Goal: Task Accomplishment & Management: Complete application form

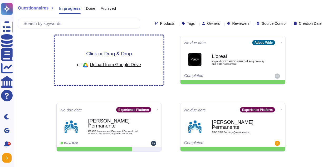
click at [109, 56] on span "Click or Drag & Drop" at bounding box center [109, 53] width 46 height 5
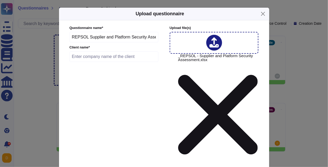
click at [115, 56] on input "text" at bounding box center [114, 56] width 89 height 11
paste input "Repsol S.A."
type input "Repsol S.A."
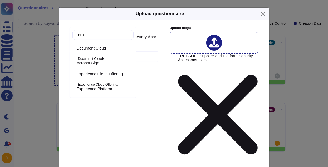
type input "e"
click at [102, 86] on p "Experience Cloud Offering/" at bounding box center [104, 84] width 53 height 3
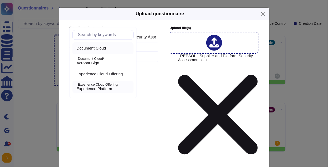
click at [105, 51] on div "Document Cloud" at bounding box center [102, 48] width 61 height 12
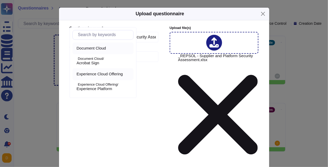
click at [102, 75] on span "Experience Cloud Offering" at bounding box center [100, 74] width 46 height 5
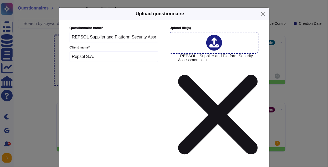
type input "w"
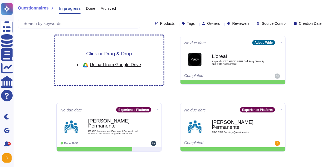
click at [134, 56] on div "Click or Drag & Drop or Upload from Google Drive" at bounding box center [109, 60] width 64 height 18
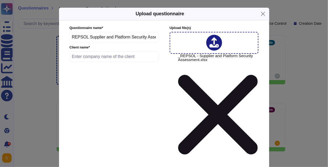
click at [104, 59] on input "text" at bounding box center [114, 56] width 89 height 11
paste input "Repsol S.A."
type input "Repsol S.A."
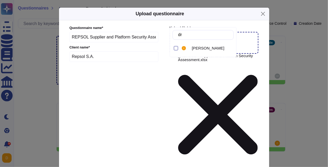
type input "dra"
click at [201, 46] on span "Dragos Sava" at bounding box center [208, 48] width 32 height 5
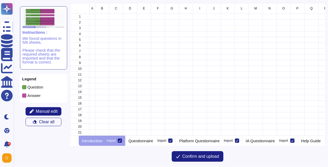
scroll to position [132, 255]
click at [122, 140] on div at bounding box center [120, 141] width 4 height 4
click at [0, 0] on input "Import" at bounding box center [0, 0] width 0 height 0
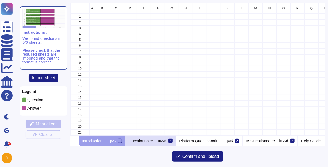
click at [155, 137] on div "Questionnaire Import" at bounding box center [150, 140] width 51 height 11
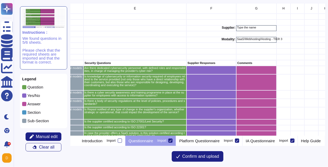
scroll to position [0, 114]
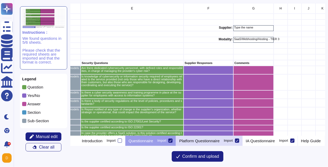
click at [220, 142] on p "Platform Questionnaire" at bounding box center [199, 141] width 40 height 4
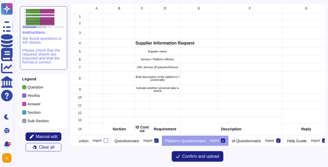
scroll to position [0, 18]
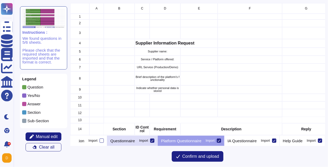
click at [148, 142] on div "Import" at bounding box center [143, 140] width 9 height 3
click at [0, 0] on input "Import" at bounding box center [0, 0] width 0 height 0
click at [154, 142] on div at bounding box center [152, 141] width 4 height 4
click at [0, 0] on input "Import" at bounding box center [0, 0] width 0 height 0
click at [147, 144] on div "Questionnaire Import" at bounding box center [132, 140] width 51 height 11
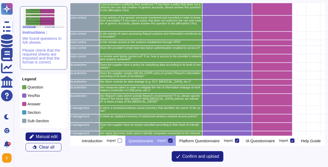
scroll to position [97, 95]
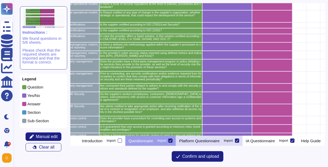
click at [216, 140] on p "Platform Questionnaire" at bounding box center [199, 141] width 40 height 4
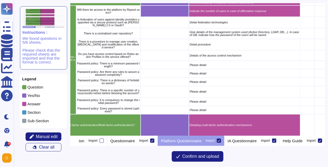
scroll to position [233, 132]
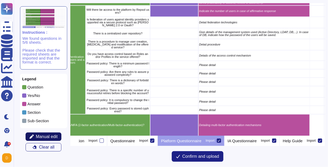
click at [45, 138] on span "Manual edit" at bounding box center [47, 137] width 22 height 4
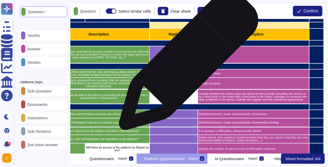
scroll to position [111, 135]
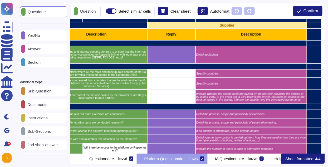
click at [41, 40] on div "Yes/No" at bounding box center [43, 35] width 47 height 10
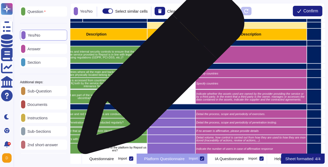
click at [159, 73] on div "grid" at bounding box center [171, 73] width 48 height 8
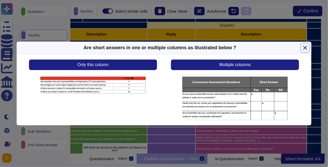
click at [266, 48] on button "Close" at bounding box center [305, 48] width 8 height 8
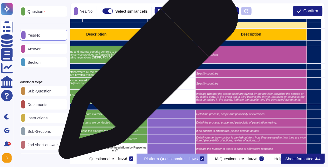
scroll to position [111, 154]
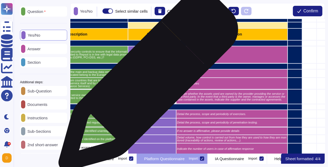
click at [146, 84] on div "grid" at bounding box center [152, 84] width 48 height 12
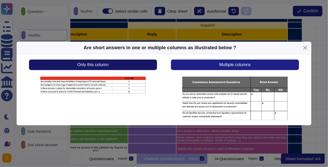
click at [122, 67] on button "Only this column" at bounding box center [93, 65] width 128 height 11
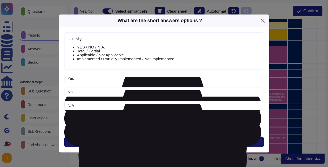
click at [164, 140] on span "Next" at bounding box center [164, 142] width 9 height 4
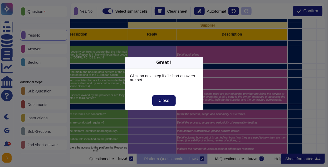
click at [171, 105] on button "Close" at bounding box center [163, 100] width 23 height 11
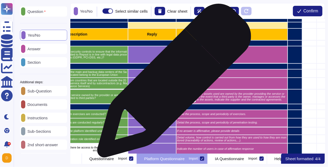
click at [200, 135] on icon "grid" at bounding box center [233, 156] width 67 height 42
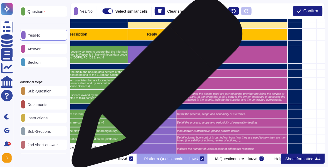
click at [155, 86] on div "grid" at bounding box center [152, 84] width 48 height 12
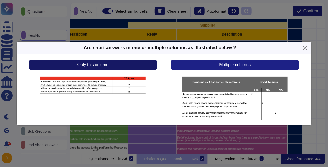
click at [108, 67] on button "Only this column" at bounding box center [93, 65] width 128 height 11
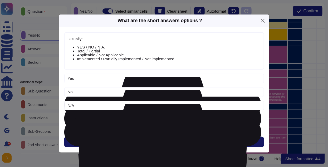
click at [167, 142] on span "Next" at bounding box center [164, 142] width 9 height 4
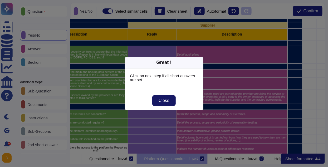
click at [167, 102] on span "Close" at bounding box center [164, 101] width 11 height 4
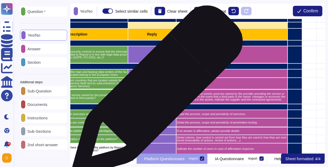
click at [155, 93] on div "grid" at bounding box center [152, 96] width 48 height 15
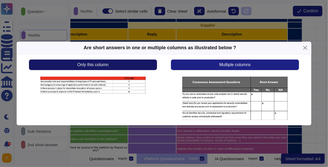
click at [134, 66] on button "Only this column" at bounding box center [93, 65] width 128 height 11
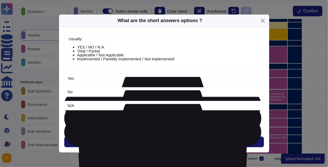
click at [163, 144] on span "Next" at bounding box center [164, 142] width 9 height 4
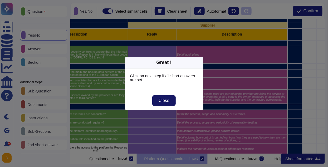
click at [168, 100] on span "Close" at bounding box center [164, 101] width 11 height 4
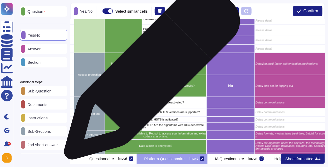
scroll to position [310, 76]
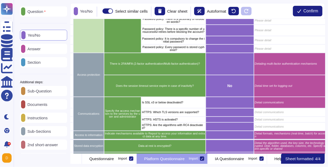
click at [46, 15] on div "Question" at bounding box center [43, 11] width 47 height 10
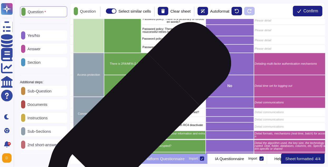
click at [132, 121] on div "Specify the access mechanism to the services by the user and administrator" at bounding box center [122, 114] width 37 height 34
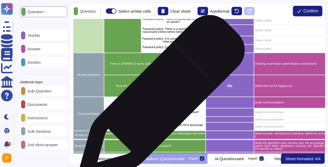
click at [159, 101] on p "Is SSL v3 or below deactivated?" at bounding box center [173, 102] width 63 height 3
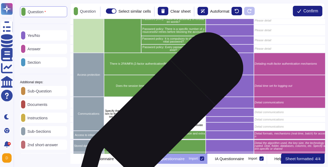
click at [156, 121] on p "HTTPS: HSTS is activated?" at bounding box center [173, 119] width 63 height 3
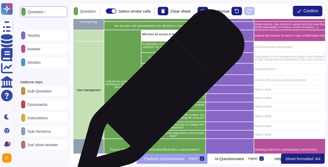
scroll to position [225, 76]
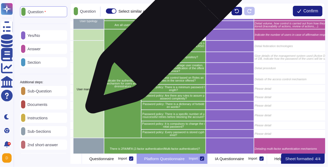
click at [164, 35] on p "Will there be access to the platform by Repsol users?" at bounding box center [173, 35] width 63 height 6
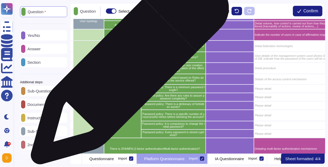
click at [126, 69] on div "Indicate the authentication mechanism for users and administrators" at bounding box center [122, 83] width 37 height 109
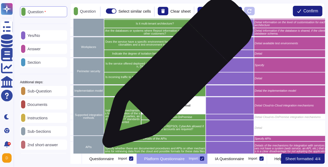
scroll to position [631, 76]
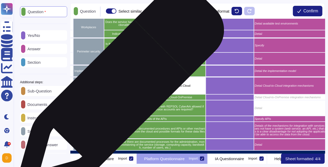
click at [118, 93] on p "Indicate all the mechanisms for the integration of the service with third parti…" at bounding box center [123, 96] width 36 height 14
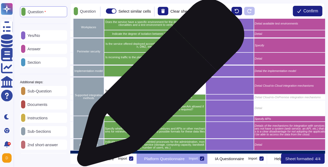
click at [159, 85] on p "Integration Cloud-to-Cloud" at bounding box center [173, 85] width 63 height 3
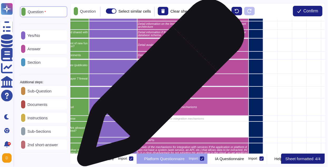
scroll to position [610, 197]
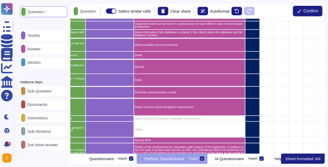
click at [50, 49] on div "Answer" at bounding box center [43, 49] width 47 height 10
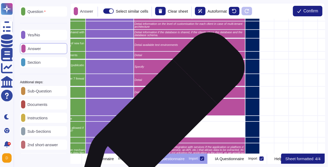
click at [159, 118] on p "Detail Cloud-to-OnPremise integration mechanisms" at bounding box center [190, 118] width 110 height 3
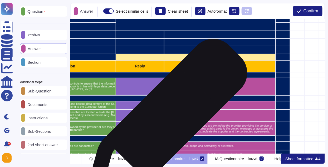
scroll to position [79, 169]
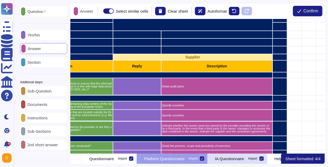
click at [244, 159] on p "IA Questionnaire" at bounding box center [229, 159] width 29 height 4
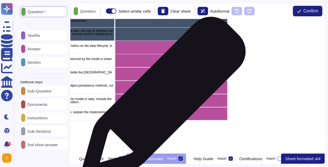
scroll to position [113, 231]
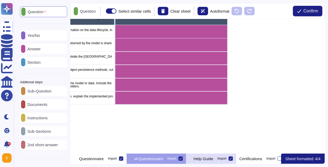
click at [232, 159] on icon at bounding box center [231, 158] width 3 height 3
click at [0, 0] on input "Import" at bounding box center [0, 0] width 0 height 0
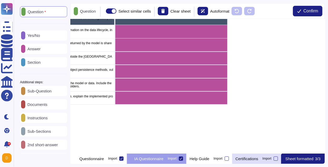
click at [259, 158] on p "Certifications" at bounding box center [247, 159] width 23 height 4
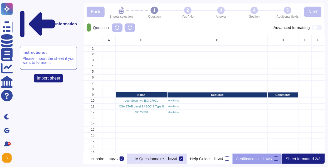
scroll to position [0, 154]
click at [85, 159] on icon at bounding box center [85, 159] width 0 height 0
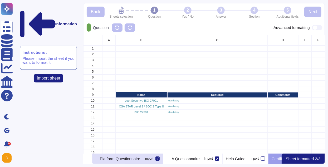
scroll to position [0, 101]
click at [140, 158] on p "Platform Questionnaire" at bounding box center [120, 159] width 40 height 4
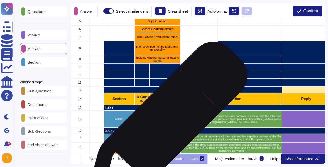
scroll to position [133, 0]
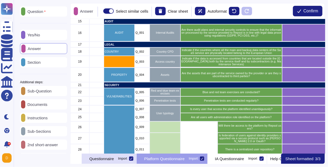
click at [114, 160] on p "Questionnaire" at bounding box center [101, 159] width 25 height 4
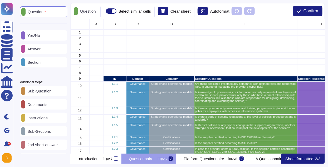
scroll to position [0, 0]
click at [79, 162] on button at bounding box center [77, 158] width 4 height 11
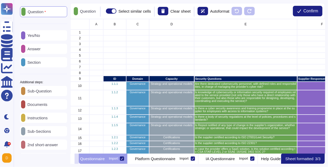
click at [79, 162] on button at bounding box center [77, 158] width 4 height 11
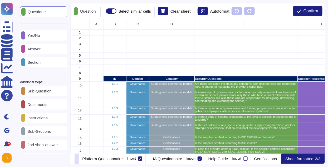
click at [79, 162] on button at bounding box center [77, 158] width 4 height 11
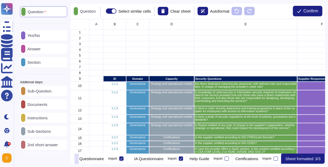
click at [79, 162] on button at bounding box center [77, 158] width 4 height 11
click at [266, 161] on p "Sheet formatted" at bounding box center [299, 159] width 28 height 4
click at [266, 12] on button "Confirm" at bounding box center [308, 11] width 30 height 11
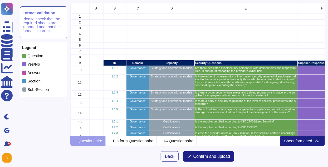
scroll to position [133, 255]
click at [208, 159] on span "Confirm and upload" at bounding box center [211, 156] width 37 height 4
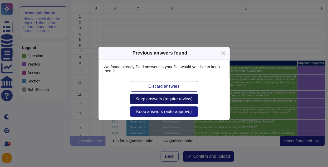
click at [164, 100] on span "Keep answers (require review)" at bounding box center [163, 99] width 57 height 4
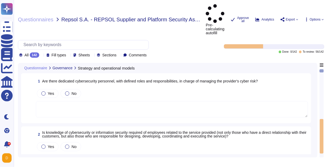
click at [105, 101] on textarea at bounding box center [172, 109] width 272 height 16
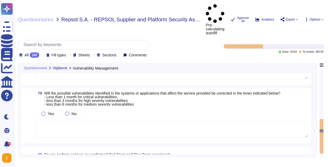
type textarea "Detail audit plans"
type textarea "Specify countries"
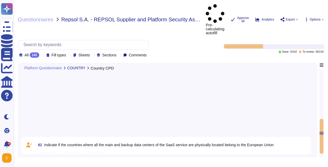
type textarea "Indicate whether the assets used are owned by the provider providing the servic…"
type textarea "Detail the process, scope and periodicity of exercises."
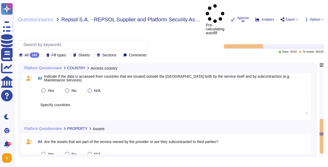
type textarea "Detail the process, scope and periodicity of penetration testing."
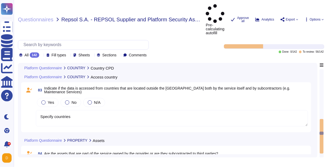
scroll to position [4313, 0]
type textarea "Specify countries"
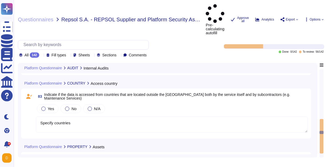
type textarea "Detail audit plans"
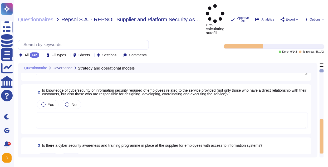
scroll to position [0, 0]
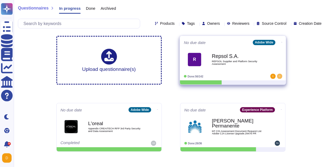
click at [281, 42] on icon at bounding box center [281, 42] width 1 height 1
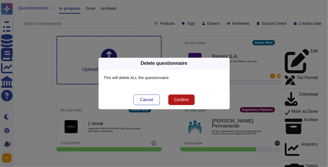
click at [176, 100] on span "Confirm" at bounding box center [181, 100] width 15 height 4
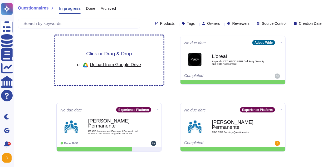
click at [140, 54] on div "Click or Drag & Drop or Upload from Google Drive" at bounding box center [109, 60] width 64 height 18
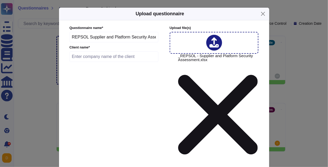
click at [97, 55] on input "text" at bounding box center [114, 56] width 89 height 11
paste input "Repsol S.A."
type input "Repsol S.A."
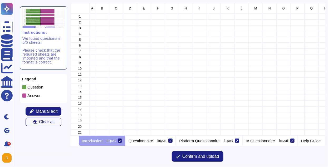
scroll to position [132, 255]
click at [121, 141] on icon at bounding box center [120, 140] width 3 height 3
click at [0, 0] on input "Import" at bounding box center [0, 0] width 0 height 0
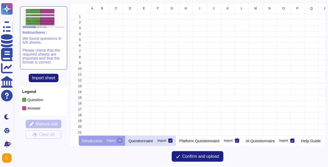
click at [153, 141] on p "Questionnaire" at bounding box center [141, 141] width 25 height 4
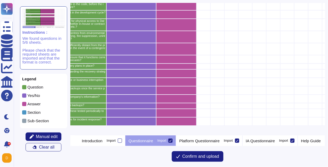
scroll to position [733, 191]
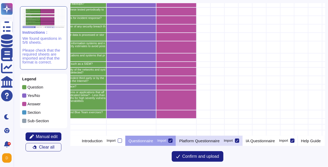
click at [211, 137] on div "Platform Questionnaire Import" at bounding box center [209, 140] width 66 height 11
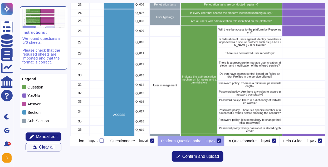
scroll to position [214, 2]
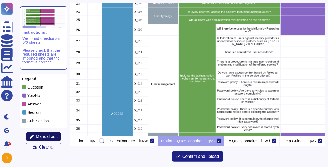
click at [46, 138] on span "Manual edit" at bounding box center [47, 137] width 22 height 4
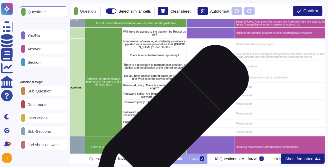
scroll to position [229, 95]
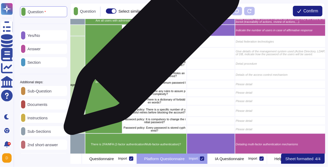
click at [150, 50] on div "There is a centralized user repository?" at bounding box center [154, 52] width 65 height 11
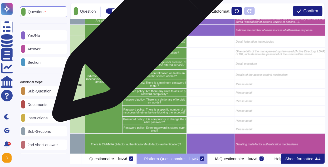
click at [142, 32] on p "Will there be access to the platform by Repsol users?" at bounding box center [154, 31] width 63 height 6
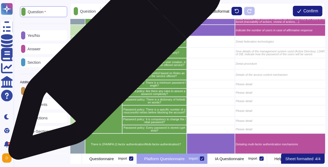
click at [113, 56] on div "Indicate the authentication mechanism for users and administrators" at bounding box center [103, 79] width 37 height 109
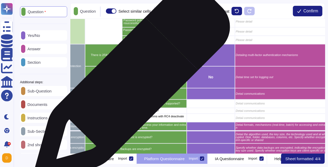
scroll to position [330, 95]
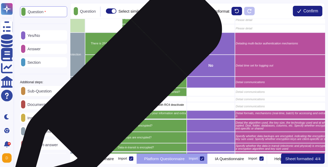
click at [114, 93] on p "Specify the access mechanism to the services by the user and administrator" at bounding box center [104, 93] width 36 height 9
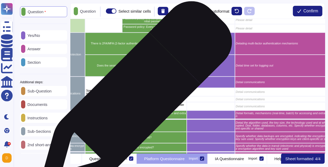
click at [134, 100] on p "HTTPS: HSTS is activated?" at bounding box center [154, 99] width 63 height 3
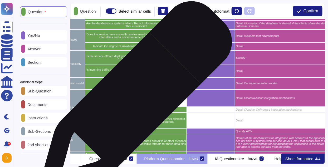
scroll to position [616, 95]
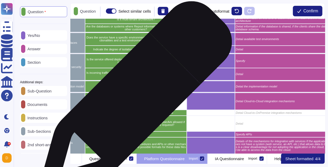
click at [134, 100] on p "Integration Cloud-to-Cloud" at bounding box center [154, 101] width 63 height 3
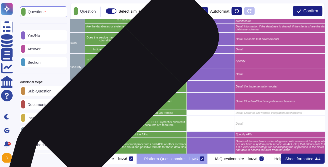
click at [108, 103] on div "Indicate all the mechanisms for the integration of the service with third parti…" at bounding box center [103, 111] width 37 height 39
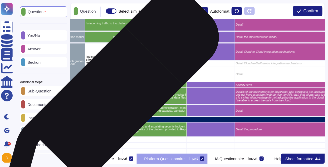
scroll to position [673, 95]
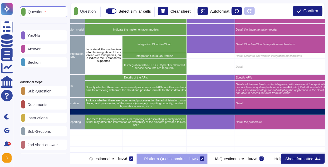
click at [49, 37] on div "Yes/No" at bounding box center [43, 35] width 47 height 10
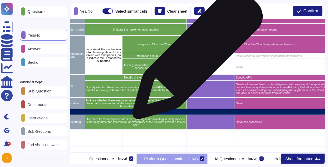
click at [196, 57] on div "grid" at bounding box center [211, 56] width 48 height 6
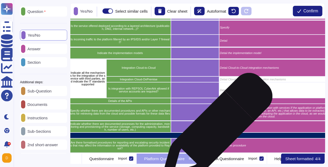
scroll to position [649, 116]
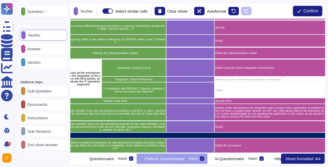
click at [34, 51] on p "Answer" at bounding box center [32, 49] width 15 height 4
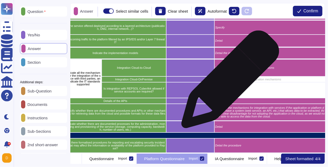
click at [228, 82] on div "Detail" at bounding box center [270, 90] width 111 height 16
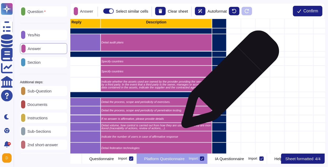
scroll to position [123, 224]
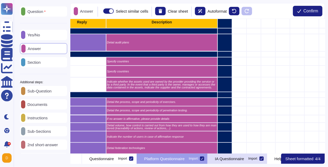
click at [244, 159] on p "IA Questionnaire" at bounding box center [229, 159] width 29 height 4
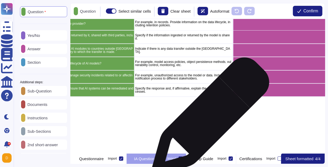
scroll to position [121, 115]
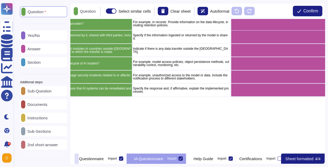
click at [77, 159] on icon at bounding box center [77, 159] width 0 height 0
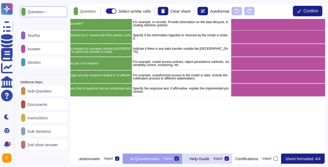
click at [229, 159] on div "Help Guide Import" at bounding box center [207, 158] width 50 height 11
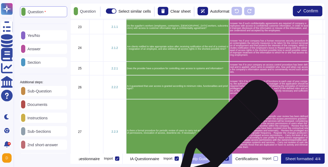
scroll to position [280, 0]
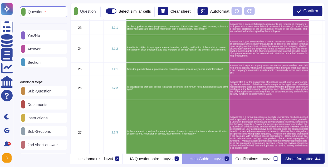
click at [227, 160] on icon at bounding box center [227, 158] width 3 height 3
click at [0, 0] on input "Import" at bounding box center [0, 0] width 0 height 0
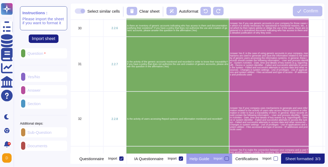
scroll to position [511, 0]
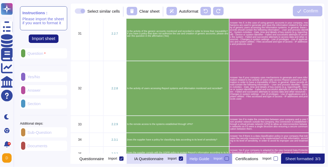
click at [164, 160] on div "IA Questionnaire Import" at bounding box center [157, 158] width 60 height 11
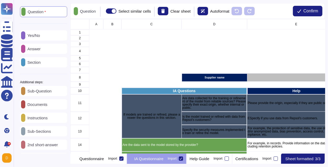
scroll to position [0, 124]
click at [310, 12] on span "Confirm" at bounding box center [311, 11] width 15 height 4
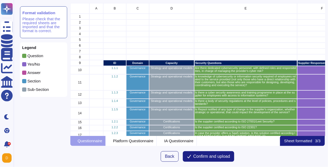
scroll to position [133, 255]
click at [218, 158] on span "Confirm and upload" at bounding box center [211, 156] width 37 height 4
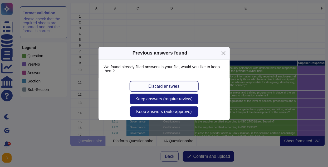
click at [169, 87] on span "Discard answers" at bounding box center [163, 86] width 31 height 4
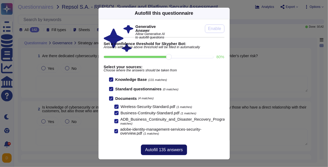
click at [163, 149] on span "Autofill 135 answers" at bounding box center [164, 150] width 38 height 4
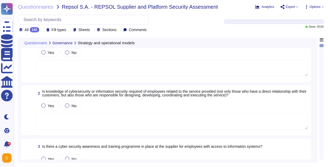
scroll to position [19, 0]
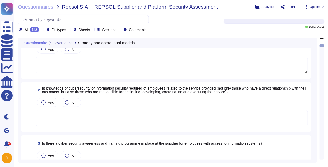
type textarea "Adobe has an application security team that works with product and service team…"
type textarea "Adobe requires employees to complete a general security awareness training on a…"
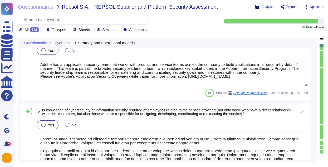
scroll to position [0, 0]
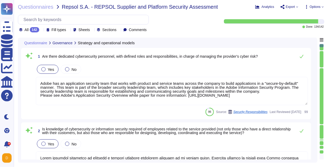
click at [88, 94] on textarea "Adobe has an application security team that works with product and service team…" at bounding box center [172, 91] width 272 height 28
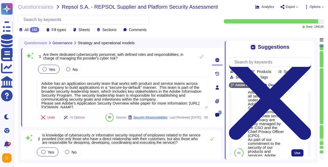
scroll to position [122, 0]
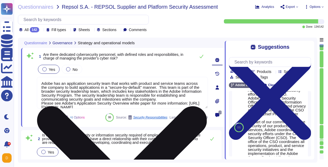
click at [154, 92] on textarea "Adobe has an application security team that works with product and service team…" at bounding box center [122, 93] width 171 height 32
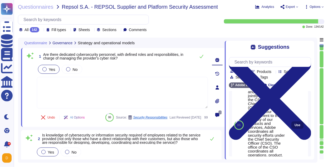
scroll to position [152, 0]
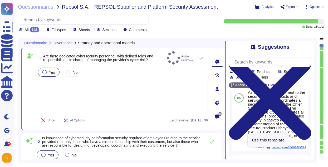
click at [305, 100] on span "Use" at bounding box center [308, 97] width 6 height 3
type textarea "Adobe coordinates all security efforts under the CSO. Adobe has a Chief Securit…"
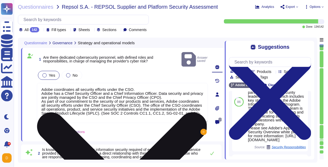
click at [127, 99] on textarea "Adobe coordinates all security efforts under the CSO. Adobe has a Chief Securit…" at bounding box center [122, 103] width 171 height 40
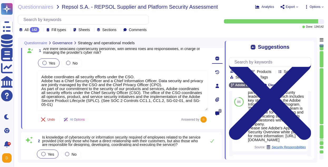
scroll to position [0, 0]
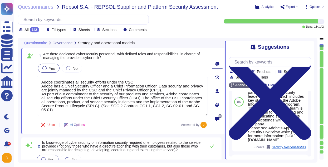
click at [216, 51] on div "0" at bounding box center [217, 91] width 15 height 80
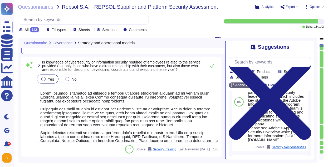
scroll to position [84, 0]
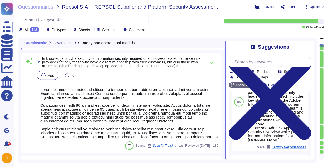
type textarea "To protect from the physical layer up, Adobe has implemented a foundational fra…"
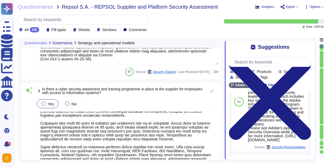
scroll to position [11, 0]
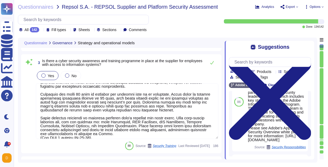
type textarea "Adobe does not notify customers of changes to IT assets."
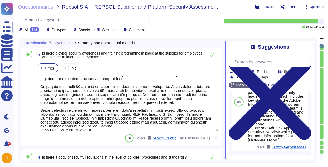
scroll to position [196, 0]
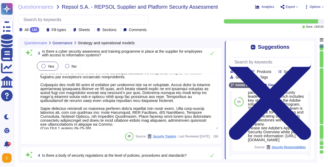
click at [137, 105] on textarea at bounding box center [127, 102] width 183 height 56
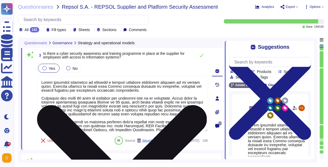
scroll to position [20, 0]
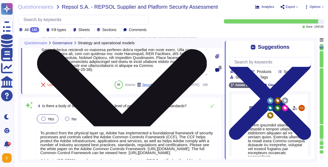
type textarea "ISO/IEC 27002 is an international standard that provides guidance for organizat…"
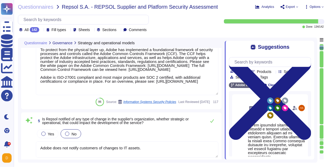
scroll to position [0, 0]
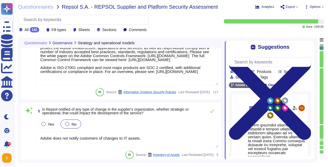
type textarea "Adobe abides by all national and local rules and restrictions regarding Busines…"
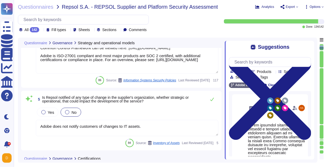
scroll to position [346, 0]
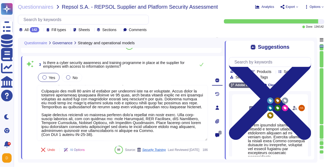
type textarea "Adobe coordinates all security efforts under the CSO. Adobe has a Chief Securit…"
type textarea "Adobe requires employees to complete a general security awareness training on a…"
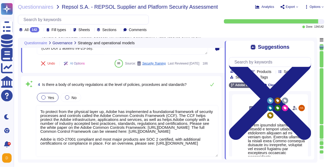
type textarea "ISO/IEC 27002 is an international standard that provides guidance for organizat…"
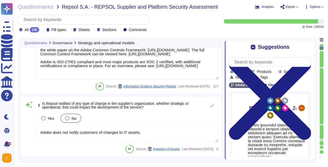
scroll to position [354, 0]
type textarea "Adobe abides by all national and local rules and restrictions regarding Busines…"
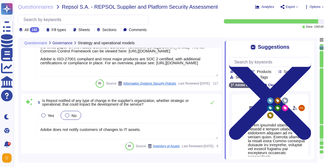
click at [147, 128] on textarea "Adobe does not notify customers of changes to IT assets." at bounding box center [127, 131] width 183 height 16
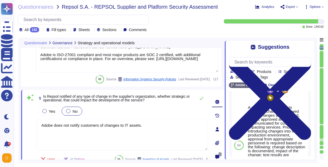
scroll to position [90, 0]
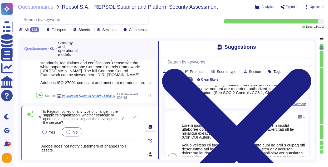
drag, startPoint x: 225, startPoint y: 113, endPoint x: 158, endPoint y: 111, distance: 66.5
click at [158, 111] on span at bounding box center [158, 99] width 2 height 122
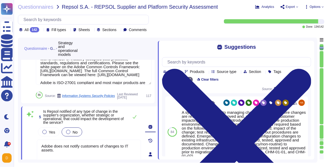
scroll to position [23, 0]
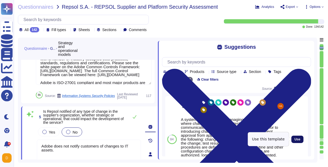
click at [297, 138] on span "Use" at bounding box center [298, 139] width 6 height 3
type textarea "Adobe does not notify customers of changes to IT assets. A systematic approach …"
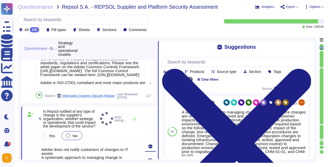
type textarea "ISO/IEC 27002 is an international standard that provides guidance for organizat…"
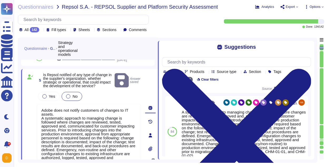
scroll to position [0, 0]
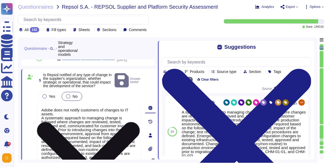
drag, startPoint x: 58, startPoint y: 111, endPoint x: 39, endPoint y: 108, distance: 19.2
click at [39, 108] on textarea "Adobe does not notify customers of changes to IT assets. A systematic approach …" at bounding box center [89, 144] width 104 height 80
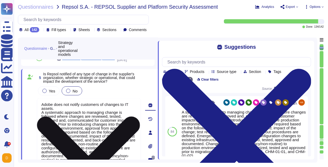
scroll to position [0, 0]
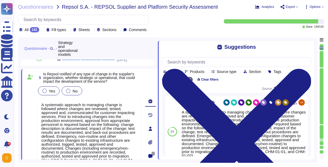
type textarea "A systematic approach to managing change is followed where changes are reviewed…"
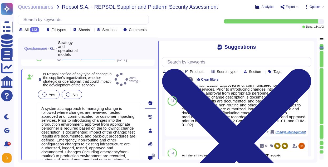
click at [51, 91] on div "Yes" at bounding box center [49, 94] width 22 height 9
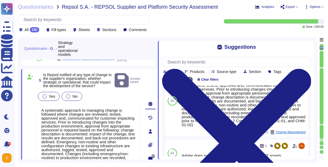
click at [49, 95] on span "Yes" at bounding box center [52, 96] width 6 height 4
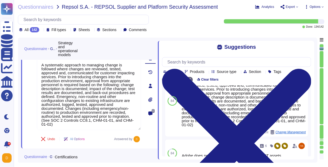
scroll to position [0, 0]
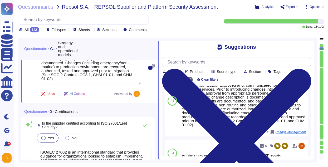
type textarea "Adobe abides by all national and local rules and restrictions regarding Busines…"
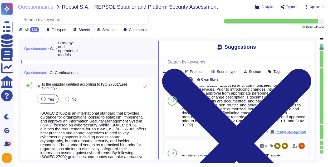
scroll to position [513, 0]
click at [99, 120] on textarea "ISO/IEC 27002 is an international standard that provides guidance for organizat…" at bounding box center [94, 144] width 116 height 76
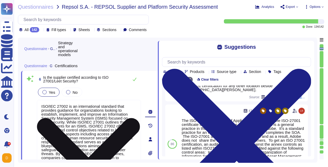
scroll to position [4, 0]
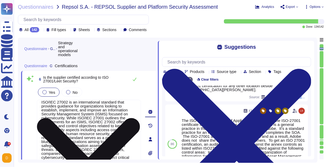
click at [140, 118] on icon at bounding box center [88, 169] width 103 height 103
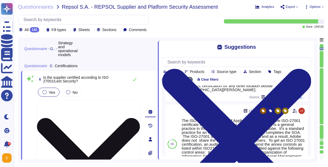
scroll to position [0, 0]
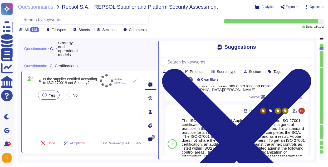
type textarea "Adobe does not have an ISAE 3402 certification ISAE3402 is an international sta…"
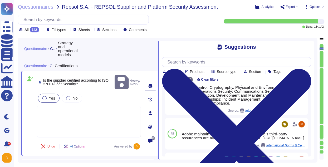
scroll to position [210, 0]
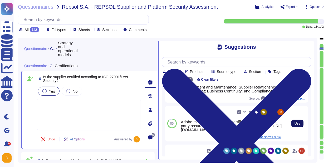
click at [295, 122] on span "Use" at bounding box center [298, 123] width 6 height 3
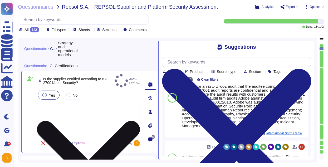
type textarea "Adobe maintains ISO 27001 certification. Adobe's third-party assurances are ava…"
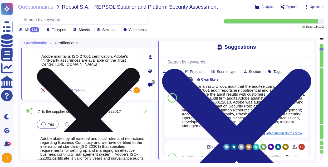
scroll to position [567, 0]
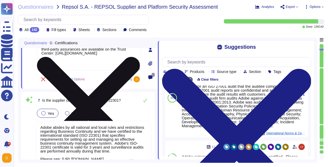
drag, startPoint x: 56, startPoint y: 54, endPoint x: 136, endPoint y: 55, distance: 79.3
click at [136, 55] on textarea "Adobe maintains ISO 27001 certification. Adobe's third-party assurances are ava…" at bounding box center [89, 55] width 104 height 32
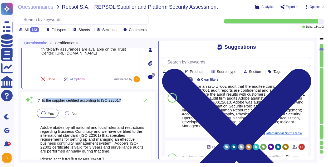
drag, startPoint x: 43, startPoint y: 100, endPoint x: 127, endPoint y: 103, distance: 84.1
click at [127, 103] on div "7 Is the supplier certified according to ISO 22301?" at bounding box center [94, 100] width 116 height 11
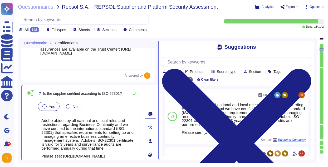
click at [59, 95] on span "Is the supplier certified according to ISO 22301?" at bounding box center [82, 94] width 79 height 4
drag, startPoint x: 70, startPoint y: 92, endPoint x: 75, endPoint y: 95, distance: 6.4
click at [75, 95] on span "Is the supplier certified according to ISO 22301?" at bounding box center [82, 94] width 79 height 4
copy span "certified according to ISO 22301?"
click at [103, 107] on div "Yes No" at bounding box center [89, 106] width 104 height 11
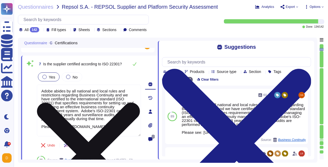
scroll to position [4, 0]
drag, startPoint x: 42, startPoint y: 126, endPoint x: 94, endPoint y: 130, distance: 52.3
click at [94, 130] on textarea "Adobe abides by all national and local rules and restrictions regarding Busines…" at bounding box center [89, 111] width 104 height 52
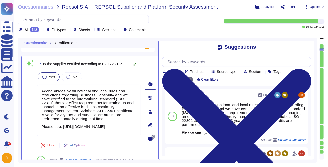
click at [135, 64] on icon at bounding box center [135, 64] width 4 height 4
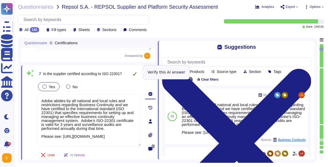
scroll to position [588, 0]
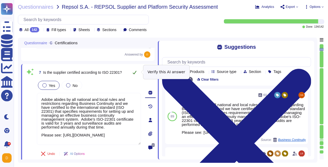
click at [136, 73] on icon at bounding box center [135, 72] width 4 height 4
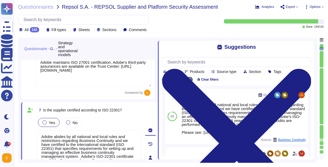
type textarea "A systematic approach to managing change is followed where changes are reviewed…"
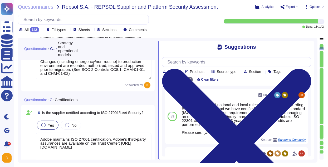
scroll to position [487, 0]
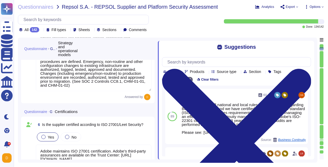
type textarea "To protect from the physical layer up, Adobe has implemented a foundational fra…"
click at [143, 131] on div "Yes No" at bounding box center [94, 136] width 116 height 11
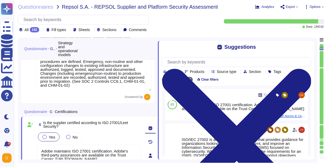
scroll to position [0, 0]
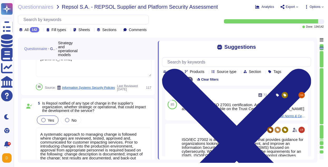
type textarea "Adobe requires employees to complete a general security awareness training on a…"
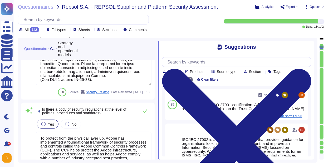
scroll to position [336, 0]
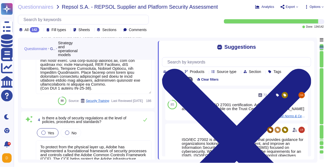
type textarea "Adobe requires employees to complete a general security awareness training on a…"
type textarea "A systematic approach to managing change is followed where changes are reviewed…"
click at [146, 118] on icon at bounding box center [145, 120] width 4 height 4
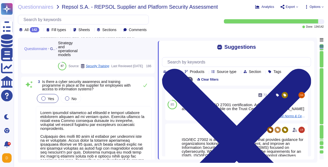
scroll to position [218, 0]
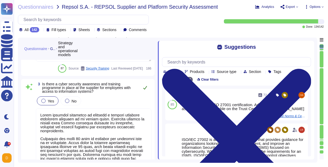
click at [144, 86] on icon at bounding box center [145, 88] width 4 height 4
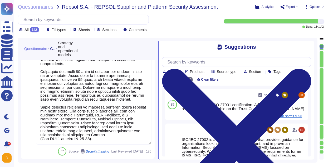
type textarea "Adobe coordinates all security efforts under the CSO. Adobe has a Chief Securit…"
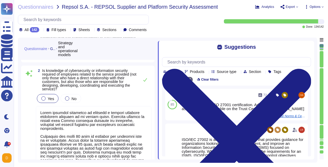
scroll to position [91, 0]
click at [147, 79] on button at bounding box center [145, 80] width 13 height 11
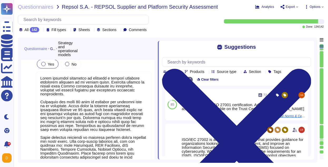
type textarea "Adobe requires employees to complete a general security awareness training on a…"
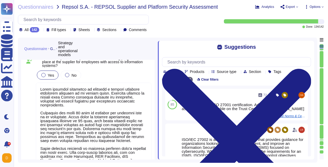
scroll to position [0, 0]
type textarea "To protect from the physical layer up, Adobe has implemented a foundational fra…"
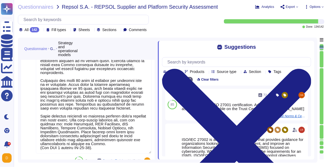
type textarea "A systematic approach to managing change is followed where changes are reviewed…"
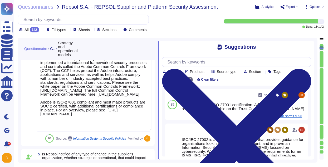
type textarea "Adobe maintains ISO 27001 certification. Adobe's third-party assurances are ava…"
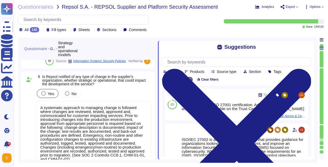
type textarea "Adobe abides by all national and local rules and restrictions regarding Busines…"
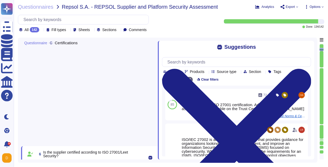
type textarea "Adobe does not have an ISAE 3402 certification ISAE3402 is an international sta…"
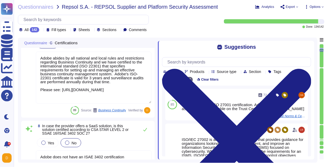
type textarea "The Adobe Security team maintains a multi-tabbed dashboard of cybersecurity con…"
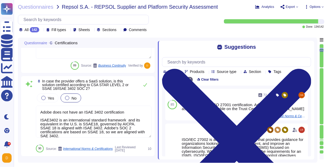
scroll to position [794, 0]
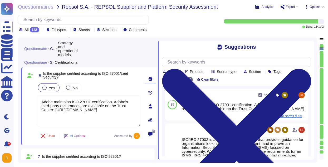
type textarea "A systematic approach to managing change is followed where changes are reviewed…"
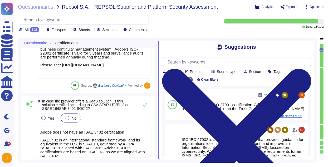
type textarea "The Adobe Security team maintains a multi-tabbed dashboard of cybersecurity con…"
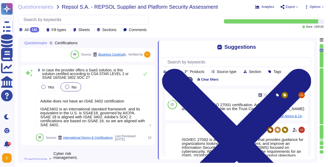
scroll to position [805, 0]
click at [116, 82] on div "Yes No" at bounding box center [94, 87] width 116 height 11
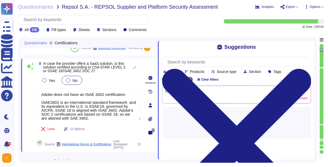
type textarea "The Adobe Security team maintains a multi-tabbed dashboard of cybersecurity con…"
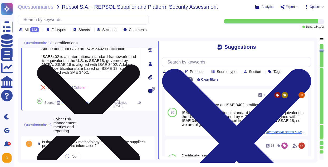
scroll to position [0, 0]
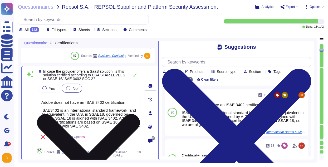
type textarea "Adobe maintains ISO 27001 certification. Adobe's third-party assurances are ava…"
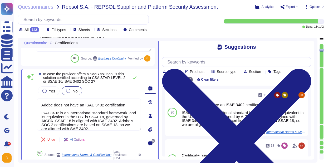
scroll to position [791, 0]
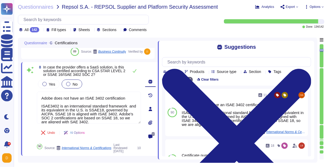
click at [44, 67] on span "In case the provider offers a SaaS solution, is this solution certified accordi…" at bounding box center [84, 71] width 82 height 12
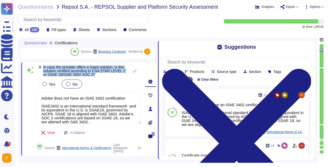
drag, startPoint x: 44, startPoint y: 67, endPoint x: 102, endPoint y: 74, distance: 58.4
click at [102, 74] on span "In case the provider offers a SaaS solution, is this solution certified accordi…" at bounding box center [84, 70] width 83 height 11
copy span "In case the provider offers a SaaS solution, is this solution certified accordi…"
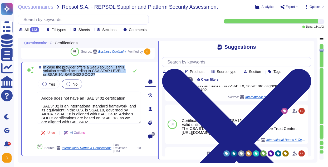
scroll to position [39, 0]
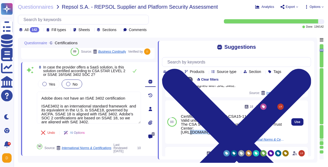
drag, startPoint x: 181, startPoint y: 133, endPoint x: 205, endPoint y: 141, distance: 25.5
click at [205, 141] on div "18 Certificate number: C2502-CSA15-11-24 Valid until: 2025-12-02 The CSA STAR C…" at bounding box center [233, 122] width 104 height 39
copy div "https://www.adobe.com/trust/resources/csa-star-level2-certificate.html"
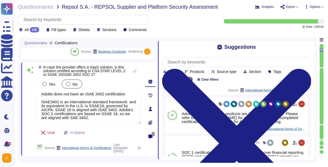
scroll to position [93, 0]
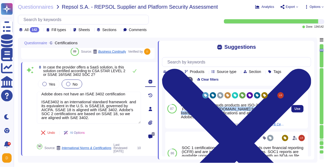
drag, startPoint x: 182, startPoint y: 118, endPoint x: 195, endPoint y: 121, distance: 13.8
click at [195, 119] on div "Adobe enterprise clouds products are ISO-27001 certified. Please refer to https…" at bounding box center [233, 111] width 104 height 16
copy div "https://www.adobe.com/trust/compliance/compliance-list.html"
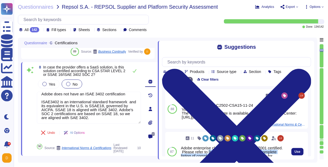
scroll to position [42, 0]
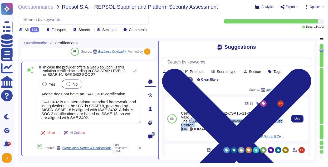
drag, startPoint x: 182, startPoint y: 121, endPoint x: 206, endPoint y: 125, distance: 24.3
click at [206, 125] on div "Certificate number: C2502-CSA15-11-24 Valid until: 2025-12-02 The CSA STAR Cert…" at bounding box center [233, 121] width 104 height 20
copy div "The CSA STAR Certificate is available on the Adobe Trust Center:"
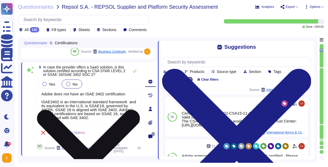
click at [96, 115] on textarea "Adobe does not have an ISAE 3402 certification ISAE3402 is an international sta…" at bounding box center [89, 108] width 104 height 32
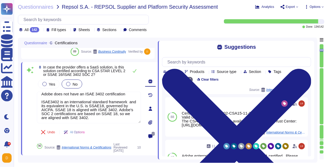
scroll to position [0, 0]
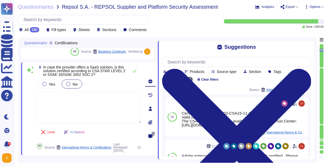
paste textarea "The CSA STAR Certificate is available on the Adobe Trust Center:"
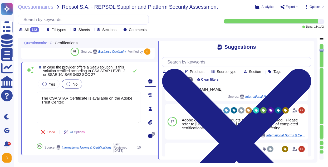
scroll to position [80, 0]
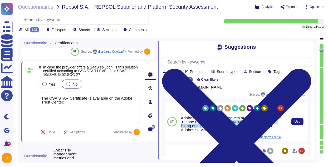
drag, startPoint x: 182, startPoint y: 130, endPoint x: 232, endPoint y: 134, distance: 50.2
click at [232, 132] on div "Adobe enterprise clouds products are ISO-27001 certified. Please refer to https…" at bounding box center [233, 124] width 104 height 16
drag, startPoint x: 199, startPoint y: 126, endPoint x: 261, endPoint y: 136, distance: 63.1
click at [261, 132] on div "Adobe enterprise clouds products are ISO-27001 certified. Please refer to https…" at bounding box center [233, 124] width 104 height 16
copy div "Please refer to https://www.adobe.com/trust/compliance/compliance-list.html for…"
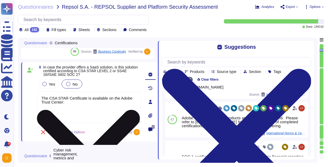
click at [66, 103] on textarea "The CSA STAR Certificate is available on the Adobe Trust Center:" at bounding box center [89, 108] width 104 height 32
paste textarea "Please refer to https://www.adobe.com/trust/compliance/compliance-list.html for…"
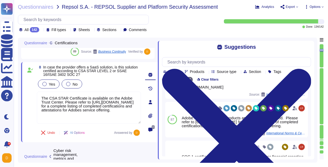
type textarea "The CSA STAR Certificate is available on the Adobe Trust Center. Please refer t…"
click at [50, 81] on div "8 In case the provider offers a SaaS solution, is this solution certified accor…" at bounding box center [83, 102] width 116 height 74
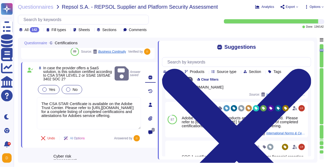
click at [46, 89] on label "Yes" at bounding box center [48, 89] width 13 height 4
click at [127, 84] on div "Yes No" at bounding box center [89, 89] width 104 height 11
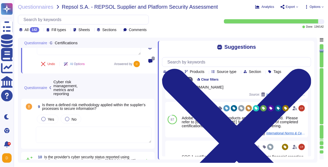
type textarea "There is a vendor risk management program maintained to address the security of…"
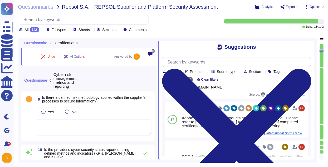
scroll to position [863, 0]
click at [81, 129] on textarea at bounding box center [94, 128] width 116 height 16
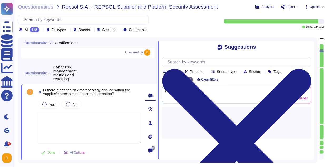
type textarea "There is a vendor risk management program maintained to address the security of…"
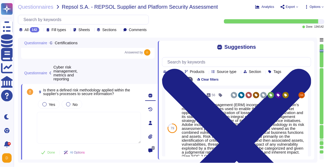
drag, startPoint x: 44, startPoint y: 91, endPoint x: 127, endPoint y: 93, distance: 83.3
click at [127, 93] on span "Is there a defined risk methodology applied within the supplier's processes to …" at bounding box center [92, 91] width 98 height 7
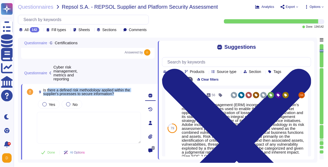
drag, startPoint x: 123, startPoint y: 95, endPoint x: 48, endPoint y: 89, distance: 74.5
click at [48, 89] on span "Is there a defined risk methodology applied within the supplier's processes to …" at bounding box center [92, 91] width 98 height 7
copy span "here a defined risk methodology applied within the supplier's processes to secu…"
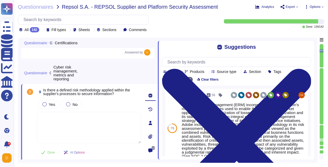
click at [91, 122] on textarea at bounding box center [89, 128] width 104 height 32
paste textarea "Yes, Adobe applies a defined risk methodology within its supplier processes to …"
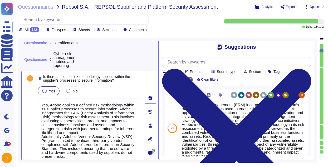
type textarea "Yes, Adobe applies a defined risk methodology within its supplier processes to …"
click at [50, 94] on div "Yes" at bounding box center [49, 90] width 22 height 9
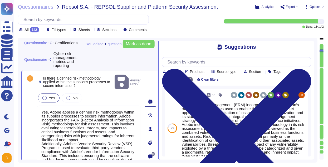
click at [42, 94] on div "Yes" at bounding box center [49, 98] width 22 height 9
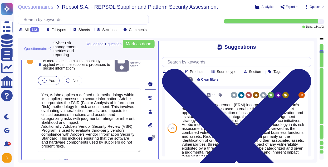
type textarea "There is a vendor risk management program maintained to address the security of…"
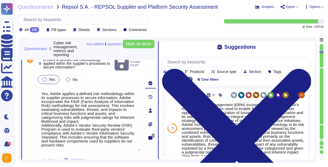
scroll to position [0, 0]
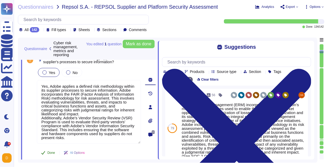
click at [45, 153] on button "Done" at bounding box center [48, 153] width 22 height 11
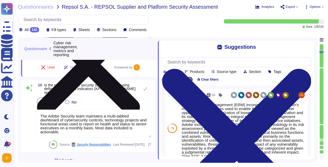
scroll to position [975, 0]
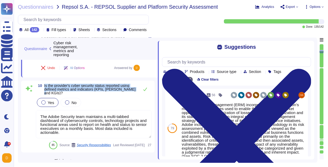
drag, startPoint x: 45, startPoint y: 85, endPoint x: 55, endPoint y: 92, distance: 12.9
click at [55, 92] on span "Is the provider's cyber security status reported using defined metrics and indi…" at bounding box center [89, 90] width 91 height 12
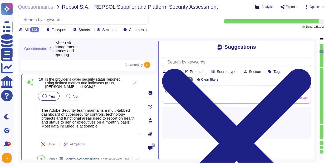
scroll to position [0, 0]
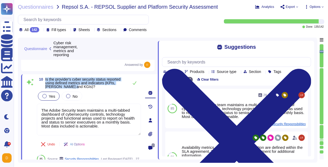
drag, startPoint x: 90, startPoint y: 86, endPoint x: 45, endPoint y: 79, distance: 46.2
click at [45, 79] on span "10 Is the provider's cyber security status reported using defined metrics and i…" at bounding box center [81, 82] width 89 height 11
copy span "Is the provider's cyber security status reported using defined metrics and indi…"
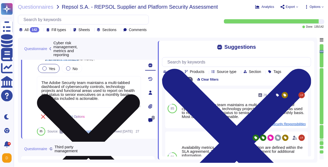
type textarea "To ensure ongoing compliance with the Adobe Vendor Information Security Standar…"
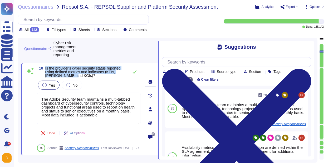
scroll to position [983, 0]
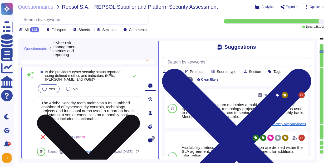
click at [89, 115] on textarea "The Adobe Security team maintains a multi-tabbed dashboard of cybersecurity con…" at bounding box center [89, 112] width 104 height 32
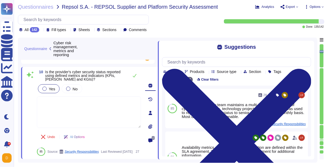
paste textarea "Adobe's cybersecurity status is reported using defined metrics and indicators. …"
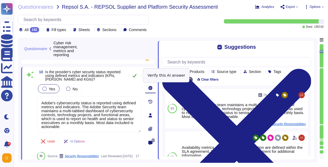
type textarea "Adobe's cybersecurity status is reported using defined metrics and indicators. …"
click at [135, 77] on icon at bounding box center [135, 76] width 4 height 4
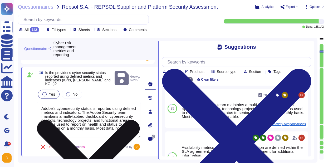
scroll to position [0, 0]
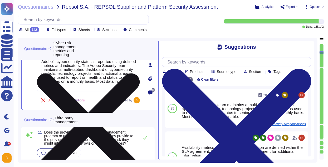
type textarea "To ensure ongoing compliance with the Adobe Vendor Information Security Standar…"
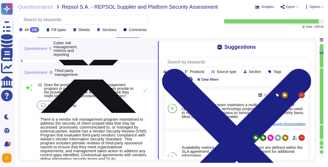
scroll to position [1071, 0]
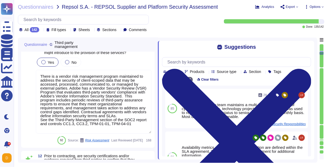
type textarea "Adobe does use a variety of sub processors to deliver the services to our custo…"
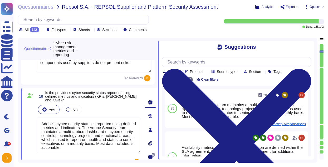
type textarea "Yes, Adobe applies a defined risk methodology within its supplier processes to …"
type textarea "Adobe's cybersecurity status is reported using defined metrics and indicators. …"
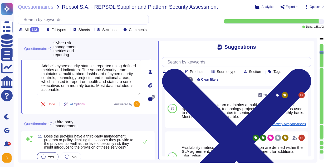
type textarea "To ensure ongoing compliance with the Adobe Vendor Information Security Standar…"
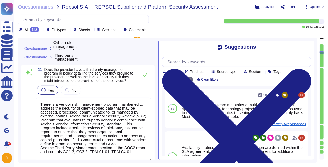
type textarea "Adobe does use a variety of sub processors to deliver the services to our custo…"
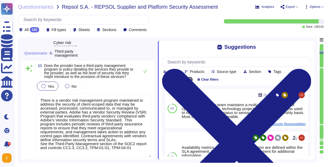
click at [74, 117] on textarea "There is a vendor risk management program maintained to address the security of…" at bounding box center [94, 126] width 116 height 64
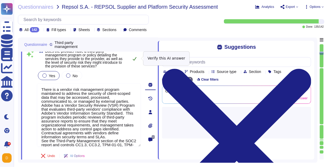
click at [136, 60] on icon at bounding box center [135, 59] width 4 height 4
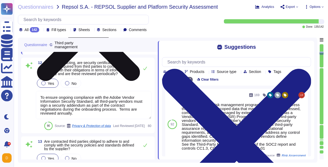
scroll to position [1205, 0]
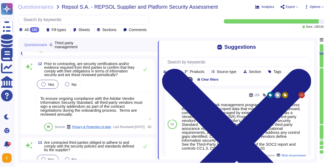
click at [88, 114] on textarea "To ensure ongoing compliance with the Adobe Vendor Information Security Standar…" at bounding box center [94, 106] width 116 height 28
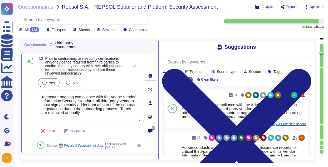
scroll to position [1192, 0]
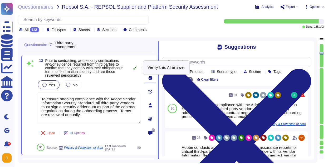
click at [134, 68] on icon at bounding box center [135, 68] width 4 height 4
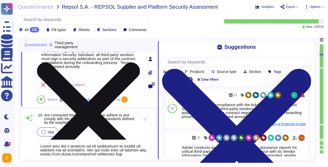
type textarea "Adobe employees are required to sign an agreement that they will preserve the c…"
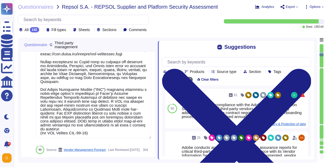
scroll to position [1348, 0]
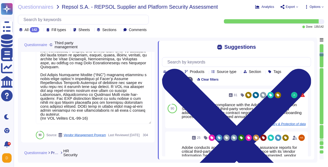
type textarea "For exiting or terminated Adobe personnel, People Resource ("PR") or the employ…"
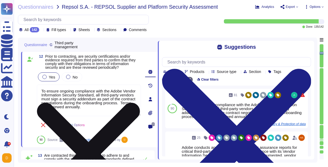
type textarea "There is a vendor risk management program maintained to address the security of…"
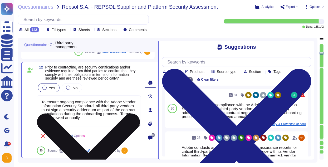
scroll to position [1181, 0]
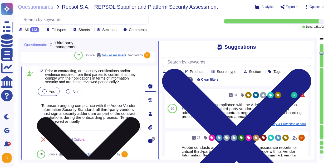
click at [78, 113] on textarea "To ensure ongoing compliance with the Adobe Vendor Information Security Standar…" at bounding box center [89, 115] width 104 height 32
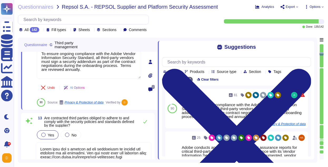
type textarea "Adobe employees are required to sign an agreement that they will preserve the c…"
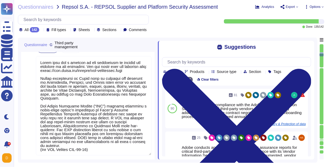
scroll to position [0, 0]
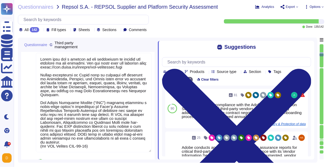
type textarea "For exiting or terminated Adobe personnel, People Resource ("PR") or the employ…"
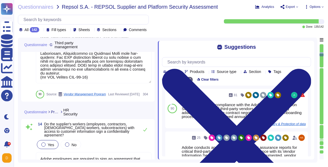
scroll to position [0, 0]
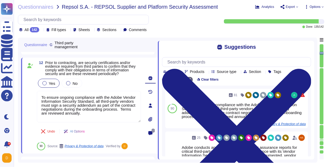
type textarea "There is a vendor risk management program maintained to address the security of…"
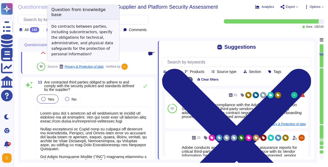
scroll to position [1282, 0]
type textarea "Adobe employees are required to sign an agreement that they will preserve the c…"
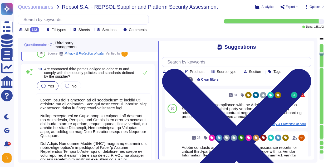
scroll to position [0, 0]
click at [144, 74] on button at bounding box center [145, 72] width 13 height 11
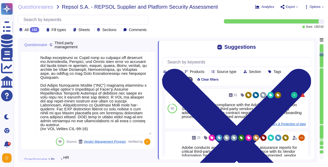
type textarea "For exiting or terminated Adobe personnel, People Resource ("PR") or the employ…"
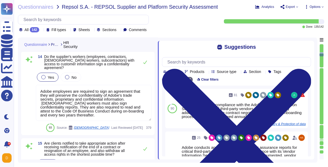
type textarea "Adobe does use a variety of sub processors to deliver the services to our custo…"
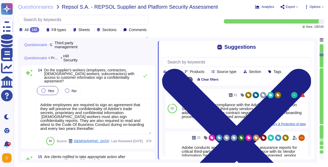
scroll to position [1438, 0]
click at [143, 77] on icon at bounding box center [145, 75] width 4 height 4
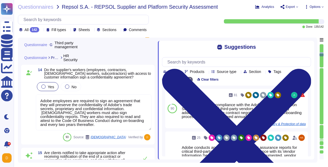
scroll to position [0, 0]
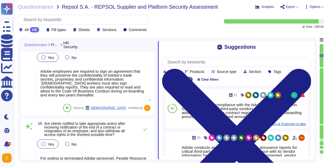
type textarea "Adobe has established access policy and standards based on role based access an…"
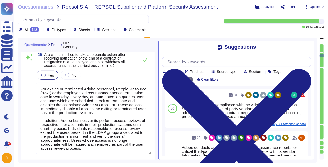
scroll to position [1535, 0]
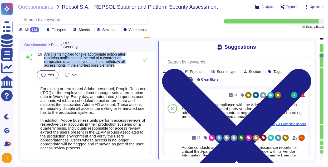
drag, startPoint x: 44, startPoint y: 54, endPoint x: 118, endPoint y: 69, distance: 75.9
click at [119, 69] on div "15 Are clients notified to take appropriate action after receiving notification…" at bounding box center [87, 110] width 127 height 117
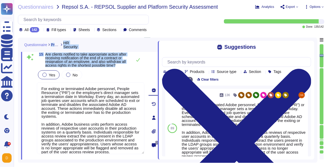
drag, startPoint x: 126, startPoint y: 65, endPoint x: 47, endPoint y: 50, distance: 79.8
click at [47, 50] on div "Questionnaire Protection HR Security 14 Do the supplier's workers (employees, c…" at bounding box center [89, 99] width 137 height 122
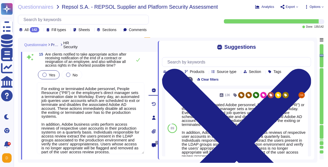
click at [80, 62] on span "Are clients notified to take appropriate action after receiving notification of…" at bounding box center [85, 59] width 81 height 15
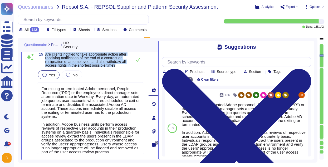
click at [80, 62] on span "Are clients notified to take appropriate action after receiving notification of…" at bounding box center [85, 59] width 81 height 15
copy div "Are clients notified to take appropriate action after receiving notification of…"
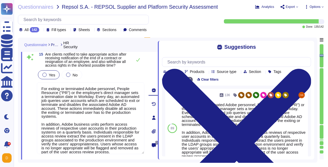
click at [97, 76] on div "Yes No" at bounding box center [91, 74] width 108 height 11
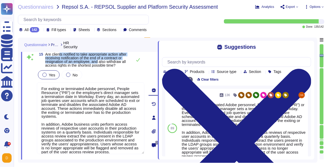
drag, startPoint x: 60, startPoint y: 56, endPoint x: 99, endPoint y: 60, distance: 39.6
click at [99, 60] on span "Are clients notified to take appropriate action after receiving notification of…" at bounding box center [85, 59] width 81 height 15
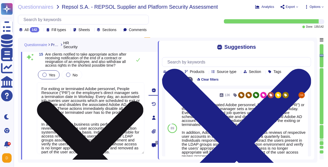
click at [84, 103] on textarea "For exiting or terminated Adobe personnel, People Resource ("PR") or the employ…" at bounding box center [91, 118] width 108 height 72
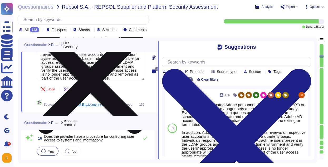
type textarea "Adobe's access control policies and standards ensure that users have the least …"
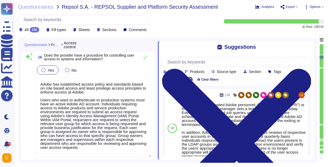
scroll to position [1683, 0]
click at [84, 103] on textarea "Adobe has established access policy and standards based on role based access an…" at bounding box center [94, 118] width 116 height 80
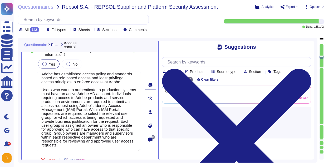
scroll to position [1687, 0]
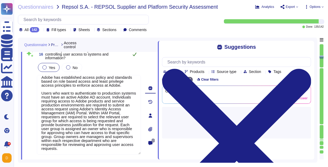
click at [134, 55] on icon at bounding box center [135, 54] width 4 height 3
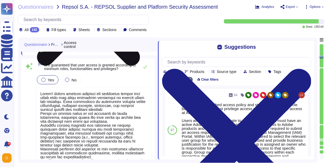
scroll to position [1816, 0]
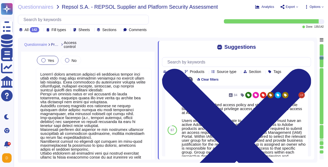
type textarea "Owners (typically managers of information technology resources) must perform qu…"
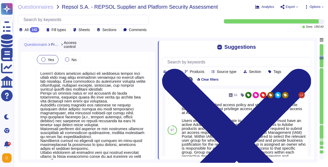
scroll to position [0, 0]
click at [98, 97] on textarea at bounding box center [94, 152] width 116 height 170
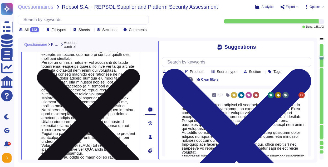
scroll to position [20, 0]
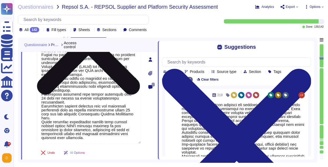
type textarea "Adobe employee passwords must be at least 16 characters and contain letters, nu…"
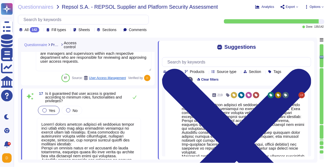
scroll to position [1763, 0]
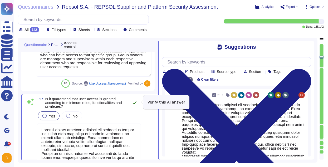
click at [135, 103] on icon at bounding box center [135, 103] width 4 height 4
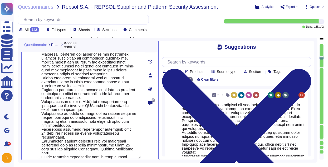
type textarea "Owners (typically managers of information technology resources) must perform qu…"
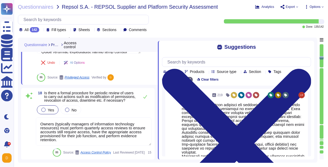
type textarea "Adobe employee passwords must be at least 16 characters and contain letters, nu…"
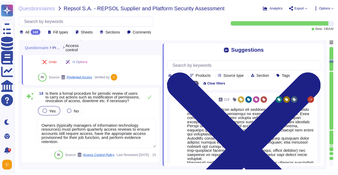
scroll to position [2005, 0]
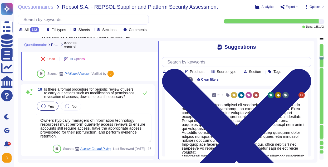
click at [232, 12] on div "Questionnaires Repsol S.A. - REPSOL Supplier and Platform Security Assessment A…" at bounding box center [171, 83] width 314 height 167
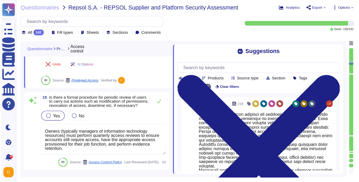
scroll to position [0, 0]
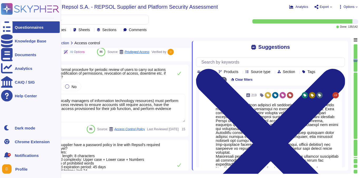
type textarea "Non-personal login IDs must be unique and assigned to an active employee. (See …"
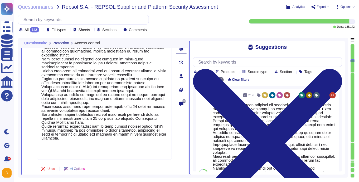
type textarea "Adobe has established access policy and standards based on role based access an…"
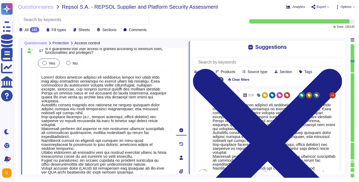
type textarea "Owners (typically managers of information technology resources) must perform qu…"
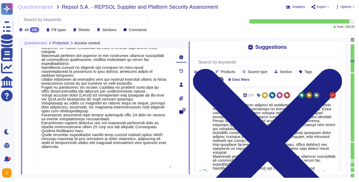
type textarea "Adobe employee passwords must be at least 16 characters and contain letters, nu…"
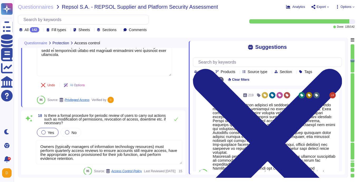
scroll to position [1974, 0]
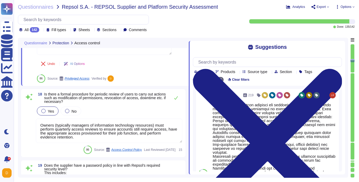
type textarea "Non-personal login IDs must be unique and assigned to an active employee. (See …"
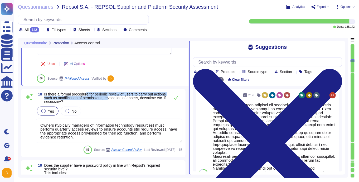
drag, startPoint x: 89, startPoint y: 95, endPoint x: 127, endPoint y: 98, distance: 38.1
click at [127, 98] on span "Is there a formal procedure for periodic review of users to carry out actions s…" at bounding box center [104, 98] width 121 height 12
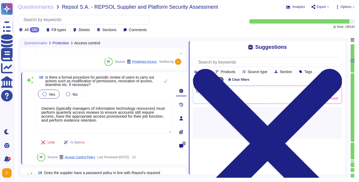
type textarea "Non-personal login IDs must be unique and assigned to an active employee. (See …"
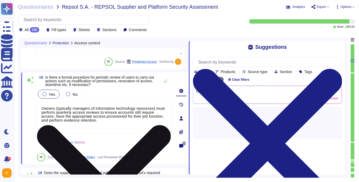
click at [97, 123] on textarea "Owners (typically managers of information technology resources) must perform qu…" at bounding box center [104, 118] width 135 height 32
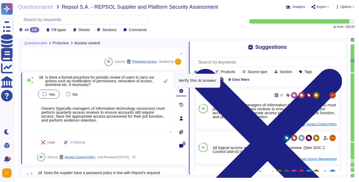
click at [165, 81] on icon at bounding box center [165, 81] width 4 height 4
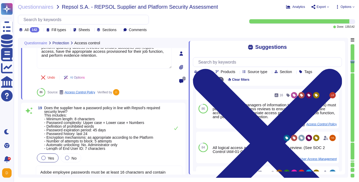
type textarea "Adobe restricts the use of shared and group authentication credentials. Authent…"
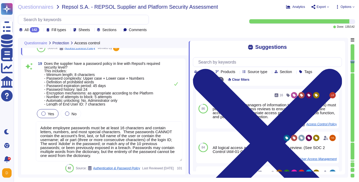
scroll to position [2083, 0]
click at [94, 140] on textarea "Adobe employee passwords must be at least 16 characters and contain letters, nu…" at bounding box center [109, 141] width 147 height 40
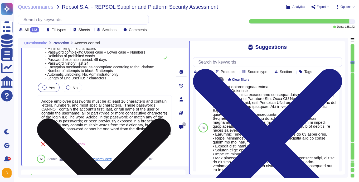
scroll to position [150, 0]
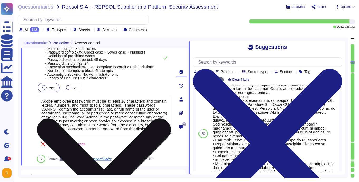
click at [106, 134] on textarea "Adobe employee passwords must be at least 16 characters and contain letters, nu…" at bounding box center [104, 115] width 135 height 40
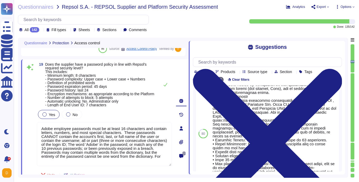
scroll to position [2055, 0]
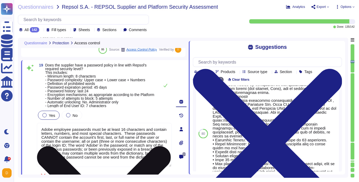
click at [114, 167] on textarea "Adobe employee passwords must be at least 16 characters and contain letters, nu…" at bounding box center [104, 145] width 135 height 44
type textarea "Adobe employee passwords must be at least 16 characters and contain letters, nu…"
type textarea "Adobe restricts the use of shared and group authentication credentials. Authent…"
type textarea "Adobe employee passwords must be at least 16 characters and contain letters, nu…"
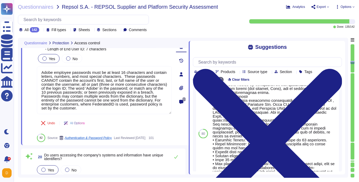
scroll to position [2112, 0]
type textarea "Adobe restricts the use of shared and group authentication credentials via the …"
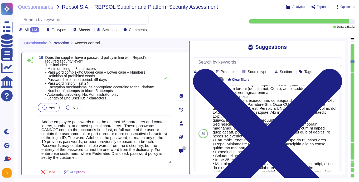
scroll to position [2058, 0]
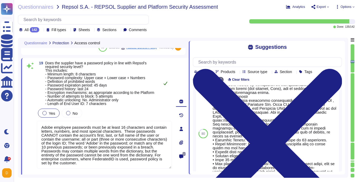
type textarea "Adobe employee passwords must be at least 16 characters and contain letters, nu…"
click at [165, 85] on icon at bounding box center [165, 83] width 4 height 4
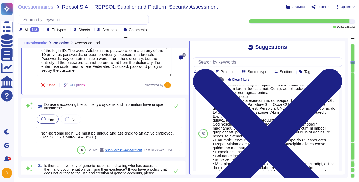
scroll to position [2150, 0]
click at [100, 140] on textarea "Non-personal login IDs must be unique and assigned to an active employee. (See …" at bounding box center [109, 135] width 147 height 16
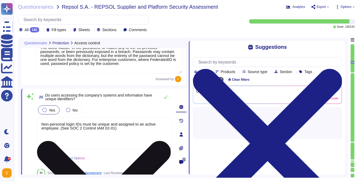
type textarea "Adobe restricts the use of shared and group authentication credentials via the …"
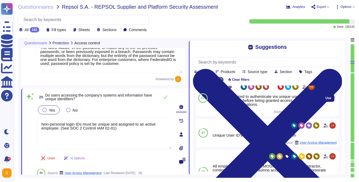
scroll to position [45, 0]
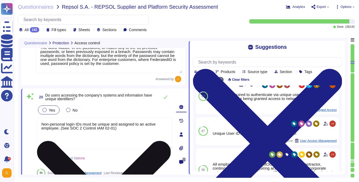
click at [122, 130] on textarea "Non-personal login IDs must be unique and assigned to an active employee. (See …" at bounding box center [104, 134] width 135 height 32
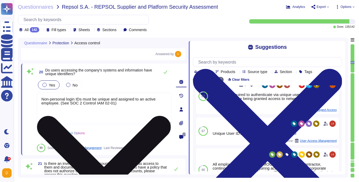
scroll to position [2175, 0]
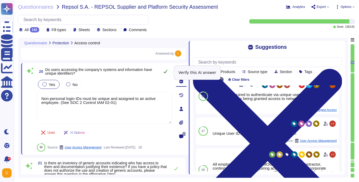
click at [164, 73] on icon at bounding box center [165, 71] width 4 height 4
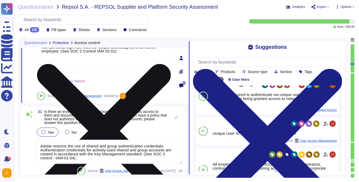
type textarea "In order to protect against unauthorized access and modification, Adobe capture…"
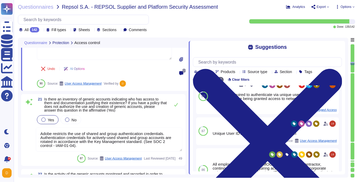
scroll to position [2236, 0]
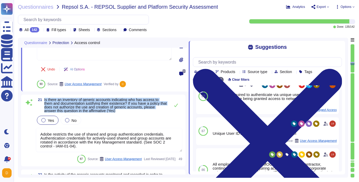
drag, startPoint x: 44, startPoint y: 99, endPoint x: 135, endPoint y: 110, distance: 91.3
click at [135, 110] on span "Is there an inventory of generic accounts indicating who has access to them and…" at bounding box center [105, 105] width 123 height 15
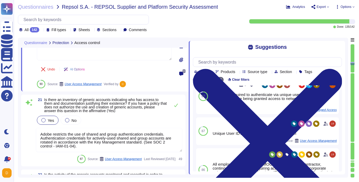
scroll to position [0, 0]
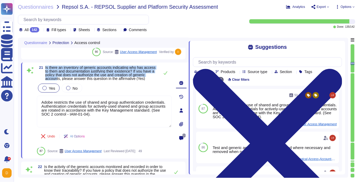
drag, startPoint x: 77, startPoint y: 80, endPoint x: 46, endPoint y: 65, distance: 34.3
click at [46, 65] on div "21 Is there an inventory of generic accounts indicating who has access to them …" at bounding box center [105, 110] width 168 height 96
click at [46, 65] on span "Is there an inventory of generic accounts indicating who has access to them and…" at bounding box center [100, 72] width 110 height 15
drag, startPoint x: 45, startPoint y: 67, endPoint x: 77, endPoint y: 80, distance: 34.7
click at [79, 80] on span "Is there an inventory of generic accounts indicating who has access to them and…" at bounding box center [101, 73] width 112 height 15
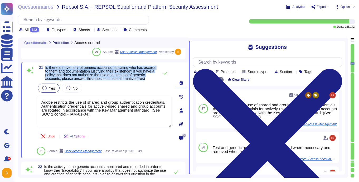
copy span "Is there an inventory of generic accounts indicating who has access to them and…"
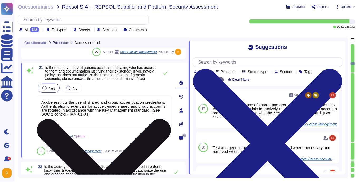
click at [105, 109] on textarea "Adobe restricts the use of shared and group authentication credentials. Authent…" at bounding box center [104, 112] width 135 height 32
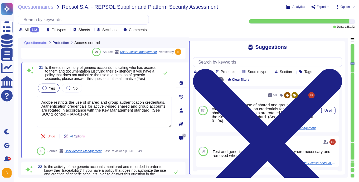
scroll to position [43, 0]
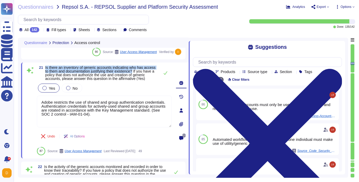
drag, startPoint x: 45, startPoint y: 67, endPoint x: 152, endPoint y: 71, distance: 106.6
click at [152, 70] on span "Is there an inventory of generic accounts indicating who has access to them and…" at bounding box center [100, 72] width 110 height 15
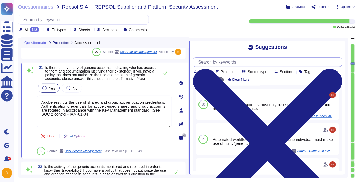
click at [225, 63] on input "text" at bounding box center [269, 61] width 146 height 9
paste input "Is there an inventory of generic accounts indicating who has access to them and…"
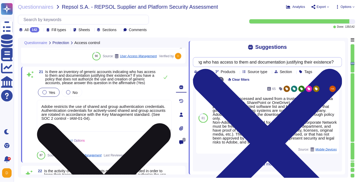
scroll to position [185, 0]
type input "Is there an inventory of generic accounts indicating who has access to them and…"
click at [96, 121] on textarea "Adobe restricts the use of shared and group authentication credentials. Authent…" at bounding box center [104, 116] width 135 height 32
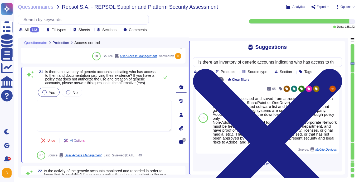
click at [109, 94] on div "Yes No" at bounding box center [104, 92] width 135 height 11
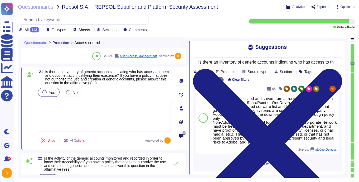
click at [31, 73] on icon at bounding box center [30, 74] width 6 height 5
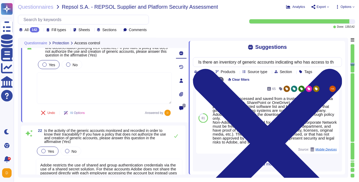
type textarea "Adobe does not disclose the details of the corporate VPN."
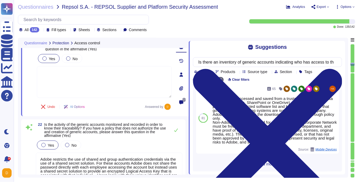
click at [142, 131] on span "Is the activity of the generic accounts monitored and recorded in order to know…" at bounding box center [105, 129] width 122 height 15
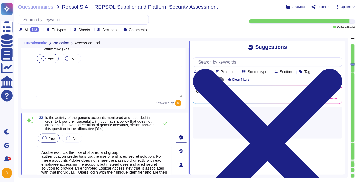
type textarea "Adobe does not disclose the details of the corporate VPN."
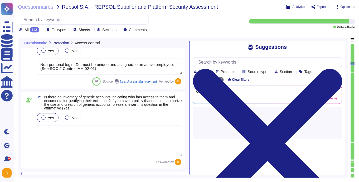
scroll to position [2203, 0]
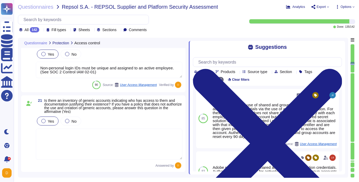
click at [108, 141] on textarea at bounding box center [109, 144] width 147 height 31
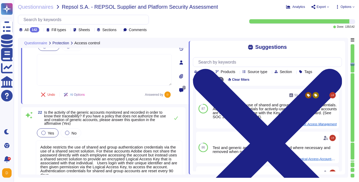
scroll to position [2283, 0]
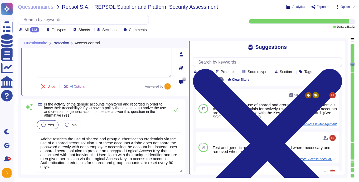
type textarea "Remote connections must require a unique ID, remote group membership, and multi…"
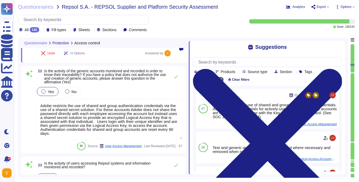
scroll to position [2306, 0]
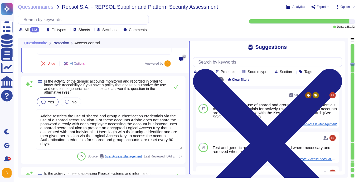
click at [97, 118] on textarea "Adobe restricts the use of shared and group authentication credentials via the …" at bounding box center [109, 129] width 147 height 40
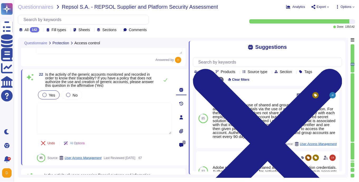
type textarea "Remote connections must require a unique ID, remote group membership, and multi…"
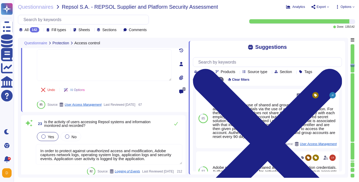
type textarea "Secure remote access to Adobe-operated networks uses 128-bit encryption or high…"
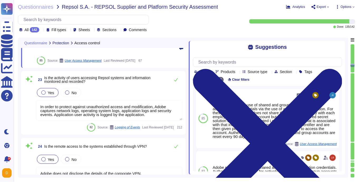
scroll to position [2399, 0]
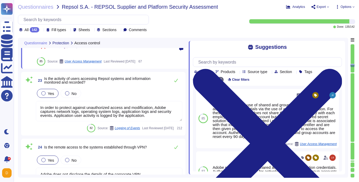
click at [105, 108] on textarea "In order to protect against unauthorized access and modification, Adobe capture…" at bounding box center [109, 111] width 147 height 20
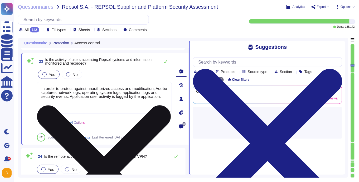
type textarea "Secure remote access to Adobe-operated networks uses 128-bit encryption or high…"
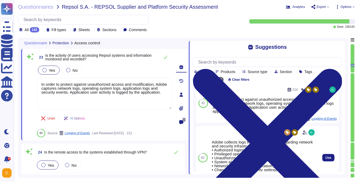
scroll to position [0, 0]
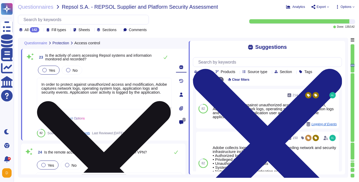
click at [77, 103] on textarea "In order to protect against unauthorized access and modification, Adobe capture…" at bounding box center [104, 94] width 135 height 32
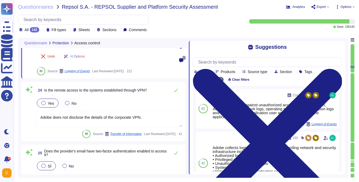
scroll to position [2463, 0]
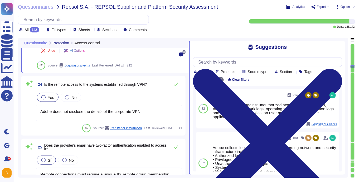
type textarea "Adobe adheres to a Data Classification and Handling Standard. Adobe's data clas…"
click at [140, 116] on textarea "Adobe does not disclose the details of the corporate VPN." at bounding box center [109, 113] width 147 height 16
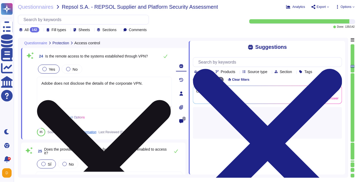
click at [150, 97] on textarea "Adobe does not disclose the details of the corporate VPN." at bounding box center [104, 93] width 135 height 32
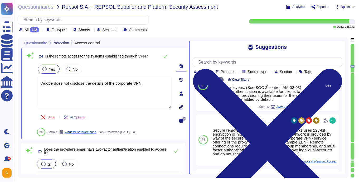
scroll to position [65, 0]
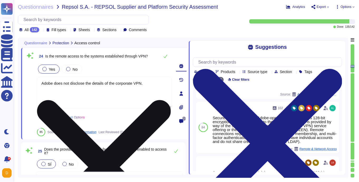
click at [159, 95] on textarea "Adobe does not disclose the details of the corporate VPN." at bounding box center [104, 93] width 135 height 32
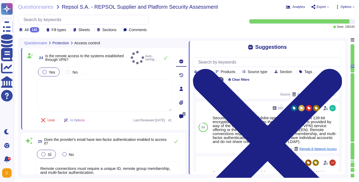
type textarea "Adobe adheres to a Data Classification and Handling Standard. Adobe's data clas…"
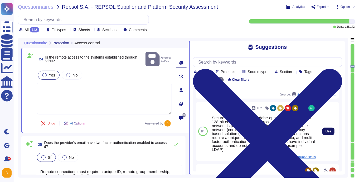
click at [327, 133] on button "Use" at bounding box center [328, 131] width 12 height 7
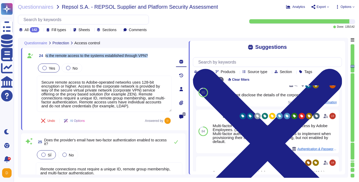
drag, startPoint x: 155, startPoint y: 59, endPoint x: 46, endPoint y: 58, distance: 109.1
click at [46, 58] on div "24 Is the remote access to the systems established through VPN?" at bounding box center [104, 55] width 135 height 9
click at [99, 58] on span "Is the remote access to the systems established through VPN?" at bounding box center [96, 55] width 103 height 4
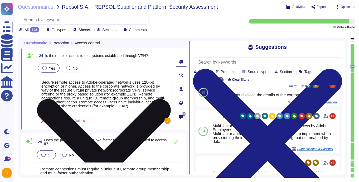
click at [153, 110] on textarea "Secure remote access to Adobe-operated networks uses 128-bit encryption or high…" at bounding box center [104, 94] width 135 height 36
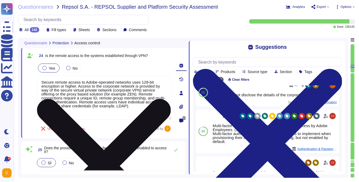
paste textarea "Remote access to Adobe trusted data environments is provided through a VPN, whi…"
type textarea "Secure remote access to Adobe-operated networks uses 128-bit encryption or high…"
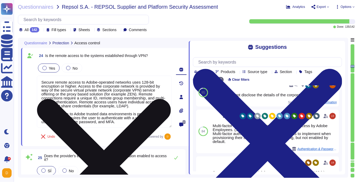
scroll to position [0, 0]
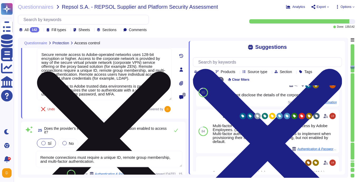
type textarea "Adobe adheres to a Data Classification and Handling Standard. Adobe's data clas…"
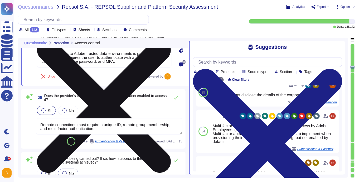
scroll to position [2527, 0]
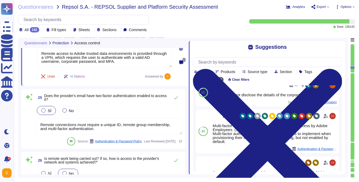
type textarea "Secure remote access to Adobe-operated networks uses 128-bit encryption or high…"
click at [132, 128] on textarea "Remote connections must require a unique ID, remote group membership, and multi…" at bounding box center [109, 126] width 147 height 16
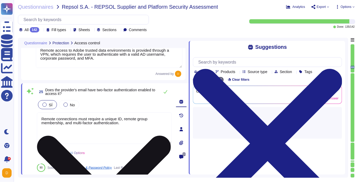
type textarea "Adobe adheres to a Data Classification and Handling Standard. Adobe's data clas…"
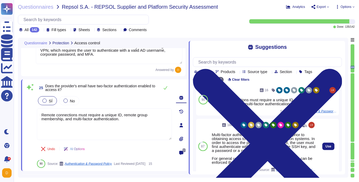
scroll to position [10, 0]
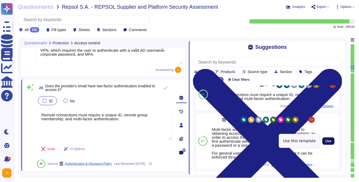
click at [327, 141] on span "Use" at bounding box center [328, 140] width 6 height 3
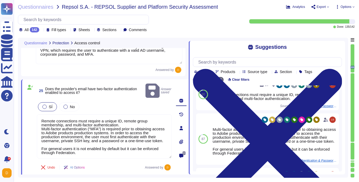
drag, startPoint x: 127, startPoint y: 118, endPoint x: 21, endPoint y: 111, distance: 105.6
click at [21, 111] on div "25 Does the provider's email have two-factor authentication enabled to access i…" at bounding box center [105, 128] width 168 height 98
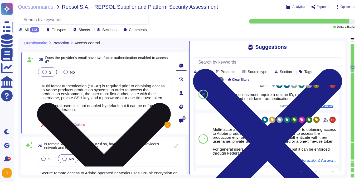
scroll to position [0, 0]
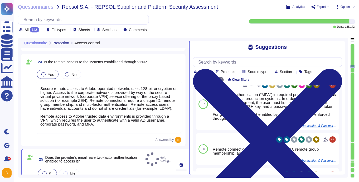
type textarea "Multi-factor authentication (“MFA”) is required prior to obtaining access to Ad…"
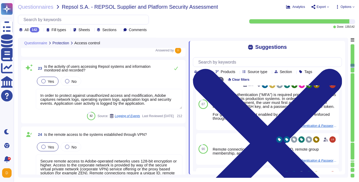
scroll to position [2360, 0]
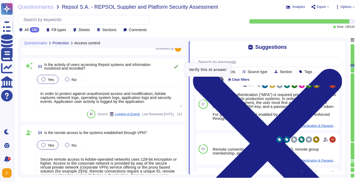
click at [176, 69] on icon at bounding box center [176, 66] width 4 height 4
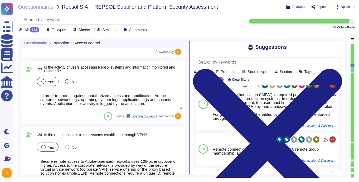
type textarea "Non-personal login IDs must be unique and assigned to an active employee. (See …"
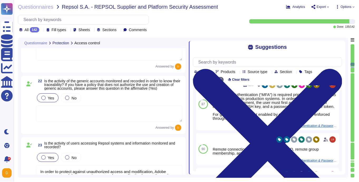
type textarea "Adobe employee passwords must be at least 16 characters and contain letters, nu…"
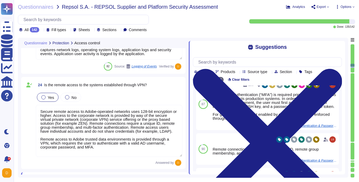
type textarea "Secure remote access to Adobe-operated networks uses 128-bit encryption or high…"
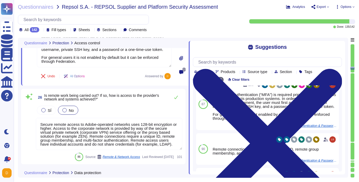
type textarea "Adobe adheres to a Data Classification and Handling Standard. Adobe's data clas…"
type textarea "For more information about Adobe's privacy practices, including the information…"
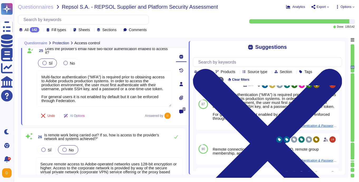
scroll to position [0, 0]
click at [48, 149] on span "SÍ" at bounding box center [50, 150] width 4 height 4
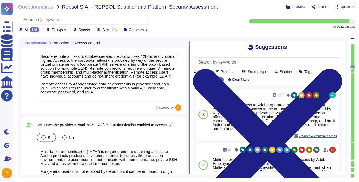
scroll to position [2481, 0]
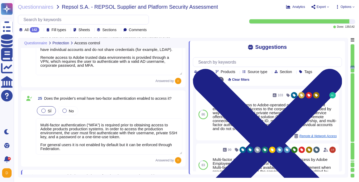
type textarea "Adobe adheres to a Data Classification and Handling Standard. Adobe's data clas…"
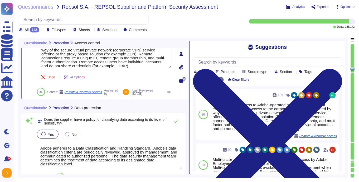
type textarea "For more information about Adobe's privacy practices, including the information…"
type textarea "Adobe does not rely on one specific data loss protection (DLP) tool but instead…"
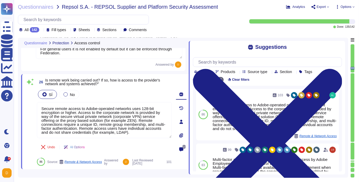
type textarea "Secure remote access to Adobe-operated networks uses 128-bit encryption or high…"
type textarea "Multi-factor authentication (“MFA”) is required prior to obtaining access to Ad…"
type textarea "Secure remote access to Adobe-operated networks uses 128-bit encryption or high…"
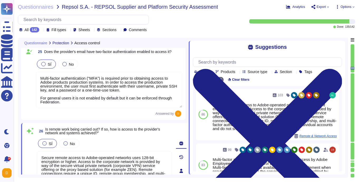
type textarea "In order to protect against unauthorized access and modification, Adobe capture…"
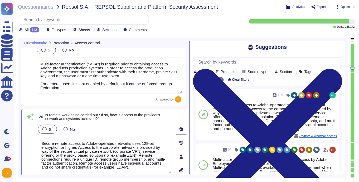
scroll to position [0, 0]
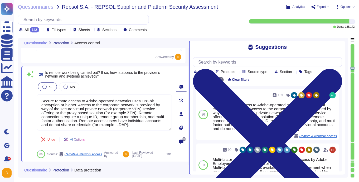
type textarea "For more information about Adobe's privacy practices, including the information…"
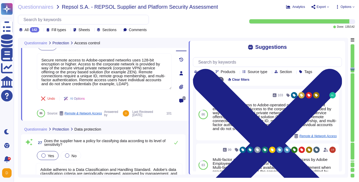
type textarea "Adobe does not rely on one specific data loss protection (DLP) tool but instead…"
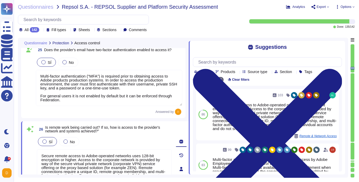
type textarea "In order to protect against unauthorized access and modification, Adobe capture…"
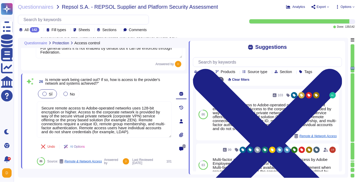
type textarea "For more information about Adobe's privacy practices, including the information…"
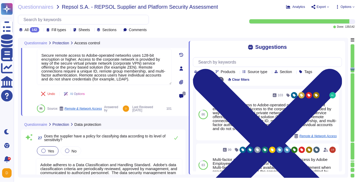
type textarea "Adobe does not rely on one specific data loss protection (DLP) tool but instead…"
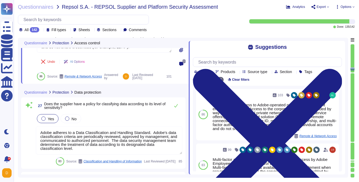
scroll to position [2656, 0]
click at [97, 137] on textarea "Adobe adheres to a Data Classification and Handling Standard. Adobe's data clas…" at bounding box center [109, 140] width 147 height 28
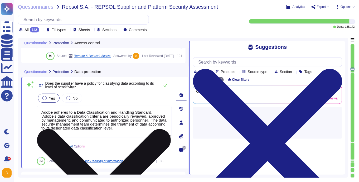
type textarea "Adobe does not rely on one specific data loss protection (DLP) tool but instead…"
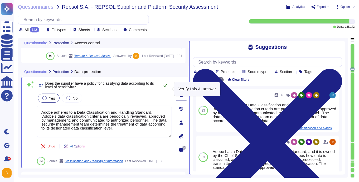
click at [163, 90] on button at bounding box center [165, 85] width 13 height 11
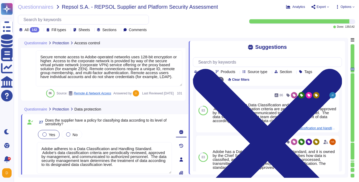
type textarea "Secure remote access to Adobe-operated networks uses 128-bit encryption or high…"
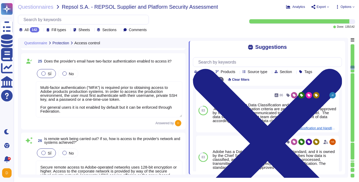
type textarea "In order to protect against unauthorized access and modification, Adobe capture…"
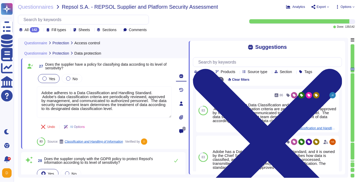
type textarea "For more information about Adobe's privacy practices, including the information…"
type textarea "Adobe does not rely on one specific data loss protection (DLP) tool but instead…"
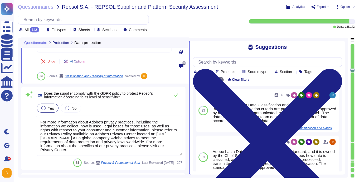
scroll to position [2739, 0]
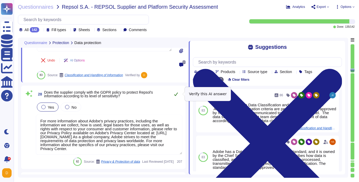
click at [177, 93] on icon at bounding box center [176, 93] width 4 height 3
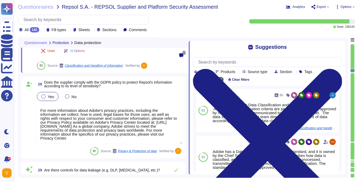
scroll to position [0, 0]
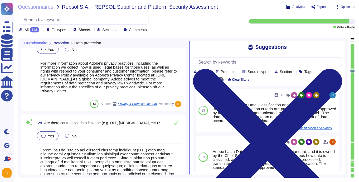
type textarea "In the production environment, per Adobe's implementation of CIS (Center for In…"
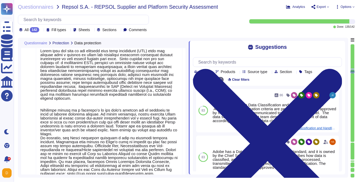
scroll to position [2908, 0]
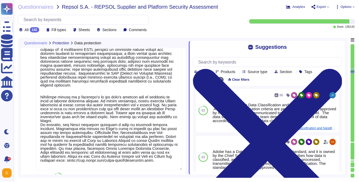
drag, startPoint x: 139, startPoint y: 166, endPoint x: 21, endPoint y: 95, distance: 138.3
click at [21, 95] on div "Questionnaire Protection Data protection 27 Does the supplier have a policy for…" at bounding box center [183, 108] width 330 height 140
click at [150, 120] on textarea at bounding box center [109, 100] width 147 height 139
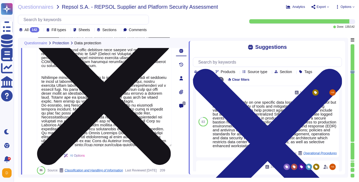
scroll to position [170, 0]
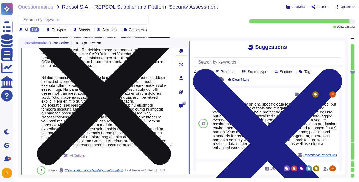
click at [161, 125] on textarea at bounding box center [104, 77] width 135 height 139
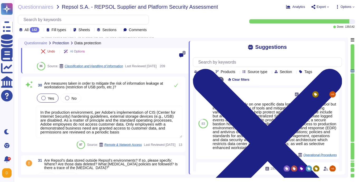
scroll to position [2775, 0]
type textarea "Adobe adheres to a Data Classification and Handling Standard. Adobe's data clas…"
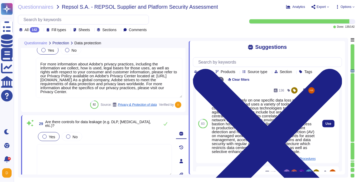
scroll to position [176, 0]
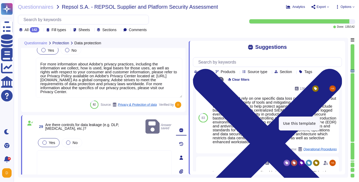
click at [328, 119] on span "Use" at bounding box center [339, 117] width 6 height 3
type textarea "Adobe does not rely on one specific data loss protection (DLP) tool but instead…"
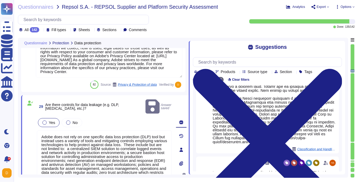
scroll to position [0, 0]
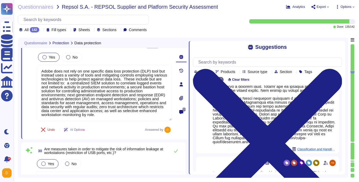
type textarea "Service Now is used to manage an inventory of assets. It maintains a list of al…"
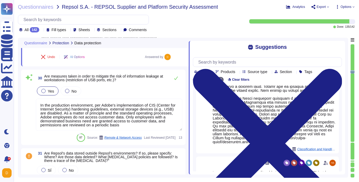
scroll to position [2924, 0]
type textarea "Quarterly audits and automated reporting are performed to identify unauthorized…"
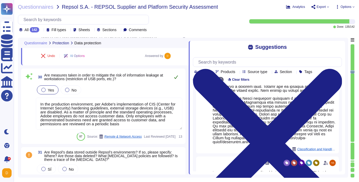
click at [175, 77] on icon at bounding box center [176, 77] width 4 height 4
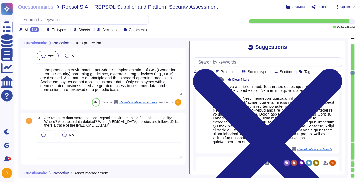
scroll to position [0, 0]
drag, startPoint x: 102, startPoint y: 118, endPoint x: 116, endPoint y: 118, distance: 14.2
click at [116, 118] on span "Are Repsol's data stored outside Repsol's environments? If so, please specify: …" at bounding box center [111, 122] width 134 height 12
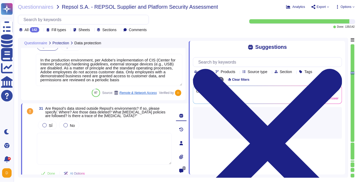
type textarea "Quarterly audits and automated reporting are performed to identify unauthorized…"
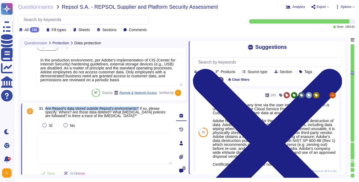
drag, startPoint x: 144, startPoint y: 108, endPoint x: 45, endPoint y: 109, distance: 99.3
click at [45, 109] on span "31 Are Repsol's data stored outside Repsol's environments? If so, please specif…" at bounding box center [104, 111] width 135 height 11
click at [228, 64] on input "text" at bounding box center [269, 61] width 146 height 9
paste input "Are Repsol's data stored outside Repsol's environments?"
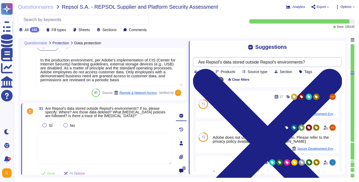
scroll to position [76, 0]
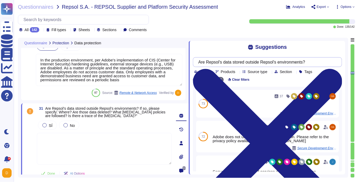
drag, startPoint x: 228, startPoint y: 62, endPoint x: 195, endPoint y: 62, distance: 32.4
click at [195, 62] on div "Are Repsol's data stored outside Repsol's environments?" at bounding box center [267, 62] width 149 height 10
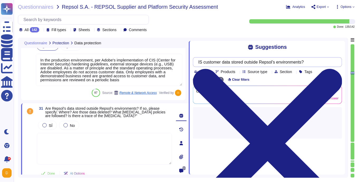
click at [271, 60] on input "IS customer data stored outside Repsol's environments?" at bounding box center [266, 61] width 141 height 9
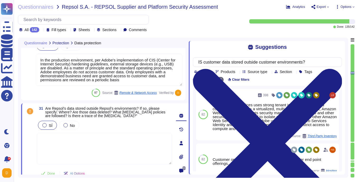
type input "IS customer data stored outside customer environments?"
click at [48, 123] on label "SÍ" at bounding box center [47, 125] width 10 height 4
click at [66, 139] on textarea at bounding box center [104, 149] width 135 height 32
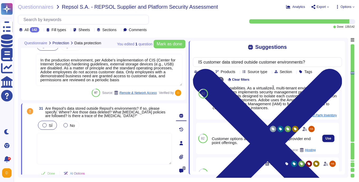
scroll to position [17, 0]
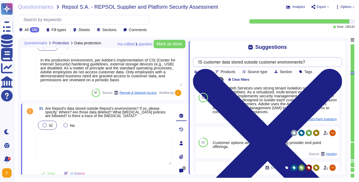
drag, startPoint x: 317, startPoint y: 61, endPoint x: 203, endPoint y: 60, distance: 114.4
click at [203, 60] on input "IS customer data stored outside customer environments?" at bounding box center [266, 61] width 141 height 9
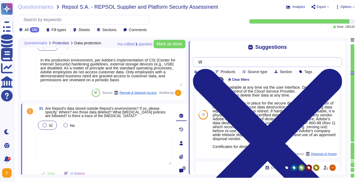
scroll to position [0, 0]
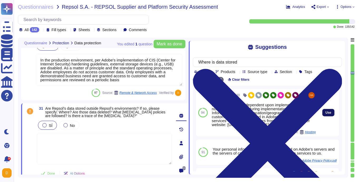
type input "Where is data stored"
click at [328, 112] on span "Use" at bounding box center [328, 112] width 6 height 3
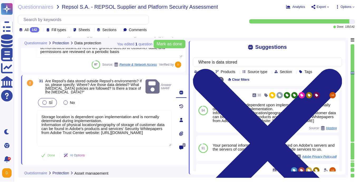
scroll to position [2993, 0]
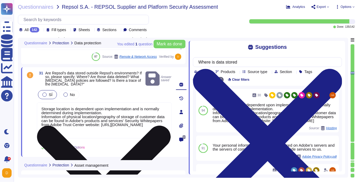
click at [111, 128] on textarea "Storage location is dependent upon implementation and is normally determined du…" at bounding box center [104, 120] width 135 height 36
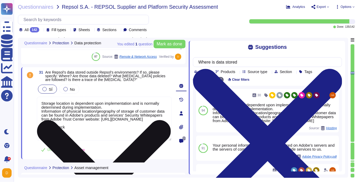
drag, startPoint x: 74, startPoint y: 132, endPoint x: 42, endPoint y: 132, distance: 32.7
click at [41, 132] on textarea "Storage location is dependent upon implementation and is normally determined du…" at bounding box center [104, 119] width 135 height 44
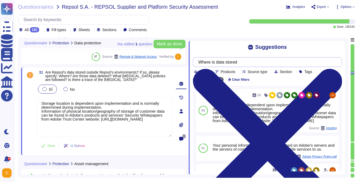
type textarea "Storage location is dependent upon implementation and is normally determined du…"
click at [248, 59] on input "Where is data stored" at bounding box center [266, 61] width 141 height 9
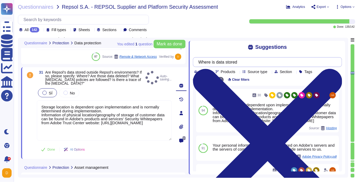
click at [248, 59] on input "Where is data stored" at bounding box center [266, 61] width 141 height 9
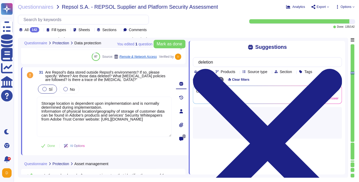
type input "deletion"
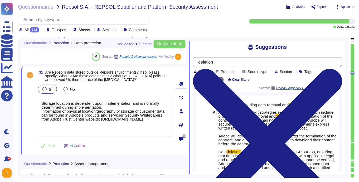
scroll to position [37, 0]
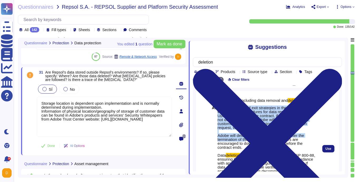
drag, startPoint x: 219, startPoint y: 111, endPoint x: 248, endPoint y: 146, distance: 45.3
click at [248, 146] on span "Adobe has defined exit strategies in the agreement, which include procedures fo…" at bounding box center [266, 151] width 98 height 91
click at [248, 146] on span ". Upon termination of the contract, if the customer has not deleted their data,…" at bounding box center [265, 133] width 97 height 48
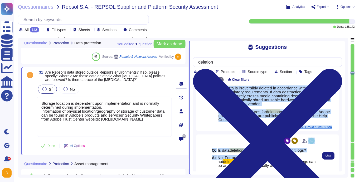
scroll to position [101, 0]
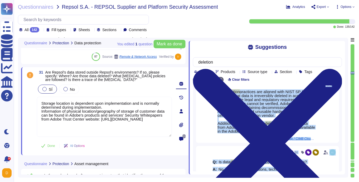
drag, startPoint x: 218, startPoint y: 129, endPoint x: 296, endPoint y: 142, distance: 78.3
click at [296, 133] on span "Adobe has defined exit strategies in the agreement, which include procedures fo…" at bounding box center [266, 87] width 98 height 91
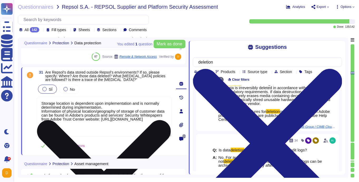
click at [110, 124] on textarea "Storage location is dependent upon implementation and is normally determined du…" at bounding box center [104, 117] width 135 height 40
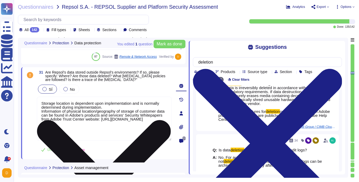
paste textarea "Data deletion practices are aligned with NIST SP 800-88, ensuring that data is …"
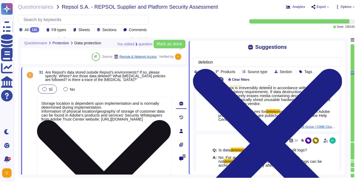
type textarea "Storage location is dependent upon implementation and is normally determined du…"
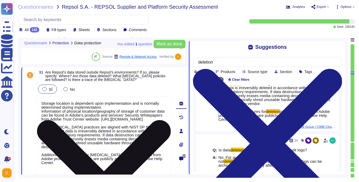
type textarea "Quarterly audits and automated reporting are performed to identify unauthorized…"
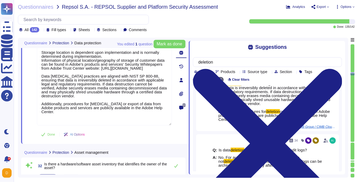
type textarea "Adobe defines a matrix internally to classify assets in terms of business criti…"
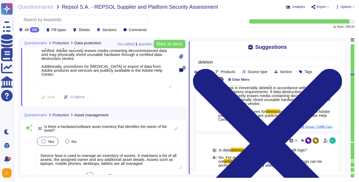
scroll to position [3095, 0]
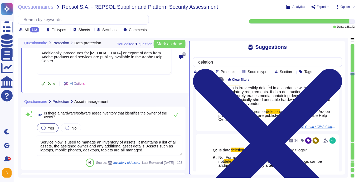
type textarea "Storage location is dependent upon implementation and is normally determined du…"
click at [46, 84] on button "Done" at bounding box center [48, 83] width 22 height 11
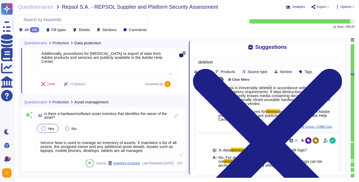
type textarea "Adobe defines a matrix internally to classify assets in terms of business criti…"
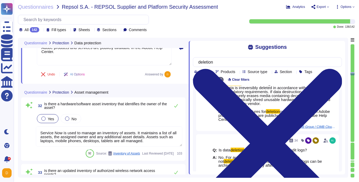
scroll to position [3110, 0]
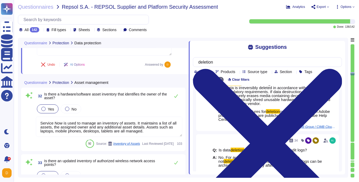
click at [109, 131] on textarea "Service Now is used to manage an inventory of assets. It maintains a list of al…" at bounding box center [109, 126] width 147 height 20
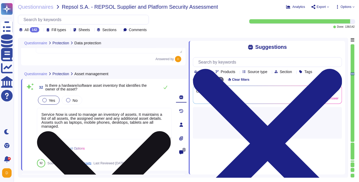
scroll to position [3113, 0]
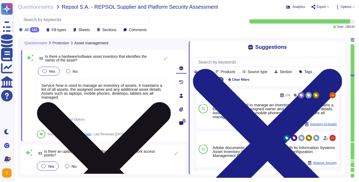
type textarea "The automated audit function in the CMDB is used to inventory devices on Scoped…"
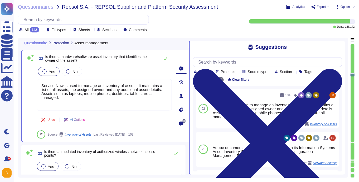
scroll to position [3129, 0]
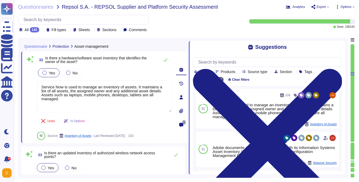
type textarea "Storage location is dependent upon implementation and is normally determined du…"
type textarea "The automated audit function in the CMDB is used to inventory devices on Scoped…"
click at [168, 64] on button at bounding box center [165, 60] width 13 height 11
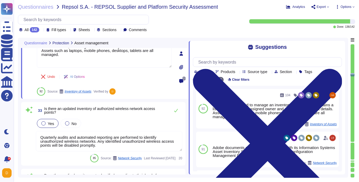
type textarea "The automated audit function in the CMDB is used to inventory devices on Scoped…"
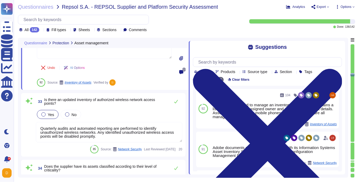
scroll to position [3182, 0]
click at [116, 137] on textarea "Quarterly audits and automated reporting are performed to identify unauthorized…" at bounding box center [109, 132] width 147 height 20
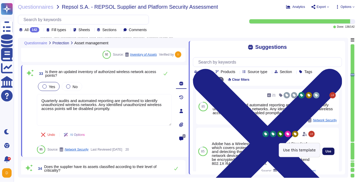
click at [328, 150] on span "Use" at bounding box center [328, 151] width 6 height 3
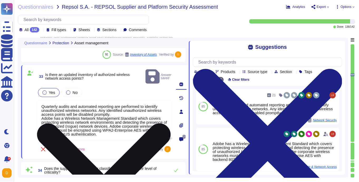
drag, startPoint x: 119, startPoint y: 108, endPoint x: 38, endPoint y: 97, distance: 81.6
click at [38, 100] on textarea "Quarterly audits and automated reporting are performed to identify unauthorized…" at bounding box center [104, 120] width 135 height 40
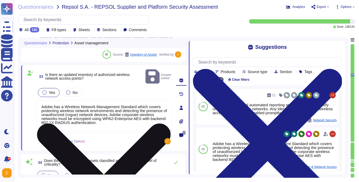
type textarea "Adobe has a Wireless Network Management Standard which covers protecting wirele…"
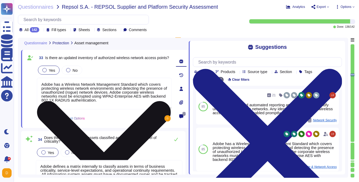
type textarea "Adobe has implemented technical controls to prevent unauthorized devices from p…"
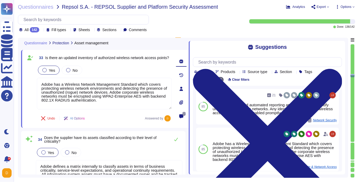
type textarea "Adobe has implemented technical controls to prevent unauthorized devices from p…"
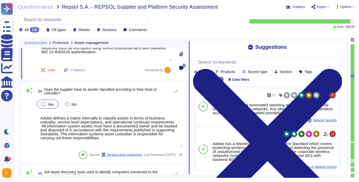
scroll to position [3246, 0]
type textarea "Adobe has a Wireless Network Management Standard which covers protecting wirele…"
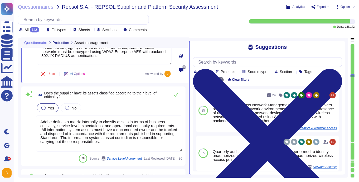
click at [90, 128] on textarea "Adobe defines a matrix internally to classify assets in terms of business criti…" at bounding box center [109, 133] width 147 height 36
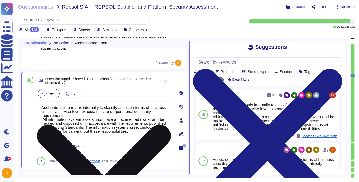
scroll to position [3249, 0]
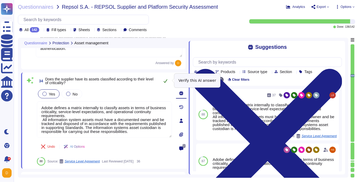
click at [168, 80] on button at bounding box center [165, 81] width 13 height 11
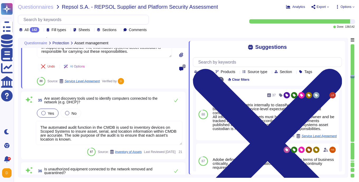
scroll to position [3328, 0]
click at [88, 135] on textarea "The automated audit function in the CMDB is used to inventory devices on Scoped…" at bounding box center [109, 132] width 147 height 24
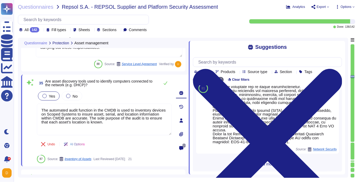
scroll to position [220, 0]
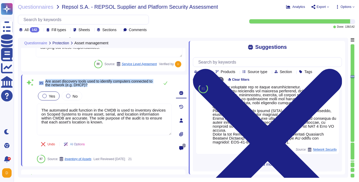
drag, startPoint x: 96, startPoint y: 84, endPoint x: 43, endPoint y: 79, distance: 52.7
click at [43, 79] on span "35 Are asset discovery tools used to identify computers connected to the networ…" at bounding box center [97, 82] width 120 height 9
click at [62, 81] on span "Are asset discovery tools used to identify computers connected to the network (…" at bounding box center [98, 83] width 107 height 8
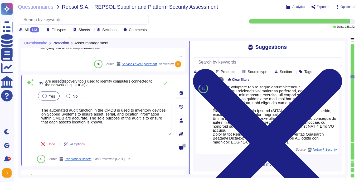
click at [62, 81] on span "Are asset discovery tools used to identify computers connected to the network (…" at bounding box center [98, 83] width 107 height 8
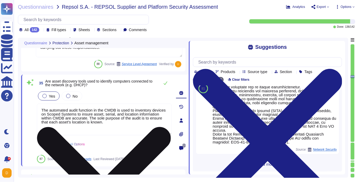
click at [113, 110] on textarea "The automated audit function in the CMDB is used to inventory devices on Scoped…" at bounding box center [104, 120] width 135 height 32
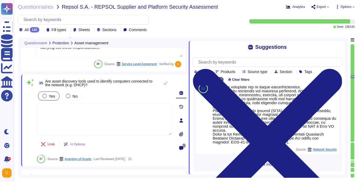
paste textarea "Adobe uses asset discovery tools to identify computers connected to the network…"
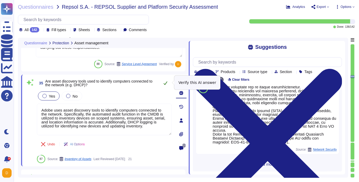
type textarea "Adobe uses asset discovery tools to identify computers connected to the network…"
click at [164, 81] on icon at bounding box center [165, 83] width 4 height 4
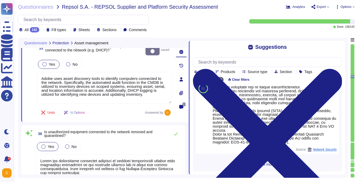
scroll to position [3379, 0]
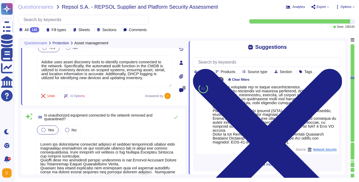
type textarea "Adobe has an unapproved software list that employees are not permitted to downl…"
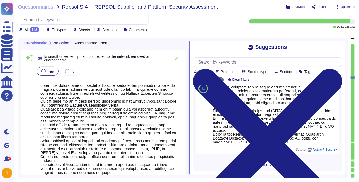
scroll to position [3436, 0]
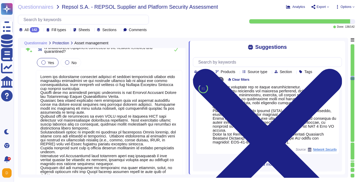
type textarea "Only valid licensed software that have been scanned for viruses may be permitte…"
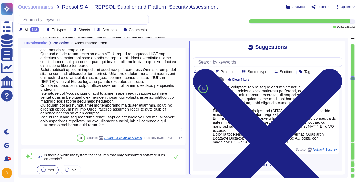
scroll to position [0, 0]
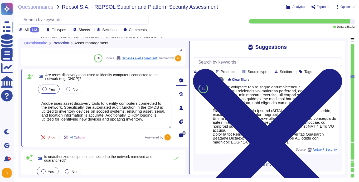
type textarea "Adobe has a Wireless Network Management Standard which covers protecting wirele…"
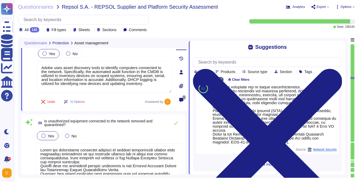
type textarea "Adobe has an unapproved software list that employees are not permitted to downl…"
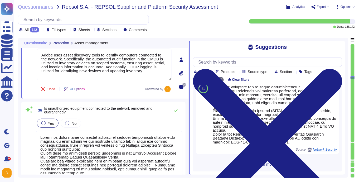
scroll to position [3377, 0]
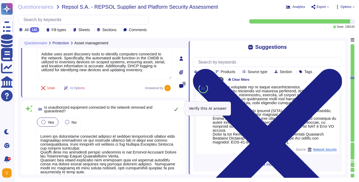
click at [173, 110] on button at bounding box center [176, 109] width 13 height 11
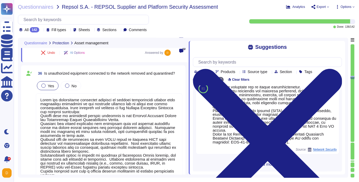
scroll to position [0, 0]
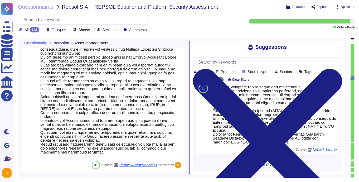
type textarea "Only valid licensed software that have been scanned for viruses may be permitte…"
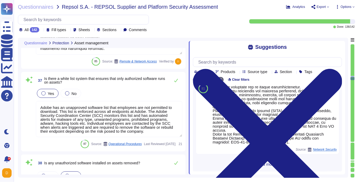
scroll to position [3565, 0]
click at [177, 82] on button at bounding box center [176, 80] width 13 height 11
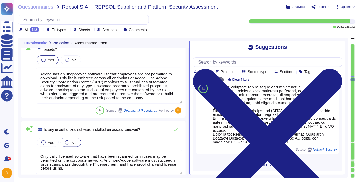
type textarea "Network segmentation is implemented within the Adobe services production enviro…"
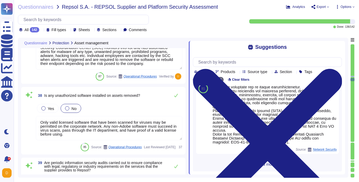
scroll to position [3631, 0]
click at [53, 108] on span "Yes" at bounding box center [51, 108] width 6 height 4
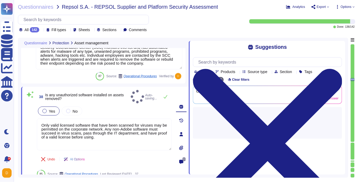
type textarea "Network segmentation is implemented within the Adobe services production enviro…"
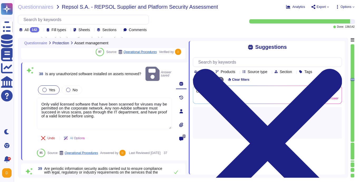
type textarea "Adobe corporate wireless networks must be segmented from the Adobe guest networ…"
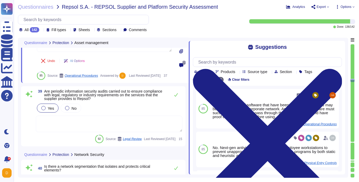
scroll to position [3724, 0]
type textarea "Servers that are accessed from an external, insecure network (such as web serve…"
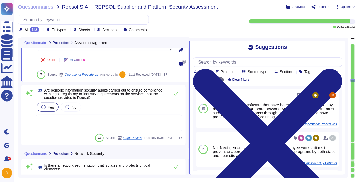
click at [120, 116] on textarea at bounding box center [109, 123] width 147 height 16
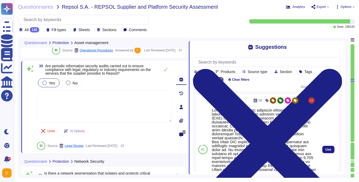
scroll to position [29, 0]
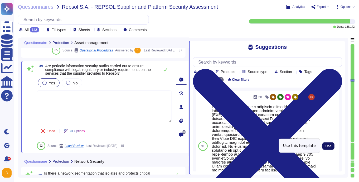
click at [328, 145] on button "Use" at bounding box center [328, 145] width 12 height 7
type textarea "Adobe performs internal readiness assessment audits on an annual basis, and int…"
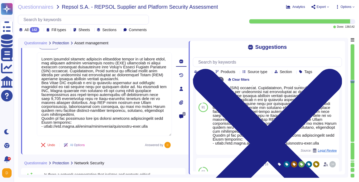
scroll to position [3767, 0]
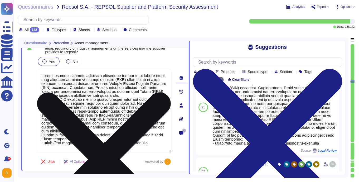
type textarea "Servers that are accessed from an external, insecure network (such as web serve…"
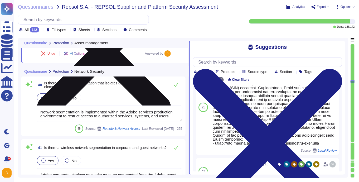
type textarea "Network based Intrusion Detection and/or Intrusion Prevention is in use and mon…"
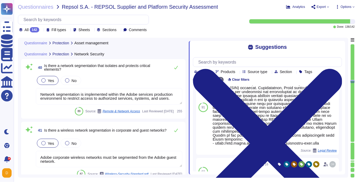
scroll to position [3867, 0]
click at [178, 70] on icon at bounding box center [176, 68] width 4 height 4
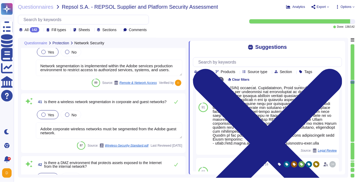
scroll to position [3900, 0]
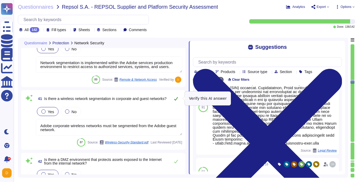
click at [178, 100] on icon at bounding box center [176, 98] width 4 height 4
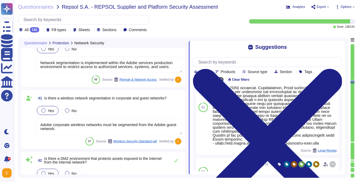
scroll to position [0, 0]
click at [94, 123] on textarea "Adobe corporate wireless networks must be segmented from the Adobe guest networ…" at bounding box center [109, 126] width 147 height 16
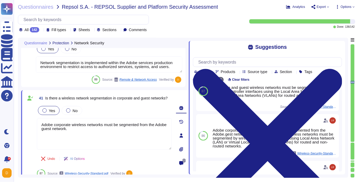
scroll to position [52, 0]
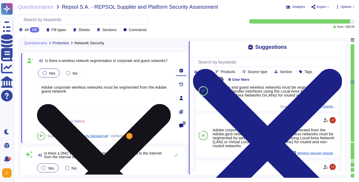
type textarea "Adobe has implemented technical controls to prevent unauthorized devices from p…"
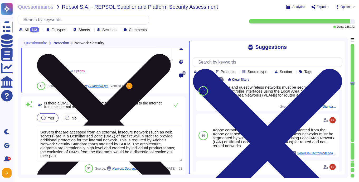
scroll to position [3987, 0]
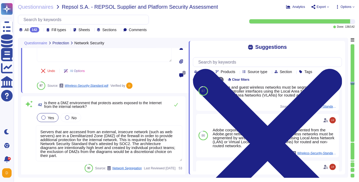
click at [110, 143] on textarea "Servers that are accessed from an external, insecure network (such as web serve…" at bounding box center [109, 143] width 147 height 36
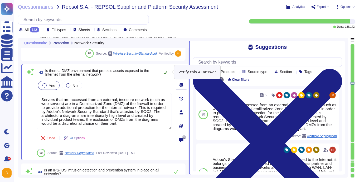
click at [166, 72] on icon at bounding box center [165, 72] width 4 height 4
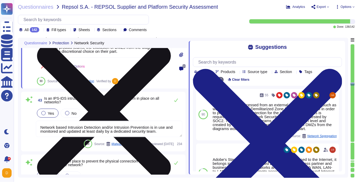
scroll to position [4058, 0]
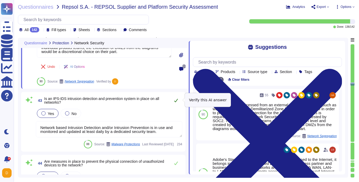
click at [176, 101] on icon at bounding box center [176, 100] width 4 height 4
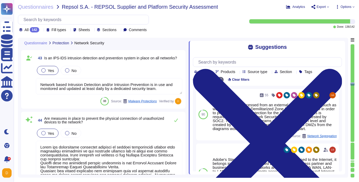
type textarea "Adobe implements patch management on production and critical systems hosting em…"
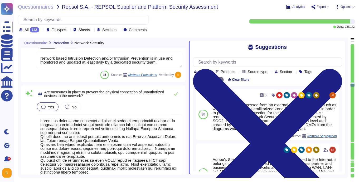
scroll to position [0, 0]
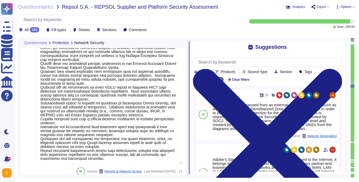
type textarea "Security patches must be applied according to the timelines and severity level …"
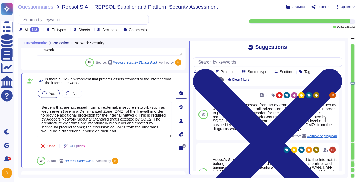
scroll to position [0, 0]
type textarea "Network segmentation is implemented within the Adobe services production enviro…"
type textarea "Adobe corporate wireless networks must be segmented from the Adobe guest networ…"
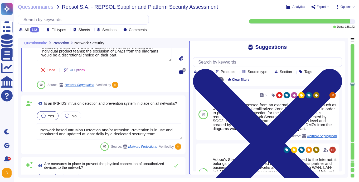
scroll to position [4059, 0]
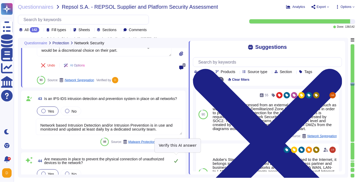
click at [175, 159] on icon at bounding box center [176, 161] width 4 height 4
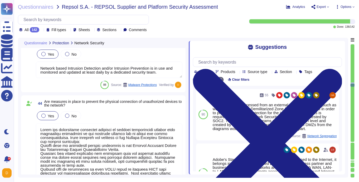
type textarea "Adobe implements patch management on production and critical systems hosting em…"
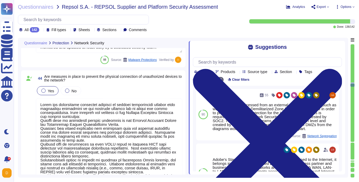
scroll to position [0, 0]
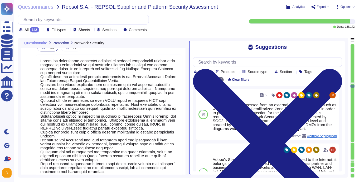
type textarea "Security patches must be applied according to the timelines and severity level …"
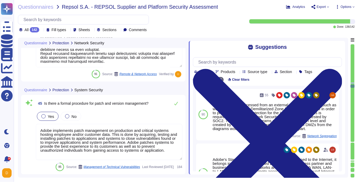
type textarea "Appliance access must be configured and managed in alignment with Adobe’s Logic…"
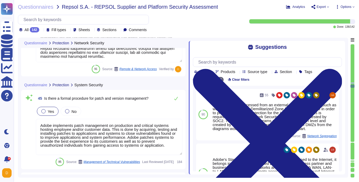
scroll to position [4287, 0]
click at [109, 135] on textarea "Adobe implements patch management on production and critical systems hosting em…" at bounding box center [109, 137] width 147 height 36
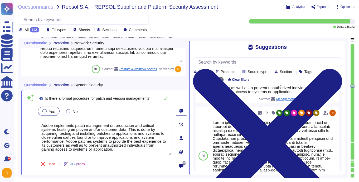
scroll to position [41, 0]
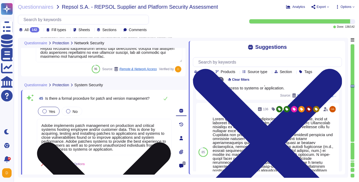
click at [168, 124] on textarea "Adobe implements patch management on production and critical systems hosting em…" at bounding box center [104, 137] width 135 height 36
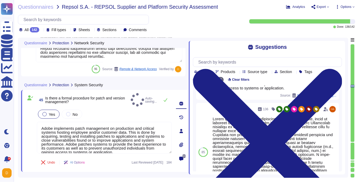
type textarea "Appliance access must be configured and managed in alignment with Adobe’s Logic…"
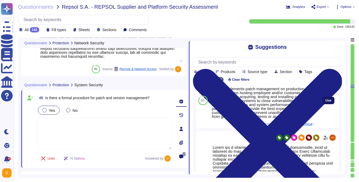
scroll to position [0, 0]
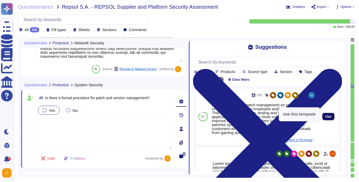
click at [326, 117] on span "Use" at bounding box center [328, 116] width 6 height 3
type textarea "Adobe implements patch management on production and critical systems hosting em…"
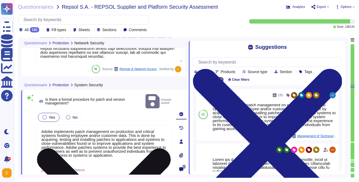
type textarea "Appliance access must be configured and managed in alignment with Adobe’s Logic…"
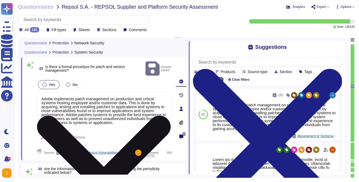
type textarea "Adobe has implemented technical controls to prevent unauthorized devices from p…"
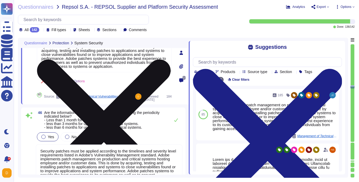
scroll to position [0, 0]
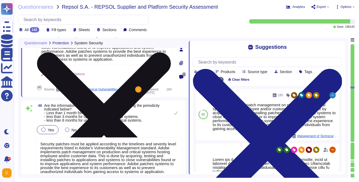
type textarea "Adobe maintains an inventory of system assets which are ingested into Splunk. A…"
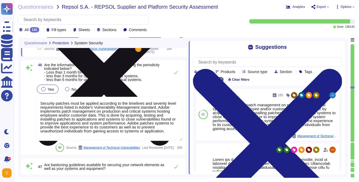
scroll to position [4413, 0]
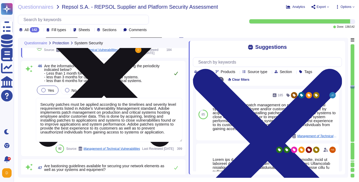
click at [174, 69] on button at bounding box center [176, 73] width 13 height 11
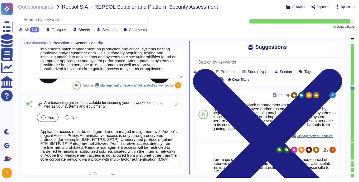
type textarea "A systematic approach to managing change is followed where changes are reviewed…"
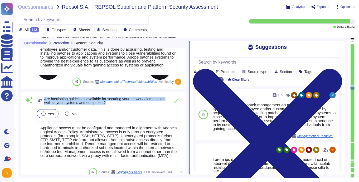
drag, startPoint x: 46, startPoint y: 99, endPoint x: 115, endPoint y: 104, distance: 69.2
click at [115, 104] on span "Are bastioning guidelines available for securing your network elements as well …" at bounding box center [105, 100] width 123 height 7
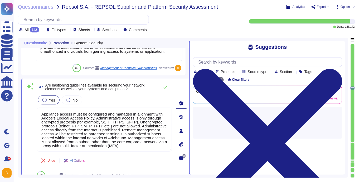
type textarea "A systematic approach to managing change is followed where changes are reviewed…"
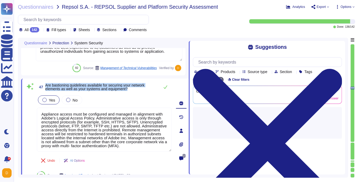
drag, startPoint x: 133, startPoint y: 88, endPoint x: 46, endPoint y: 82, distance: 87.2
click at [46, 82] on span "47 Are bastioning guidelines available for securing your network elements as we…" at bounding box center [97, 86] width 120 height 9
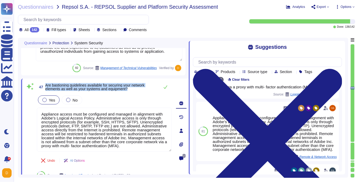
scroll to position [60, 0]
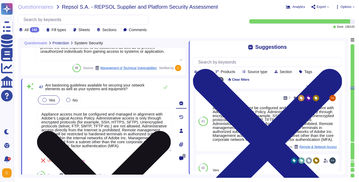
click at [106, 127] on textarea "Appliance access must be configured and managed in alignment with Adobe’s Logic…" at bounding box center [104, 130] width 135 height 44
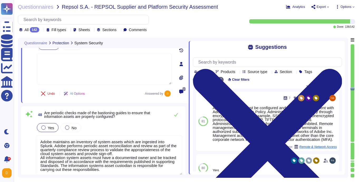
type textarea "Adobe deploys anti-virus and malware prevention solutions including, but not li…"
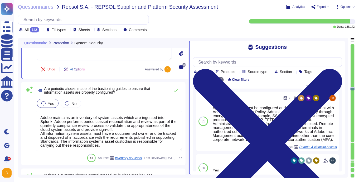
scroll to position [4561, 0]
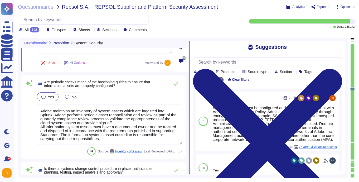
click at [102, 126] on textarea "Adobe maintains an inventory of system assets which are ingested into Splunk. A…" at bounding box center [109, 124] width 147 height 40
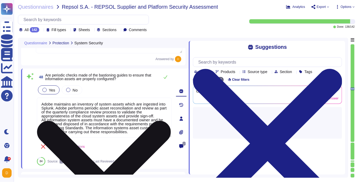
scroll to position [0, 0]
type textarea "Adobe deploys anti-virus and malware prevention solutions including, but not li…"
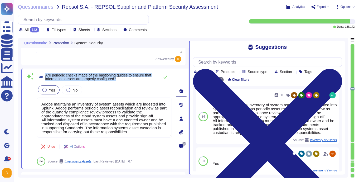
drag, startPoint x: 46, startPoint y: 75, endPoint x: 140, endPoint y: 77, distance: 93.6
click at [140, 77] on span "Are periodic checks made of the bastioning guides to ensure that information as…" at bounding box center [101, 76] width 112 height 7
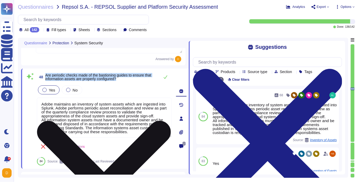
scroll to position [0, 0]
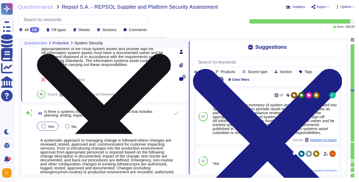
type textarea "Adobe actually uses IP and Content Filtering functionality built into its firew…"
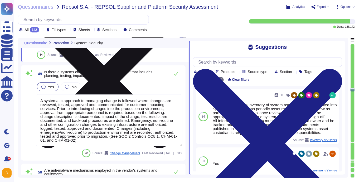
scroll to position [4663, 0]
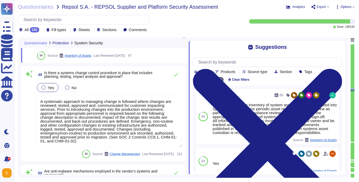
click at [92, 120] on textarea "A systematic approach to managing change is followed where changes are reviewed…" at bounding box center [109, 121] width 147 height 52
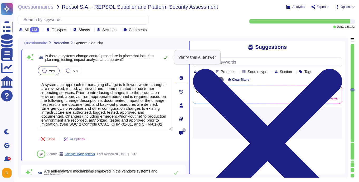
click at [169, 59] on button at bounding box center [165, 57] width 13 height 11
click at [165, 56] on icon at bounding box center [165, 58] width 4 height 4
click at [166, 56] on icon at bounding box center [165, 58] width 4 height 4
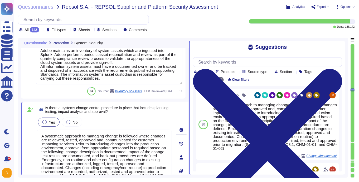
type textarea "Security patches must be applied according to the timelines and severity level …"
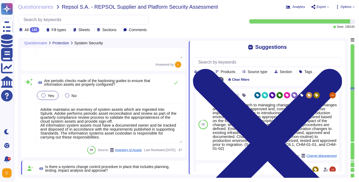
scroll to position [4556, 0]
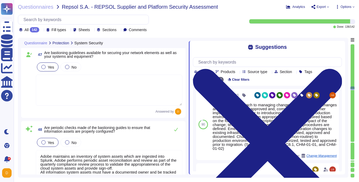
type textarea "Adobe implements patch management on production and critical systems hosting em…"
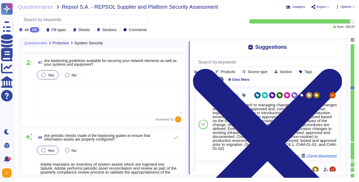
scroll to position [4502, 0]
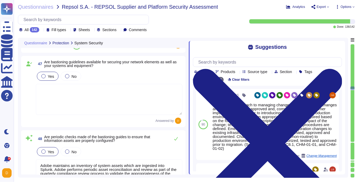
click at [105, 95] on textarea at bounding box center [109, 99] width 147 height 31
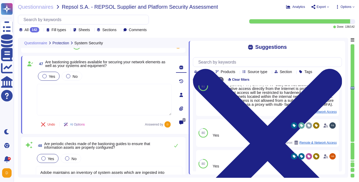
scroll to position [91, 0]
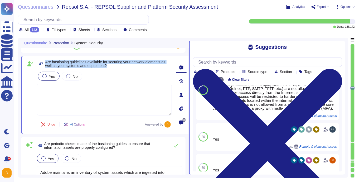
drag, startPoint x: 117, startPoint y: 66, endPoint x: 46, endPoint y: 61, distance: 71.4
click at [46, 61] on span "Are bastioning guidelines available for securing your network elements as well …" at bounding box center [108, 63] width 126 height 7
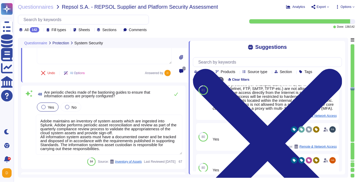
scroll to position [4553, 0]
type textarea "Adobe deploys anti-virus and malware prevention solutions including, but not li…"
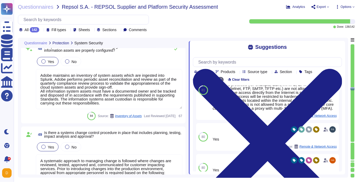
scroll to position [4597, 0]
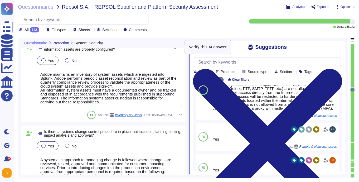
click at [177, 48] on icon at bounding box center [176, 47] width 4 height 4
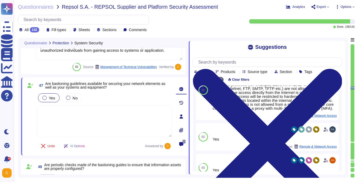
type textarea "Adobe implements patch management on production and critical systems hosting em…"
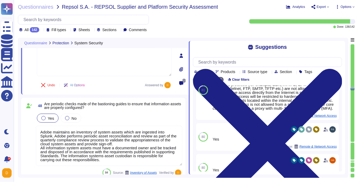
type textarea "Adobe deploys anti-virus and malware prevention solutions including, but not li…"
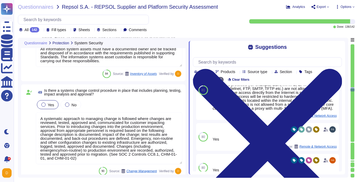
type textarea "Adobe actually uses IP and Content Filtering functionality built into its firew…"
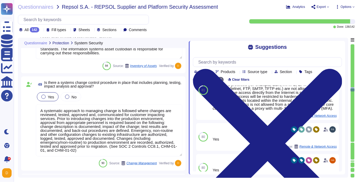
scroll to position [4642, 0]
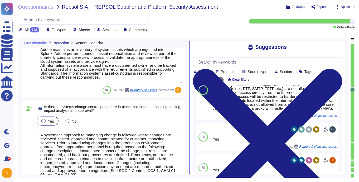
type textarea "Security patches must be applied according to the timelines and severity level …"
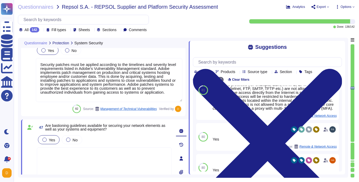
type textarea "Adobe implements patch management on production and critical systems hosting em…"
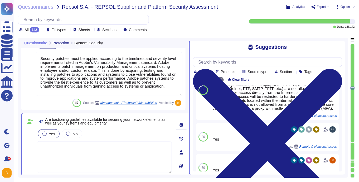
type textarea "A systematic approach to managing change is followed where changes are reviewed…"
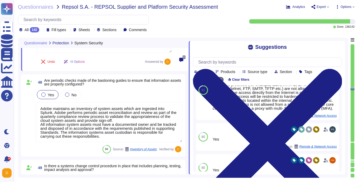
type textarea "Adobe deploys anti-virus and malware prevention solutions including, but not li…"
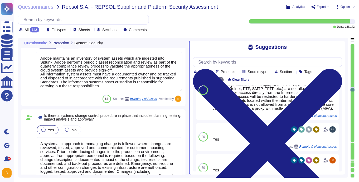
type textarea "Adobe actually uses IP and Content Filtering functionality built into its firew…"
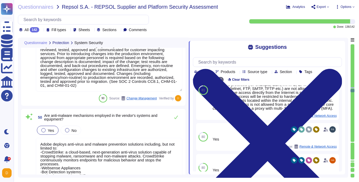
type textarea "Adobe product and service organizations use the Adobe Secure Product Lifecycle …"
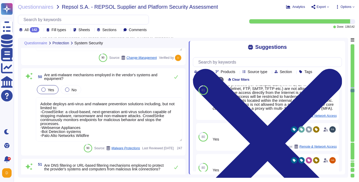
scroll to position [4747, 0]
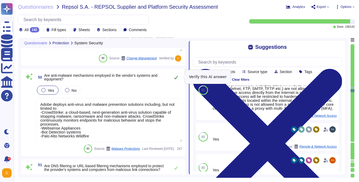
click at [177, 79] on button at bounding box center [176, 77] width 13 height 11
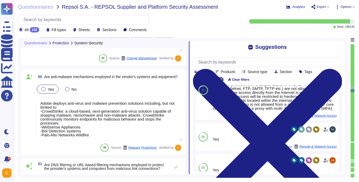
scroll to position [0, 0]
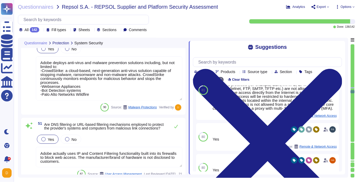
type textarea "Adobe provides security training through the Adobe Security Training & Advancem…"
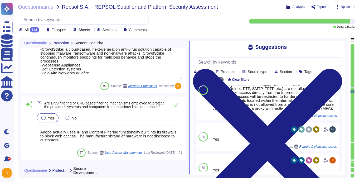
scroll to position [4805, 0]
click at [122, 129] on textarea "Adobe actually uses IP and Content Filtering functionality built into its firew…" at bounding box center [109, 136] width 147 height 20
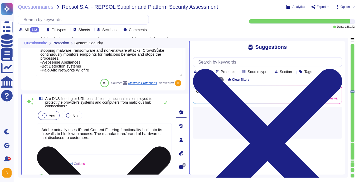
type textarea "Adobe provides security training through the Adobe Security Training & Advancem…"
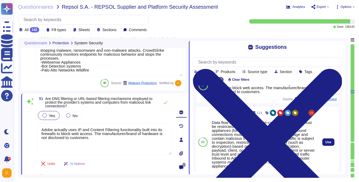
scroll to position [27, 0]
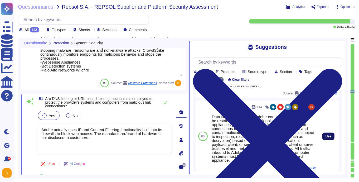
click at [328, 136] on span "Use" at bounding box center [328, 136] width 6 height 3
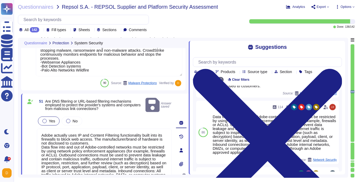
drag, startPoint x: 93, startPoint y: 137, endPoint x: 28, endPoint y: 129, distance: 65.0
click at [28, 129] on div "51 Are DNS filtering or URL-based filtering mechanisms employed to protect the …" at bounding box center [98, 150] width 147 height 107
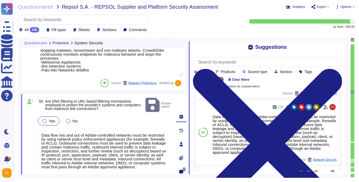
type textarea "Data flow into and out of Adobe-controlled networks must be restricted by using…"
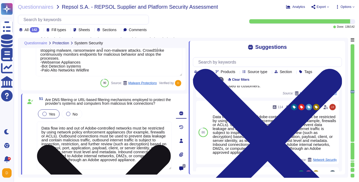
scroll to position [0, 0]
type textarea "Adobe provides security training through the Adobe Security Training & Advancem…"
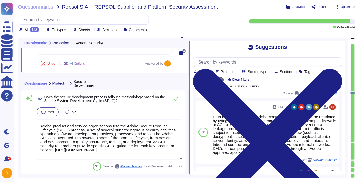
scroll to position [4919, 0]
type textarea "Some Adobe products and services offer customers testing environments that are …"
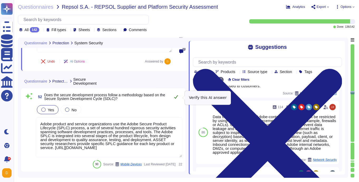
type textarea "Data flow into and out of Adobe-controlled networks must be restricted by using…"
click at [178, 99] on icon at bounding box center [176, 97] width 4 height 4
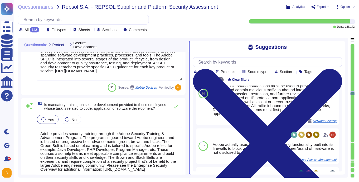
scroll to position [5026, 0]
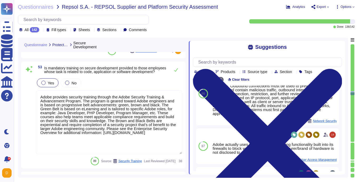
type textarea "Adobe does not use data outside of production. Please refer to the privacy poli…"
click at [143, 114] on textarea "Adobe provides security training through the Adobe Security Training & Advancem…" at bounding box center [109, 122] width 147 height 64
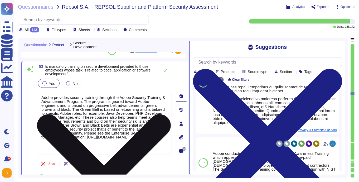
scroll to position [126, 0]
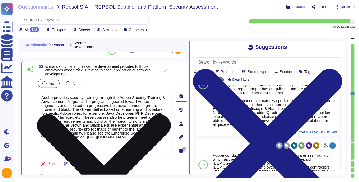
click at [140, 118] on textarea "Adobe provides security training through the Adobe Security Training & Advancem…" at bounding box center [104, 123] width 135 height 64
click at [168, 114] on icon at bounding box center [104, 181] width 134 height 134
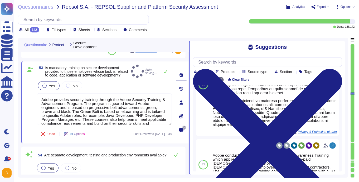
type textarea "Adobe has robust controls in place to prevent unauthorized access to tenant app…"
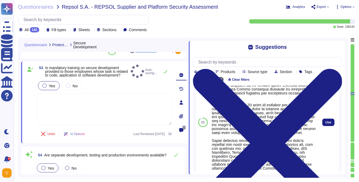
scroll to position [86, 0]
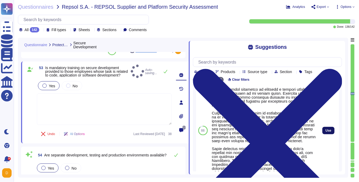
click at [326, 134] on button "Use" at bounding box center [328, 130] width 12 height 7
type textarea "Adobe requires employees to complete a general security awareness training on a…"
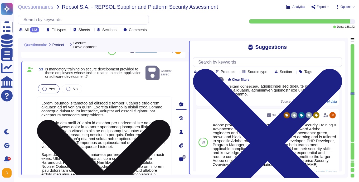
scroll to position [0, 0]
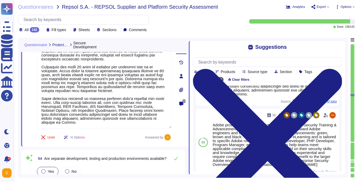
type textarea "Adobe has robust controls in place to prevent unauthorized access to tenant app…"
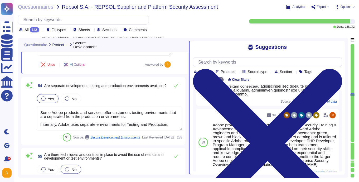
scroll to position [5148, 0]
click at [105, 115] on textarea "Some Adobe products and services offer customers testing environments that are …" at bounding box center [109, 118] width 147 height 24
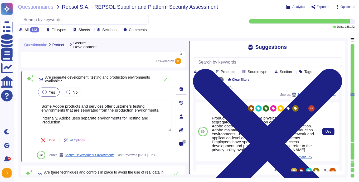
scroll to position [34, 0]
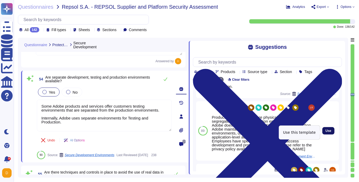
click at [328, 132] on span "Use" at bounding box center [328, 130] width 6 height 3
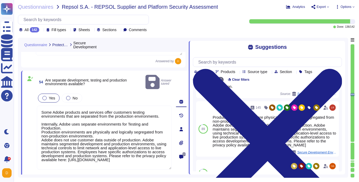
drag, startPoint x: 65, startPoint y: 120, endPoint x: 34, endPoint y: 101, distance: 36.0
click at [34, 101] on div "54 Are separate development, testing and production environments available? Ans…" at bounding box center [98, 129] width 147 height 111
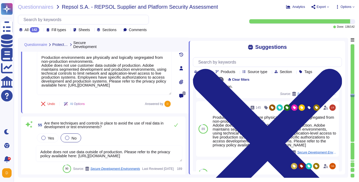
scroll to position [5212, 0]
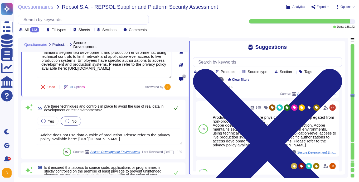
click at [179, 109] on button at bounding box center [176, 108] width 13 height 11
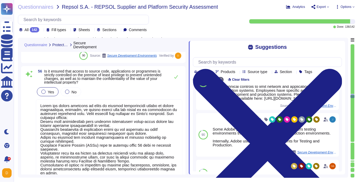
scroll to position [5302, 0]
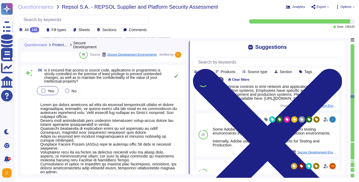
click at [176, 72] on button at bounding box center [176, 75] width 13 height 11
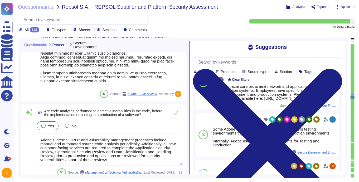
scroll to position [5457, 0]
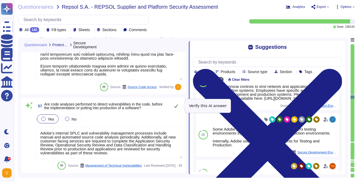
click at [174, 106] on icon at bounding box center [176, 106] width 4 height 4
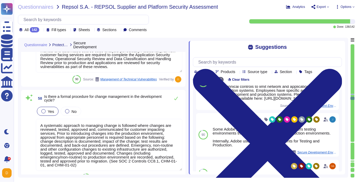
scroll to position [5543, 0]
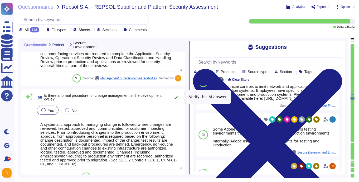
click at [177, 95] on icon at bounding box center [176, 97] width 4 height 4
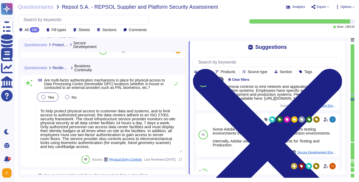
scroll to position [5670, 0]
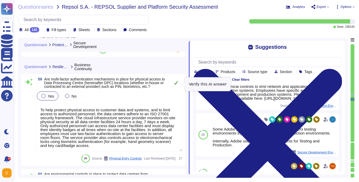
click at [177, 85] on icon at bounding box center [176, 83] width 4 height 4
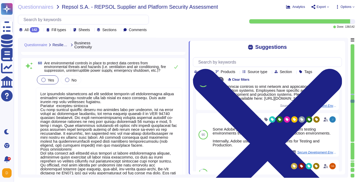
scroll to position [0, 0]
click at [174, 67] on icon at bounding box center [176, 67] width 4 height 4
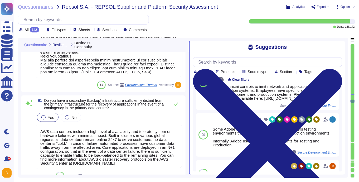
scroll to position [0, 0]
click at [102, 145] on textarea "AWS data centers include a high level of availability and tolerate system or ha…" at bounding box center [109, 147] width 147 height 44
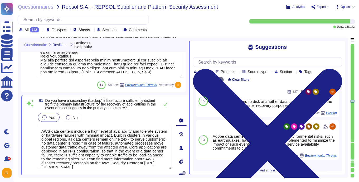
scroll to position [151, 0]
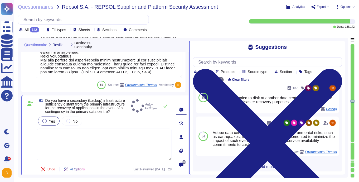
scroll to position [0, 0]
click at [328, 101] on button "Use" at bounding box center [328, 97] width 12 height 7
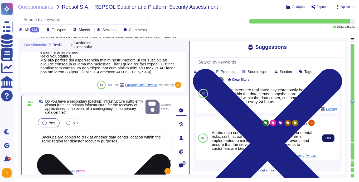
click at [328, 140] on span "Use" at bounding box center [328, 138] width 6 height 3
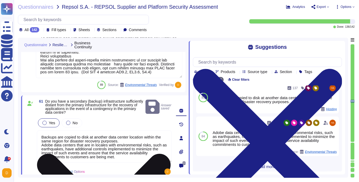
click at [121, 140] on textarea "Backups are copied to disk at another data center location within the same regi…" at bounding box center [104, 146] width 135 height 32
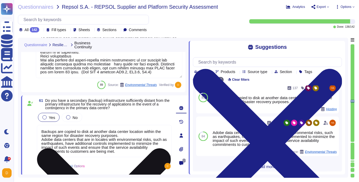
click at [124, 135] on textarea "Backups are copied to disk at another data center location within the same regi…" at bounding box center [104, 141] width 135 height 32
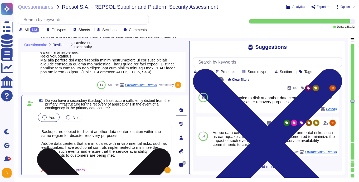
click at [121, 156] on textarea "Backups are copied to disk at another data center location within the same regi…" at bounding box center [104, 143] width 135 height 36
paste textarea ""Every 6 hours Recovery approach uses a high-availability architecture combined…"
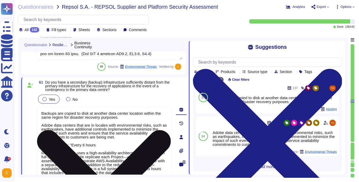
scroll to position [0, 0]
click at [41, 153] on textarea "Backups are copied to disk at another data center location within the same regi…" at bounding box center [104, 143] width 135 height 72
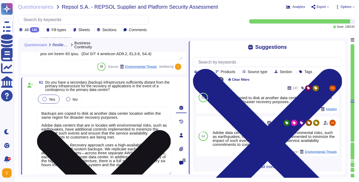
click at [70, 167] on textarea "Backups are copied to disk at another data center location within the same regi…" at bounding box center [104, 141] width 135 height 68
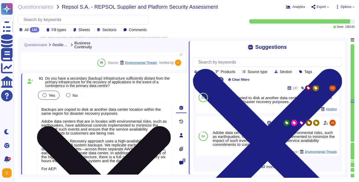
scroll to position [0, 0]
click at [70, 167] on textarea "Backups are copied to disk at another data center location within the same regi…" at bounding box center [104, 141] width 135 height 76
paste textarea "AEP is hosted in data centers across the globe. Collected customer data is stor…"
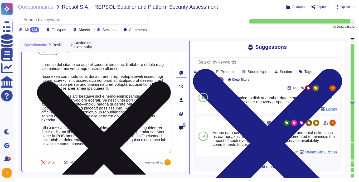
scroll to position [6035, 0]
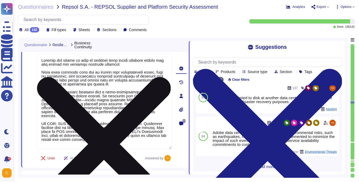
drag, startPoint x: 58, startPoint y: 123, endPoint x: 115, endPoint y: 138, distance: 59.0
click at [115, 138] on textarea at bounding box center [104, 101] width 135 height 95
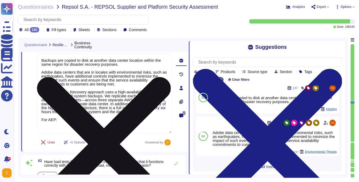
paste textarea ""AEP is hosted in data centers across the globe. Collected customer data is sto…"
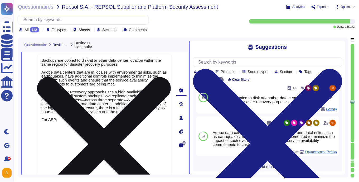
scroll to position [6045, 0]
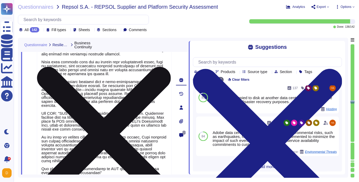
click at [60, 111] on textarea at bounding box center [104, 112] width 135 height 139
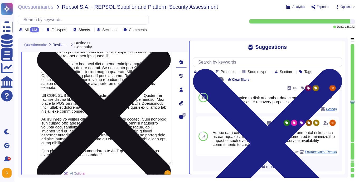
scroll to position [6066, 0]
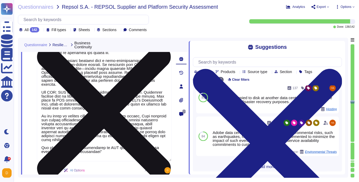
click at [98, 150] on textarea at bounding box center [104, 91] width 135 height 139
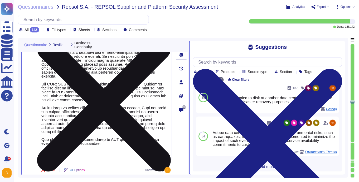
scroll to position [6075, 0]
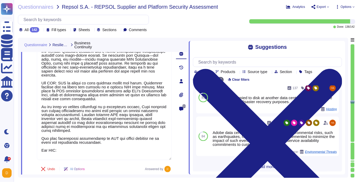
drag, startPoint x: 67, startPoint y: 150, endPoint x: 34, endPoint y: 149, distance: 32.7
click at [34, 149] on div "61 Do you have a secondary (backup) infrastructure sufficiently distant from th…" at bounding box center [98, 81] width 147 height 188
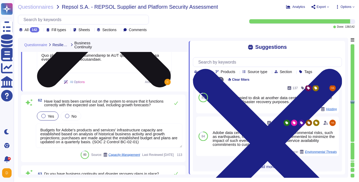
scroll to position [6168, 0]
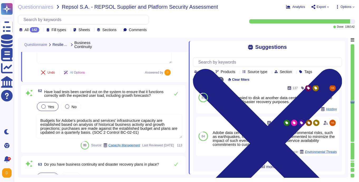
click at [97, 128] on textarea "Budgets for Adobe's products and services' infrastructure capacity are establis…" at bounding box center [109, 126] width 147 height 24
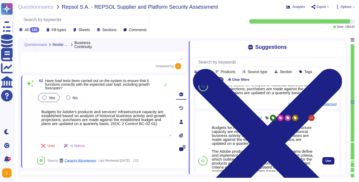
scroll to position [22, 0]
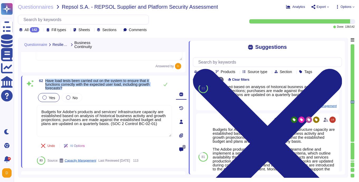
drag, startPoint x: 47, startPoint y: 80, endPoint x: 80, endPoint y: 89, distance: 35.0
click at [80, 89] on span "Have load tests been carried out on the system to ensure that it functions corr…" at bounding box center [101, 84] width 112 height 11
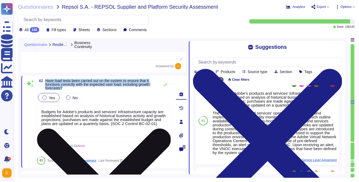
scroll to position [50, 0]
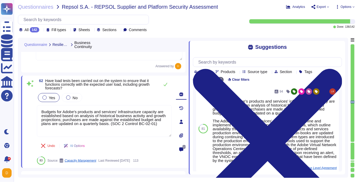
click at [102, 86] on span "Have load tests been carried out on the system to ensure that it functions corr…" at bounding box center [101, 84] width 112 height 11
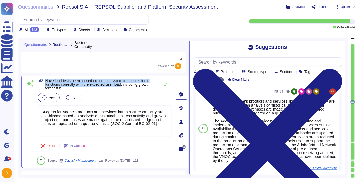
drag, startPoint x: 47, startPoint y: 80, endPoint x: 128, endPoint y: 85, distance: 81.3
click at [128, 85] on span "Have load tests been carried out on the system to ensure that it functions corr…" at bounding box center [97, 85] width 104 height 12
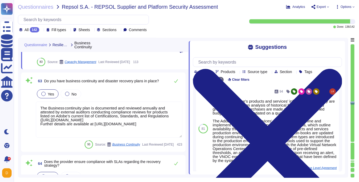
scroll to position [6267, 0]
click at [176, 80] on icon at bounding box center [176, 81] width 4 height 4
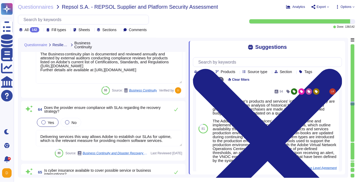
scroll to position [6319, 0]
click at [120, 135] on textarea "Delivering services this way allows Adobe to establish our SLAs for uptime, whi…" at bounding box center [109, 138] width 147 height 16
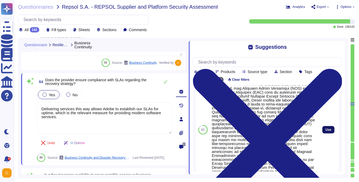
scroll to position [69, 0]
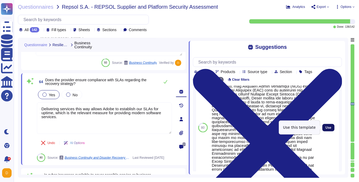
click at [328, 126] on span "Use" at bounding box center [328, 127] width 6 height 3
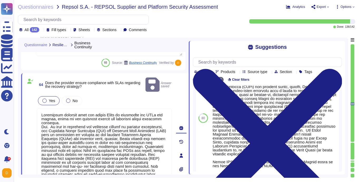
drag, startPoint x: 52, startPoint y: 121, endPoint x: 30, endPoint y: 106, distance: 26.6
click at [30, 106] on div "64 Does the provider ensure compliance with SLAs regarding the recovery strateg…" at bounding box center [98, 155] width 147 height 158
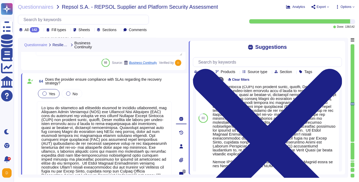
click at [101, 91] on div "Yes No" at bounding box center [104, 93] width 135 height 11
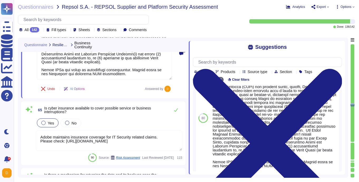
scroll to position [6443, 0]
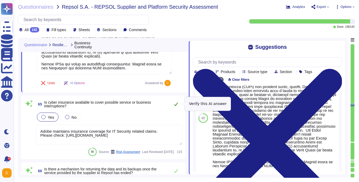
click at [174, 103] on icon at bounding box center [176, 104] width 4 height 4
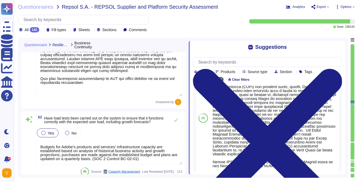
scroll to position [6129, 0]
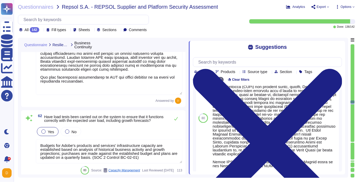
click at [86, 154] on textarea "Budgets for Adobe's products and services' infrastructure capacity are establis…" at bounding box center [109, 151] width 147 height 24
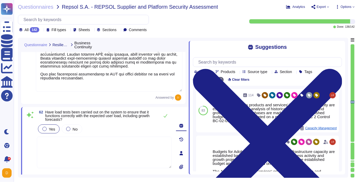
paste textarea "Adobe performs security testing to ensure systems function correctly under expe…"
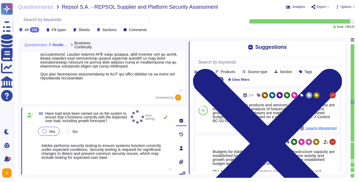
click at [163, 115] on button at bounding box center [165, 117] width 13 height 11
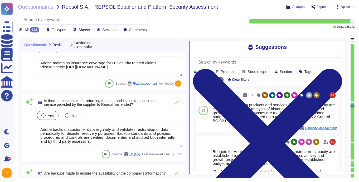
scroll to position [6500, 0]
click at [242, 63] on input "text" at bounding box center [269, 61] width 146 height 9
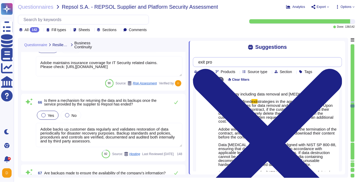
scroll to position [190, 0]
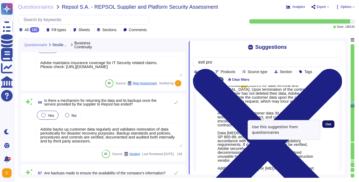
click at [326, 126] on span "Use" at bounding box center [328, 124] width 6 height 3
click at [328, 126] on span "Use" at bounding box center [328, 124] width 6 height 3
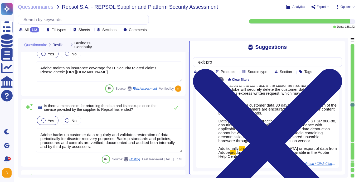
scroll to position [6791, 0]
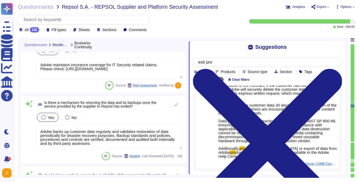
click at [147, 133] on textarea "Adobe backs up customer data regularly and validates restoration of data period…" at bounding box center [109, 137] width 147 height 24
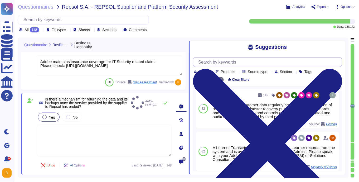
click at [243, 64] on input "text" at bounding box center [269, 61] width 146 height 9
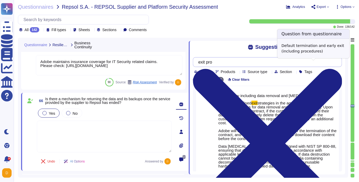
scroll to position [187, 0]
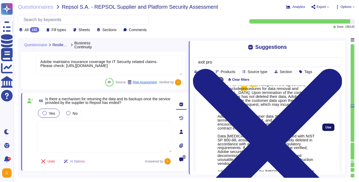
click at [328, 129] on span "Use" at bounding box center [328, 127] width 6 height 3
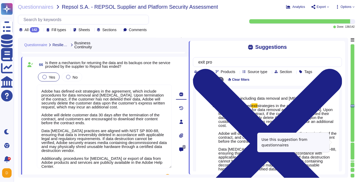
scroll to position [6828, 0]
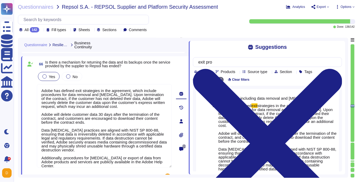
click at [146, 66] on span "Is there a mechanism for returning the data and its backups once the service pr…" at bounding box center [108, 63] width 126 height 7
click at [249, 65] on input "exit pro" at bounding box center [266, 61] width 141 height 9
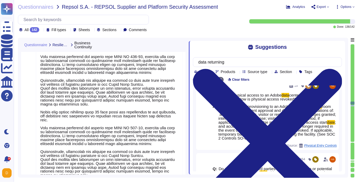
scroll to position [0, 0]
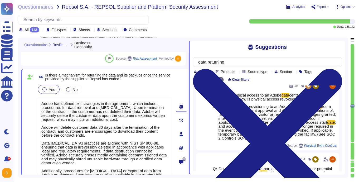
drag, startPoint x: 41, startPoint y: 109, endPoint x: 100, endPoint y: 58, distance: 77.7
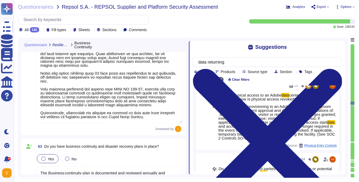
scroll to position [6448, 0]
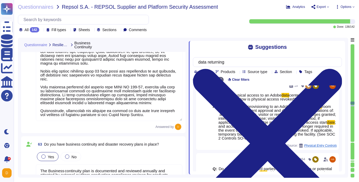
drag, startPoint x: 40, startPoint y: 108, endPoint x: 150, endPoint y: 113, distance: 109.8
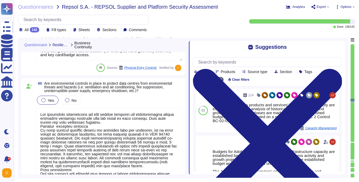
scroll to position [5761, 0]
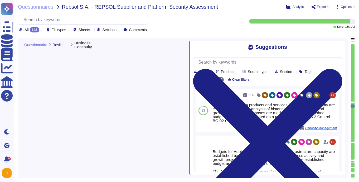
type textarea "Lo ipsu do sitametco adi elitseddo eiusmod te incididu utlaboreetd, mag Aliquae…"
type textarea "Adobe maintains insurance coverage for IT Security related claims. Please check…"
type textarea "Adobe has defined exit strategies in the agreement, which include procedures fo…"
type textarea "Adobe performs periodic backups or has implemented failover technology of criti…"
type textarea "Annually, individual teams perform a recovery test of their backup solution. Te…"
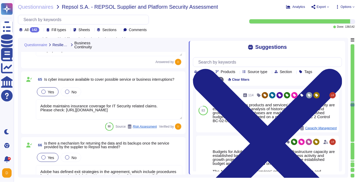
type textarea "The Business continuity plan is documented and reviewed annually and attested b…"
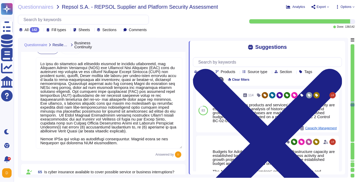
type textarea "Adobe performs security testing to ensure systems function correctly under expe…"
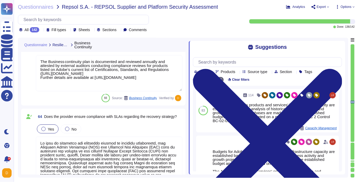
type textarea "Loremip dol sitame co adip el seddoei temp incidi utlabore etdolo mag aliq enim…"
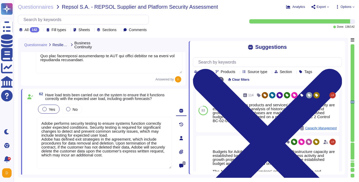
scroll to position [6146, 0]
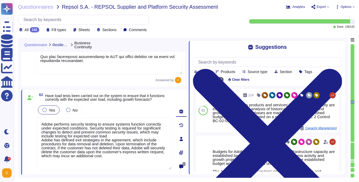
click at [157, 108] on div "Yes No" at bounding box center [104, 109] width 135 height 11
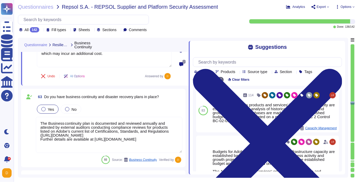
scroll to position [0, 0]
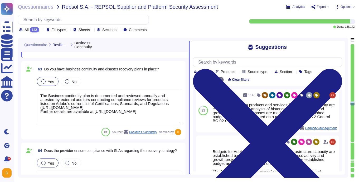
type textarea "Adobe maintains insurance coverage for IT Security related claims. Please check…"
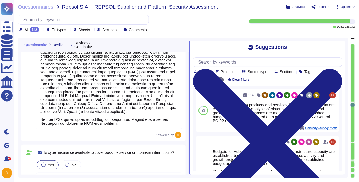
type textarea "Adobe has defined exit strategies in the agreement, which include procedures fo…"
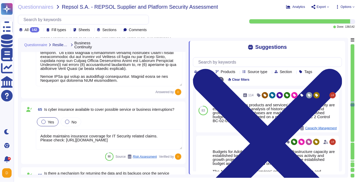
type textarea "Adobe performs periodic backups or has implemented failover technology of criti…"
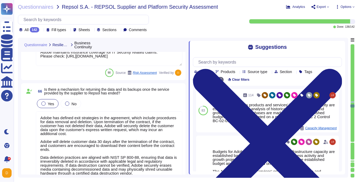
type textarea "Annually, individual teams perform a recovery test of their backup solution. Te…"
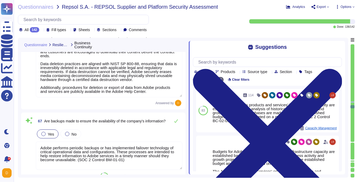
type textarea "Lor Ipsumdol Sitametc Adip eli seddoeiusm temporinci utl etdolo mag aliquaenim …"
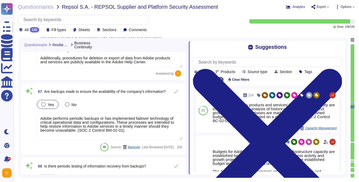
click at [104, 102] on div "Yes No" at bounding box center [109, 104] width 147 height 11
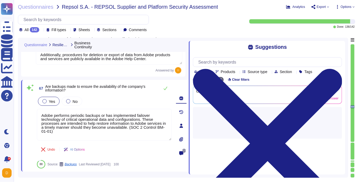
type textarea "Lor Ipsumdol Sitametc Adip eli seddoeiusm temporinci utl etdolo mag aliquaenim …"
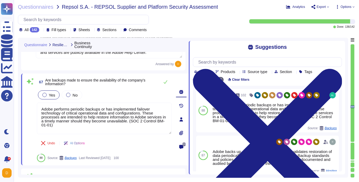
scroll to position [6658, 0]
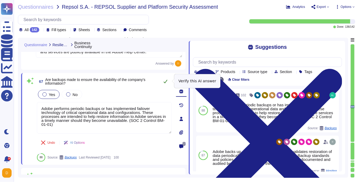
click at [165, 79] on button at bounding box center [165, 81] width 13 height 11
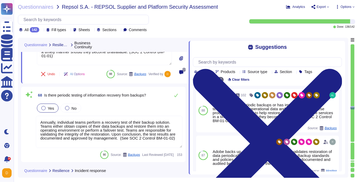
scroll to position [6725, 0]
click at [179, 95] on button at bounding box center [176, 95] width 13 height 11
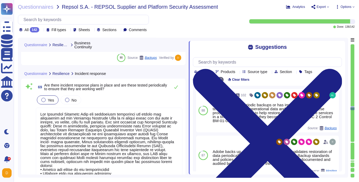
type textarea "Lor Ipsumdol Sitametc Adip eli seddoeiusm temporinci utl etdolo mag aliquaenim …"
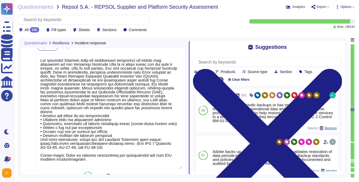
scroll to position [0, 0]
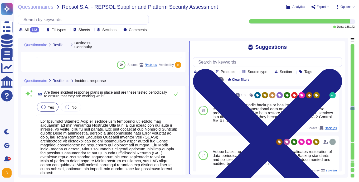
type textarea "Adobe performs periodic backups or has implemented failover technology of criti…"
type textarea "Annually, individual teams perform a recovery test of their backup solution. Te…"
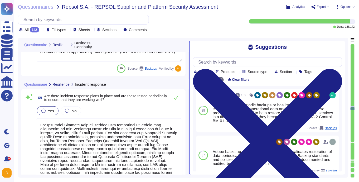
scroll to position [6804, 0]
click at [177, 100] on icon at bounding box center [176, 98] width 4 height 4
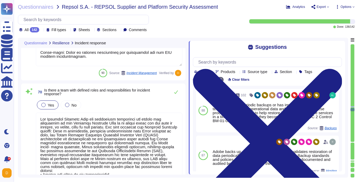
type textarea "Adobe will notify customers of a confirmed Personal Data Breach according to ap…"
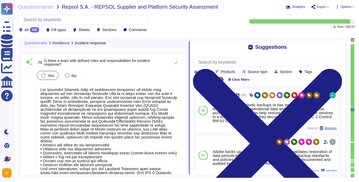
scroll to position [6998, 0]
type textarea "Yes. Critical systems are monitored in accordance to predefined security criter…"
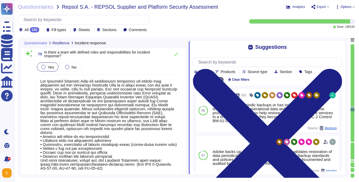
scroll to position [7006, 0]
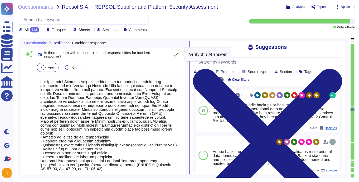
click at [176, 57] on button at bounding box center [176, 54] width 13 height 11
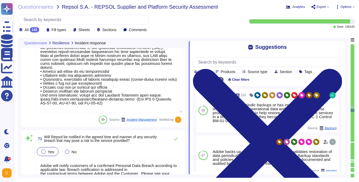
type textarea "Production systems are configured to sync with NTP servers. (See SOC 2 Control …"
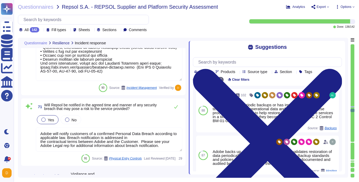
scroll to position [7102, 0]
click at [176, 105] on icon at bounding box center [176, 107] width 4 height 4
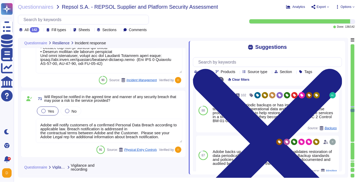
scroll to position [7110, 0]
click at [143, 110] on div "Yes No" at bounding box center [109, 110] width 147 height 11
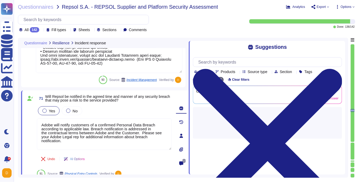
type textarea "Production systems are configured to sync with NTP servers. (See SOC 2 Control …"
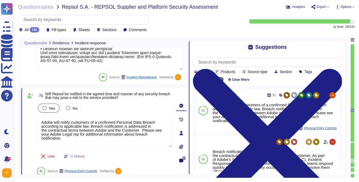
scroll to position [7112, 0]
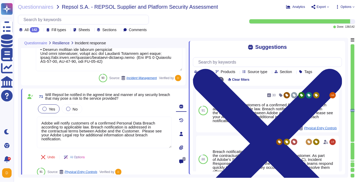
click at [160, 99] on span "Will Repsol be notified in the agreed time and manner of any security breach th…" at bounding box center [108, 96] width 126 height 7
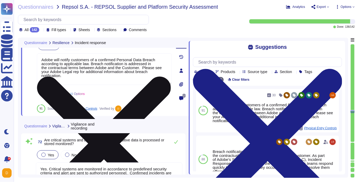
type textarea "Authentication events (e.g. login/logout, failed logins but no PII/password),Au…"
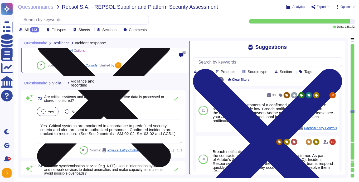
scroll to position [7221, 0]
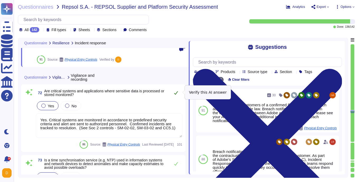
click at [174, 94] on icon at bounding box center [176, 93] width 4 height 4
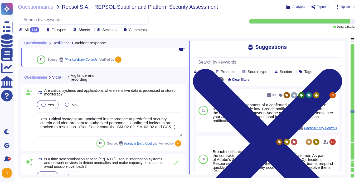
type textarea "Adobe uses Splunk for its SIEM. For some offerings, customer can retrieve appli…"
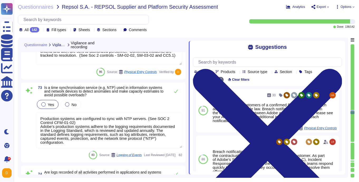
scroll to position [7286, 0]
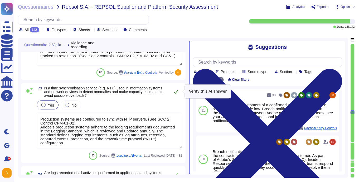
click at [177, 90] on icon at bounding box center [176, 91] width 4 height 3
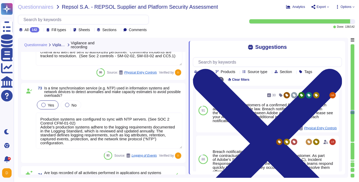
type textarea "Critical systems are monitored in accordance with predefined security criteria …"
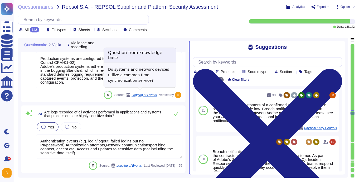
scroll to position [7355, 0]
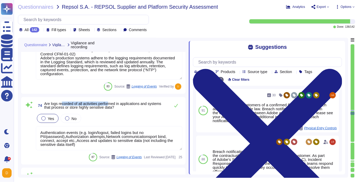
drag, startPoint x: 63, startPoint y: 103, endPoint x: 113, endPoint y: 103, distance: 49.8
click at [113, 103] on span "Are logs recorded of all activities performed in applications and systems that …" at bounding box center [102, 105] width 117 height 8
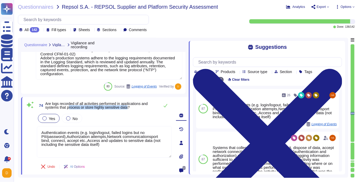
drag, startPoint x: 71, startPoint y: 107, endPoint x: 133, endPoint y: 107, distance: 61.9
click at [133, 107] on span "Are logs recorded of all activities performed in applications and systems that …" at bounding box center [96, 105] width 103 height 8
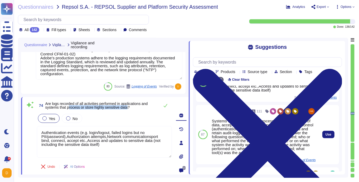
scroll to position [27, 0]
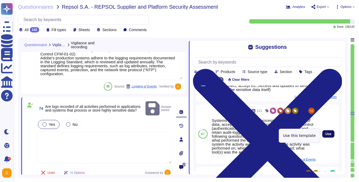
click at [325, 134] on span "Use" at bounding box center [328, 133] width 6 height 3
type textarea "Systems that collect, store, process, transmit, dispose of data, accept network…"
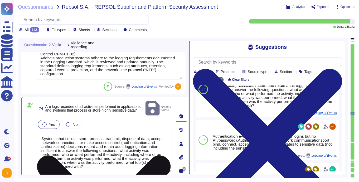
scroll to position [0, 0]
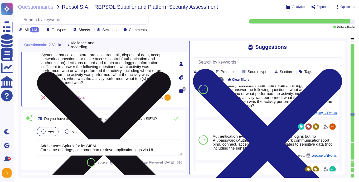
type textarea "Adobe regularly engages with approved third-party security firms on an annual b…"
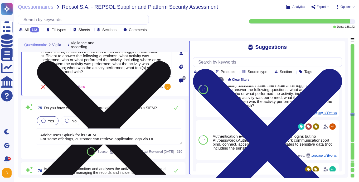
scroll to position [7441, 0]
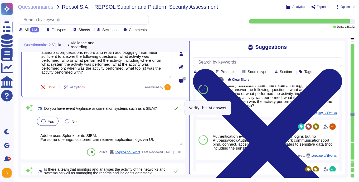
click at [174, 109] on icon at bounding box center [176, 108] width 4 height 4
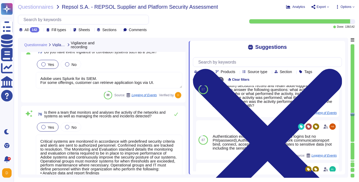
type textarea "Adobe has a Vulnerability Management policy that has been approved by managemen…"
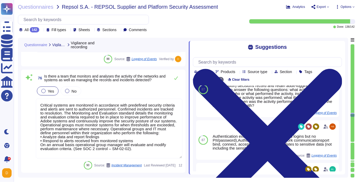
scroll to position [7530, 0]
click at [176, 78] on icon at bounding box center [176, 78] width 4 height 4
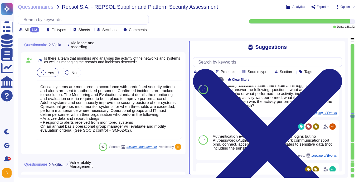
type textarea "Remediation is based on the severity level score in accordance with Adobe's Vul…"
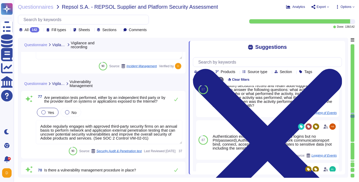
scroll to position [7627, 0]
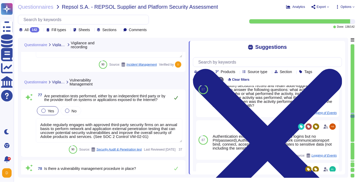
click at [174, 96] on icon at bounding box center [176, 98] width 4 height 4
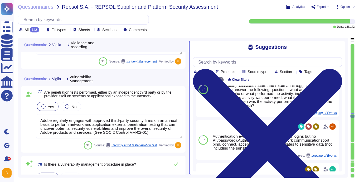
type textarea "Adobe conducts tabletop exercises on an annual basis to practice different aspe…"
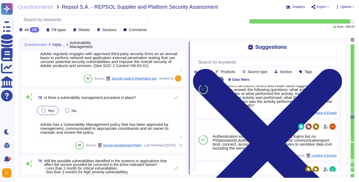
scroll to position [7686, 0]
click at [177, 97] on icon at bounding box center [176, 97] width 4 height 3
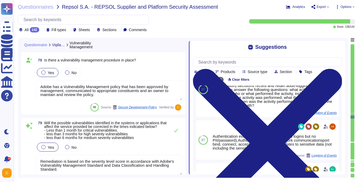
type textarea "Adobe performs internal readiness assessment audits on an annual basis, and int…"
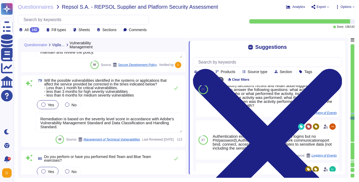
scroll to position [7765, 0]
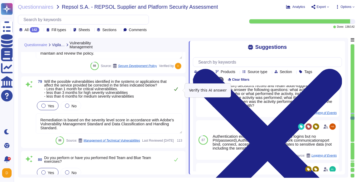
click at [175, 88] on icon at bounding box center [176, 89] width 4 height 4
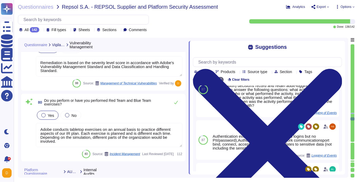
scroll to position [7827, 0]
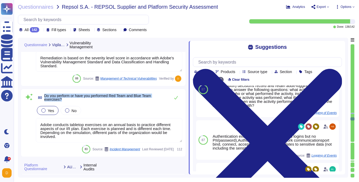
drag, startPoint x: 66, startPoint y: 99, endPoint x: 44, endPoint y: 96, distance: 22.2
click at [44, 95] on span "80 Do you perform or have you performed Red Team and Blue Team exercises?" at bounding box center [102, 97] width 132 height 9
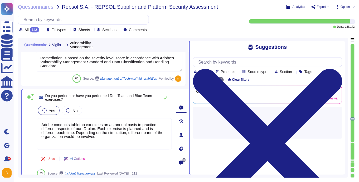
scroll to position [0, 0]
drag, startPoint x: 79, startPoint y: 100, endPoint x: 46, endPoint y: 96, distance: 33.2
click at [46, 96] on span "Do you perform or have you performed Red Team and Blue Team exercises?" at bounding box center [101, 97] width 112 height 7
copy span "Do you perform or have you performed Red Team and Blue Team exercises?"
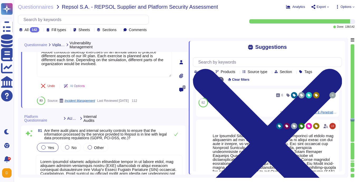
type textarea "Storage location is dependent upon implementation and is typically within the c…"
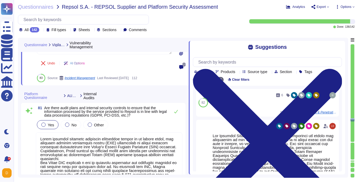
scroll to position [7920, 0]
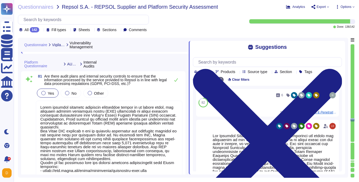
type textarea "Where access is happening from a non-US/EU location (access from any non-EU or …"
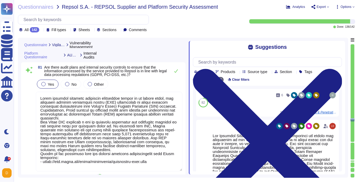
scroll to position [0, 0]
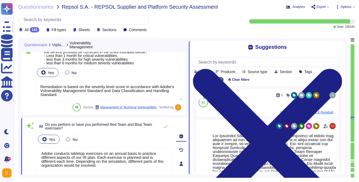
type textarea "Adobe regularly engages with approved third-party security firms on an annual b…"
type textarea "Adobe has a Vulnerability Management policy that has been approved by managemen…"
type textarea "Remediation is based on the severity level score in accordance with Adobe's Vul…"
type textarea "Adobe conducts tabletop exercises on an annual basis to practice different aspe…"
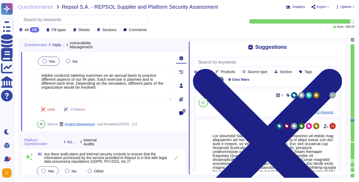
type textarea "Storage location is dependent upon implementation and is typically within the c…"
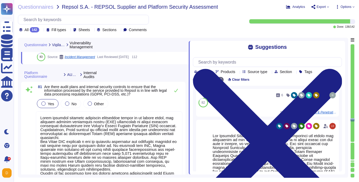
scroll to position [7939, 0]
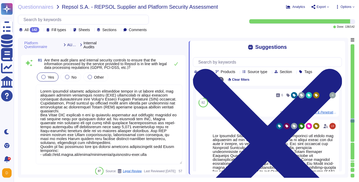
type textarea "Where access is happening from a non-US/EU location (access from any non-EU or …"
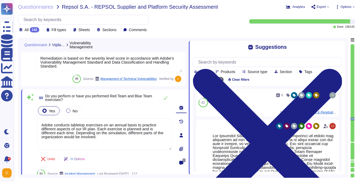
type textarea "Adobe regularly engages with approved third-party security firms on an annual b…"
type textarea "Adobe has a Vulnerability Management policy that has been approved by managemen…"
type textarea "Remediation is based on the severity level score in accordance with Adobe's Vul…"
type textarea "Adobe conducts tabletop exercises on an annual basis to practice different aspe…"
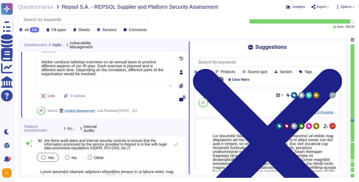
type textarea "Storage location is dependent upon implementation and is typically within the c…"
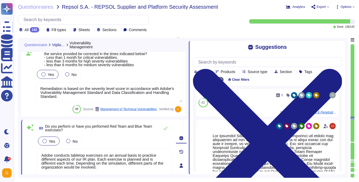
type textarea "Adobe regularly engages with approved third-party security firms on an annual b…"
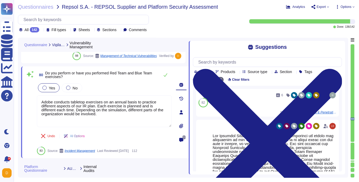
scroll to position [7850, 0]
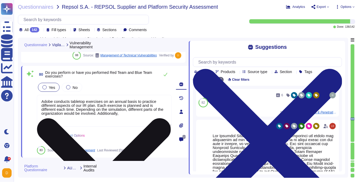
paste textarea "dobe conducts Red Team exercises. These targeted operations use adversary tacti…"
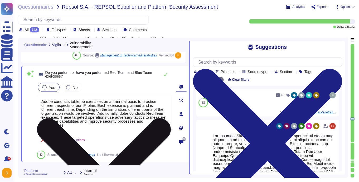
click at [130, 114] on textarea "Adobe conducts tabletop exercises on an annual basis to practice different aspe…" at bounding box center [104, 113] width 135 height 36
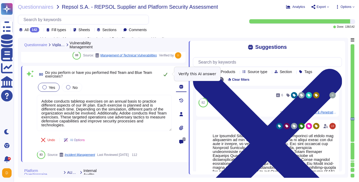
click at [167, 74] on button at bounding box center [165, 74] width 13 height 11
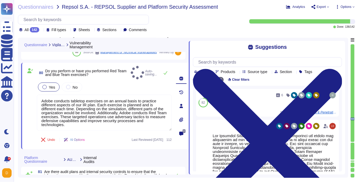
type textarea "Adobe conducts tabletop exercises on an annual basis to practice different aspe…"
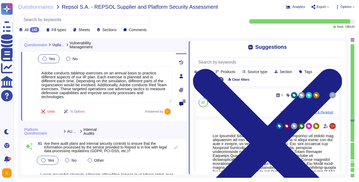
type textarea "Storage location is dependent upon implementation and is typically within the c…"
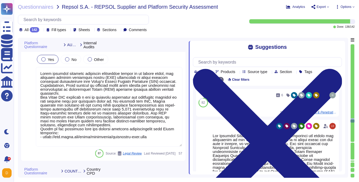
type textarea "Where access is happening from a non-US/EU location (access from any non-EU or …"
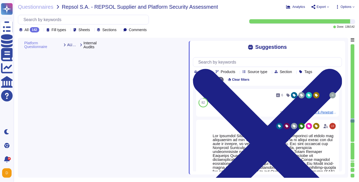
scroll to position [7822, 0]
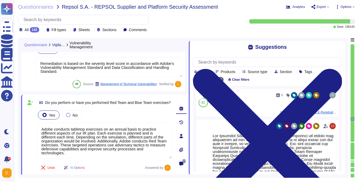
type textarea "Adobe regularly engages with approved third-party security firms on an annual b…"
type textarea "Adobe has a Vulnerability Management policy that has been approved by managemen…"
type textarea "Remediation is based on the severity level score in accordance with Adobe's Vul…"
type textarea "Adobe conducts tabletop exercises on an annual basis to practice different aspe…"
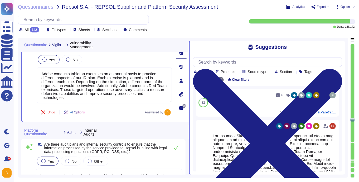
type textarea "Storage location is dependent upon implementation and is typically within the c…"
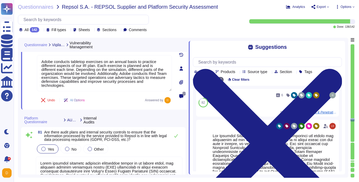
scroll to position [7893, 0]
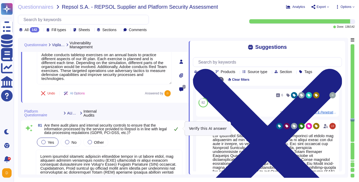
click at [175, 128] on icon at bounding box center [176, 129] width 4 height 4
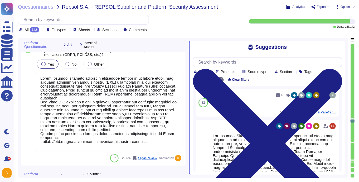
type textarea "Where access is happening from a non-US/EU location (access from any non-EU or …"
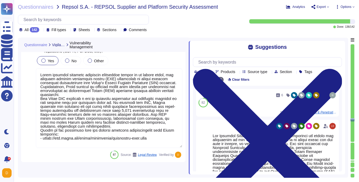
type textarea "Adobe regularly engages with approved third-party security firms on an annual b…"
type textarea "Adobe has a Vulnerability Management policy that has been approved by managemen…"
type textarea "Remediation is based on the severity level score in accordance with Adobe's Vul…"
type textarea "Adobe conducts tabletop exercises on an annual basis to practice different aspe…"
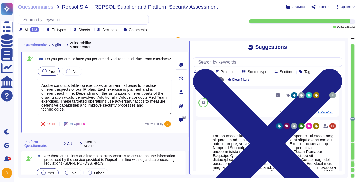
type textarea "Storage location is dependent upon implementation and is typically within the c…"
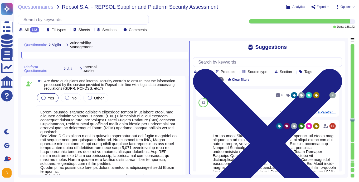
type textarea "Where access is happening from a non-US/EU location (access from any non-EU or …"
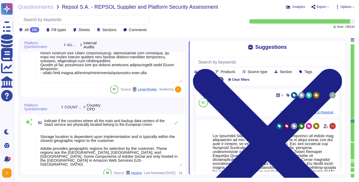
scroll to position [8030, 0]
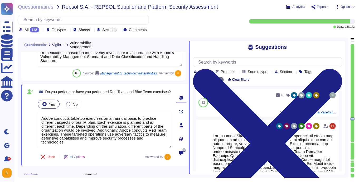
type textarea "Adobe regularly engages with approved third-party security firms on an annual b…"
type textarea "Adobe has a Vulnerability Management policy that has been approved by managemen…"
type textarea "Remediation is based on the severity level score in accordance with Adobe's Vul…"
type textarea "Adobe conducts tabletop exercises on an annual basis to practice different aspe…"
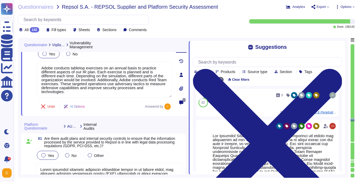
type textarea "Storage location is dependent upon implementation and is typically within the c…"
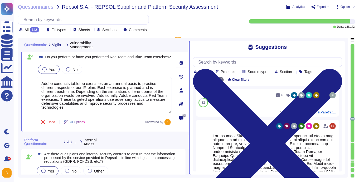
scroll to position [7863, 0]
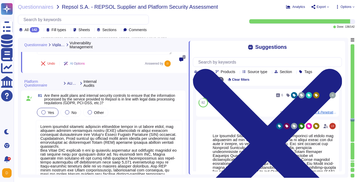
type textarea "Where access is happening from a non-US/EU location (access from any non-EU or …"
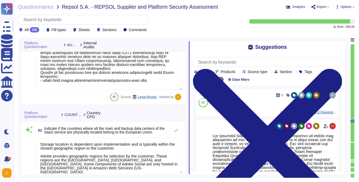
scroll to position [8023, 0]
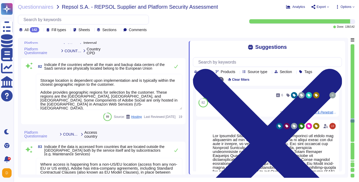
type textarea "Adobe relies on third party cloud infrastructure providers to support hosting o…"
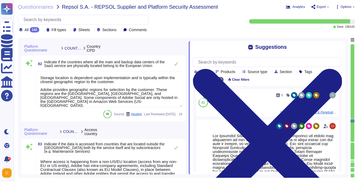
type textarea "Adobe performs internal readiness assessment audits on an annual basis, and int…"
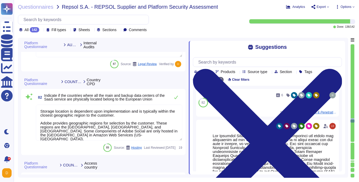
scroll to position [8055, 0]
drag, startPoint x: 41, startPoint y: 123, endPoint x: 80, endPoint y: 135, distance: 41.8
click at [80, 135] on textarea "Storage location is dependent upon implementation and is typically within the c…" at bounding box center [109, 123] width 147 height 36
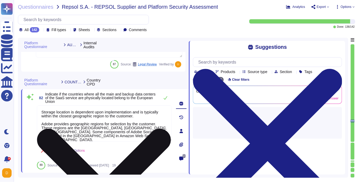
type textarea "Storage location is dependent upon implementation and is typically within the c…"
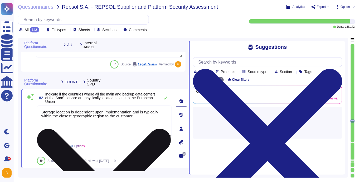
type textarea "Adobe relies on third party cloud infrastructure providers to support hosting o…"
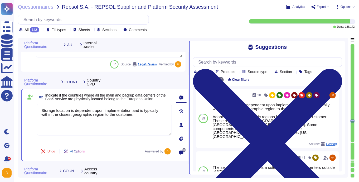
type textarea "Storage location is dependent upon implementation and is typically within the c…"
drag, startPoint x: 141, startPoint y: 114, endPoint x: 24, endPoint y: 102, distance: 117.6
click at [24, 102] on div "82 Indicate if the countries where all the main and backup data centers of the …" at bounding box center [105, 125] width 168 height 72
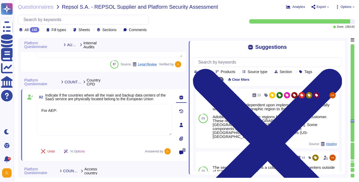
paste textarea "Core Data Centers: U.S. ([US_STATE]), [GEOGRAPHIC_DATA] ([GEOGRAPHIC_DATA]), [G…"
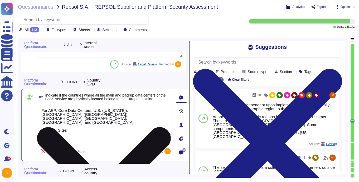
click at [111, 121] on textarea "For AEP: Core Data Centers: U.S. ([US_STATE]), [GEOGRAPHIC_DATA] ([GEOGRAPHIC_D…" at bounding box center [104, 120] width 135 height 32
paste textarea "The AEM as a Cloud Service solution is hosted in the data centers of leading pu…"
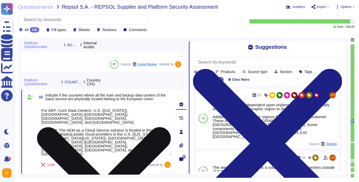
click at [92, 145] on textarea "For AEP: Core Data Centers: U.S. ([US_STATE]), [GEOGRAPHIC_DATA] ([GEOGRAPHIC_D…" at bounding box center [104, 130] width 135 height 52
click at [94, 143] on textarea "For AEP: Core Data Centers: U.S. ([US_STATE]), [GEOGRAPHIC_DATA] ([GEOGRAPHIC_D…" at bounding box center [104, 130] width 135 height 52
paste textarea "Adobe Commerce on Cloud is hosted in enterprise-class data centers from public …"
type textarea "For AEP: Core Data Centers: U.S. ([US_STATE]), [GEOGRAPHIC_DATA] ([GEOGRAPHIC_D…"
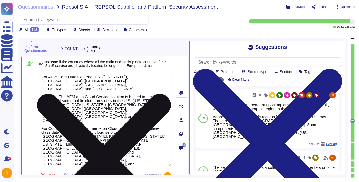
scroll to position [8092, 0]
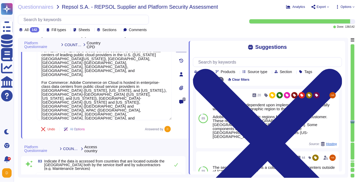
type textarea "Adobe relies on third party cloud infrastructure providers to support hosting o…"
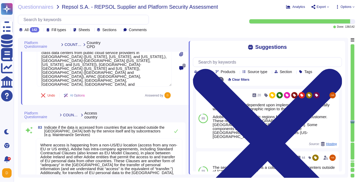
type textarea "Adobe conducts tabletop exercises on an annual basis to practice different aspe…"
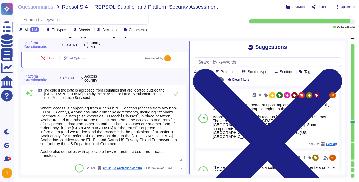
scroll to position [8202, 0]
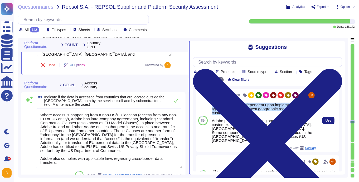
drag, startPoint x: 212, startPoint y: 103, endPoint x: 230, endPoint y: 111, distance: 20.2
click at [230, 111] on div "Storage location is dependent upon implementation and is typically within the c…" at bounding box center [264, 123] width 104 height 40
copy div "Storage location is dependent upon implementation and is typically within the c…"
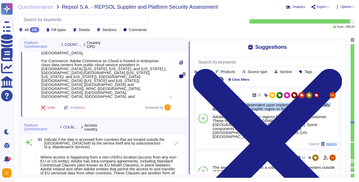
scroll to position [8155, 0]
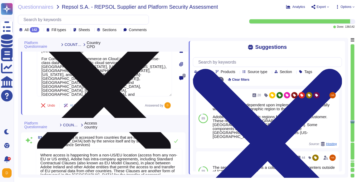
click at [111, 85] on textarea "For AEP: Core Data Centers: U.S. ([US_STATE]), [GEOGRAPHIC_DATA] ([GEOGRAPHIC_D…" at bounding box center [104, 48] width 135 height 95
paste textarea "Storage location is dependent upon implementation and is typically within the c…"
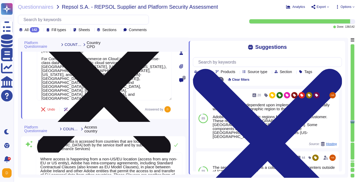
type textarea "For AEP: Core Data Centers: U.S. ([US_STATE]), [GEOGRAPHIC_DATA] ([GEOGRAPHIC_D…"
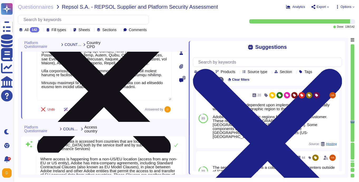
type textarea "Adobe conducts tabletop exercises on an annual basis to practice different aspe…"
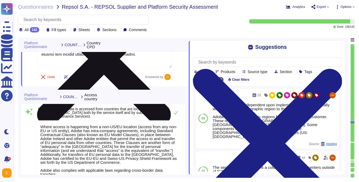
scroll to position [8206, 0]
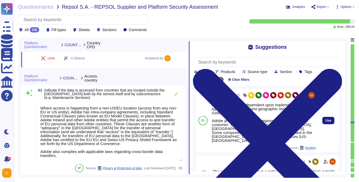
type textarea "For AEP: Core Data Centers: U.S. ([US_STATE]), [GEOGRAPHIC_DATA] ([GEOGRAPHIC_D…"
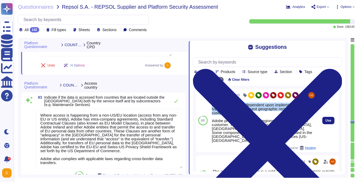
drag, startPoint x: 233, startPoint y: 113, endPoint x: 212, endPoint y: 106, distance: 22.2
click at [212, 106] on div "Storage location is dependent upon implementation and is typically within the c…" at bounding box center [264, 123] width 104 height 40
copy div "Storage location is dependent upon implementation and is typically within the c…"
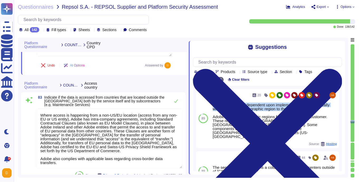
scroll to position [0, 0]
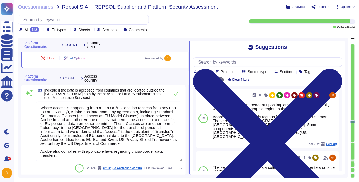
click at [41, 108] on textarea "Where access is happening from a non-US/EU location (access from any non-EU or …" at bounding box center [109, 131] width 147 height 60
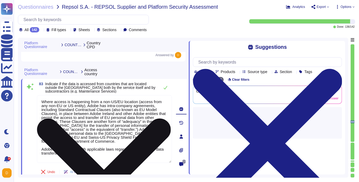
type textarea "Where access is happening from a non-US/EU location (access from any non-EU or …"
paste textarea "Storage location is dependent upon implementation and is typically within the c…"
type textarea "Adobe conducts tabletop exercises on an annual basis to practice different aspe…"
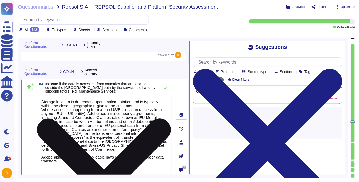
type textarea "Storage location is dependent upon implementation and is typically within the c…"
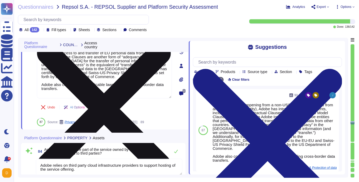
type textarea "Adobe conducts a penetration test annually and before every major release. For …"
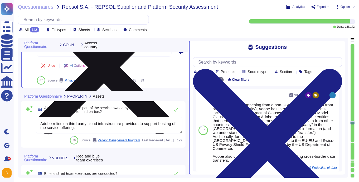
scroll to position [8321, 0]
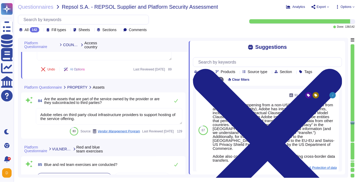
type textarea "Storage location is dependent upon implementation and is typically within the c…"
drag, startPoint x: 71, startPoint y: 106, endPoint x: 91, endPoint y: 105, distance: 19.3
click at [91, 105] on div "84 Are the assets that are part of the service owned by the provider or are the…" at bounding box center [109, 100] width 147 height 11
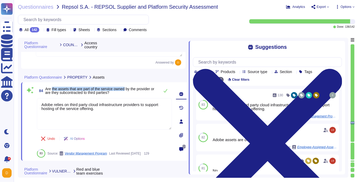
drag, startPoint x: 53, startPoint y: 89, endPoint x: 130, endPoint y: 89, distance: 77.2
click at [130, 89] on span "Are the assets that are part of the service owned by the provider or are they s…" at bounding box center [99, 91] width 109 height 8
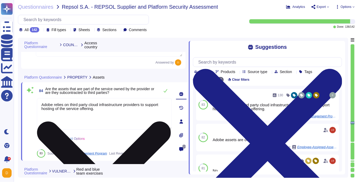
click at [110, 109] on textarea "Adobe relies on third party cloud infrastructure providers to support hosting o…" at bounding box center [104, 114] width 135 height 32
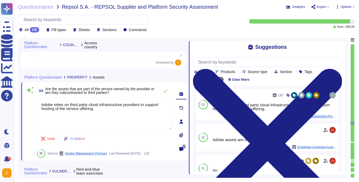
click at [72, 93] on span "Are the assets that are part of the service owned by the provider or are they s…" at bounding box center [99, 91] width 109 height 8
drag, startPoint x: 99, startPoint y: 111, endPoint x: 35, endPoint y: 98, distance: 66.0
click at [34, 98] on div "84 Are the assets that are part of the service owned by the provider or are the…" at bounding box center [98, 121] width 147 height 72
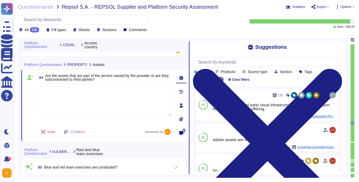
scroll to position [8328, 0]
type textarea "Storage location is dependent upon implementation and is typically within the c…"
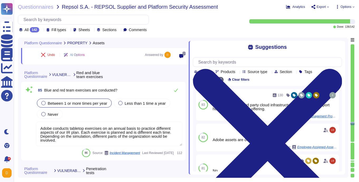
type textarea "Non-personal login IDs must be unique and assigned to an active employee. (See …"
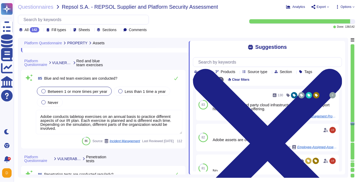
scroll to position [8415, 0]
click at [105, 125] on textarea "Adobe conducts tabletop exercises on an annual basis to practice different aspe…" at bounding box center [109, 122] width 147 height 24
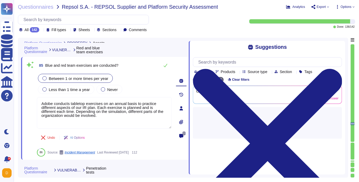
scroll to position [8395, 0]
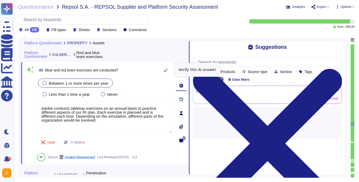
click at [165, 71] on icon at bounding box center [165, 70] width 4 height 4
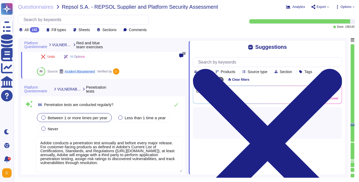
type textarea "Privileged access (administrator level) to information security management syst…"
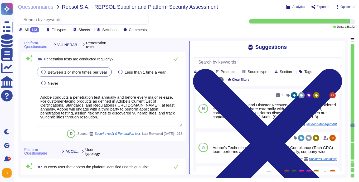
scroll to position [8518, 0]
click at [175, 61] on icon at bounding box center [176, 59] width 4 height 3
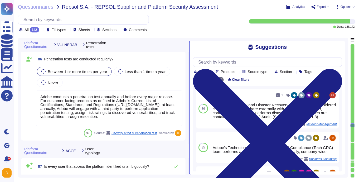
scroll to position [0, 0]
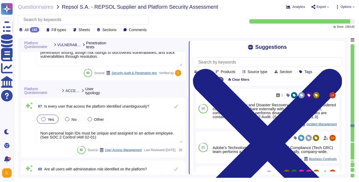
type textarea "Customer will decide who gets access by assigning appropriate roles in Adobe Co…"
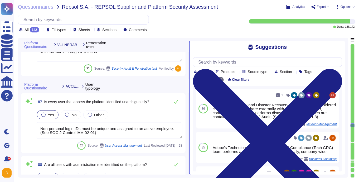
scroll to position [8583, 0]
click at [142, 132] on textarea "Non-personal login IDs must be unique and assigned to an active employee. (See …" at bounding box center [109, 130] width 147 height 16
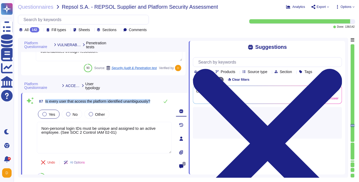
drag, startPoint x: 77, startPoint y: 102, endPoint x: 46, endPoint y: 100, distance: 30.9
click at [46, 100] on span "Is every user that access the platform identified unambiguously?" at bounding box center [97, 101] width 105 height 4
copy span "Is every user that access the platform identified unambiguously?"
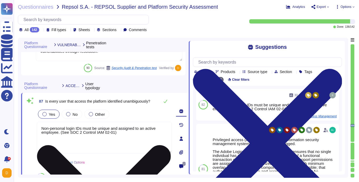
drag, startPoint x: 129, startPoint y: 134, endPoint x: 74, endPoint y: 129, distance: 55.3
click at [74, 129] on textarea "Non-personal login IDs must be unique and assigned to an active employee. (See …" at bounding box center [104, 138] width 135 height 32
click at [64, 136] on textarea "Non-personal login IDs must be unique and assigned to an active employee. (See …" at bounding box center [104, 138] width 135 height 32
click at [62, 133] on textarea "Non-personal login IDs must be unique and assigned to an active employee. (See …" at bounding box center [104, 138] width 135 height 32
paste textarea "Adobe mandates the use of unique user IDs for authentication. This ensures that…"
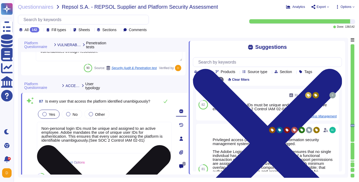
type textarea "Non-personal login IDs must be unique and assigned to an active employee. Adobe…"
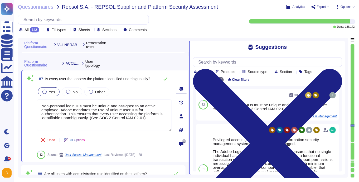
scroll to position [8611, 0]
type textarea "Customer will decide who gets access by assigning appropriate roles in Adobe Co…"
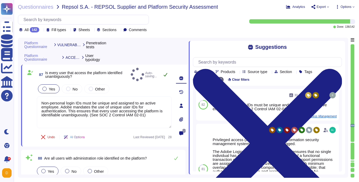
type textarea "Non-personal login IDs must be unique and assigned to an active employee. Adobe…"
click at [165, 74] on icon at bounding box center [166, 74] width 4 height 3
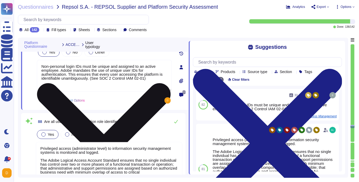
type textarea "Yes. [PERSON_NAME] 2.0 ."
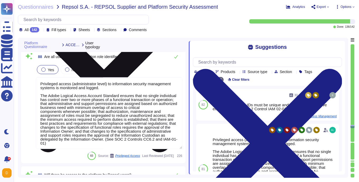
scroll to position [8709, 0]
type textarea "Adobe uses LDAP and Okta."
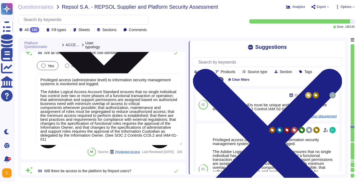
scroll to position [0, 0]
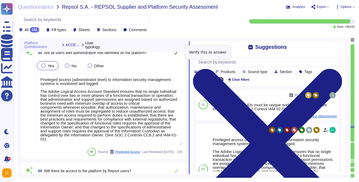
click at [175, 54] on icon at bounding box center [176, 53] width 4 height 4
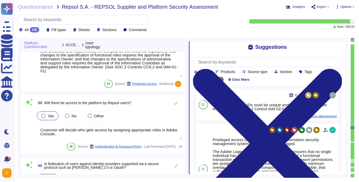
type textarea "Administrators can manually manage users either individually by adding, deletin…"
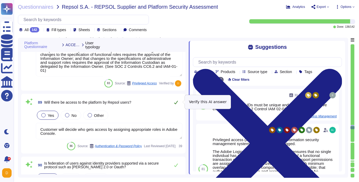
click at [174, 103] on icon at bounding box center [176, 102] width 4 height 4
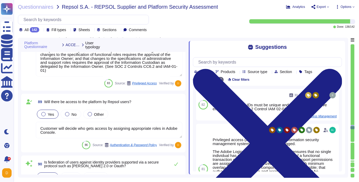
scroll to position [0, 0]
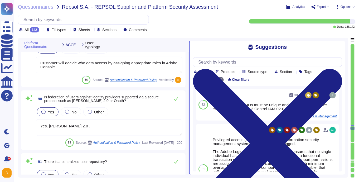
type textarea "We offer granular access control."
click at [176, 98] on icon at bounding box center [176, 98] width 4 height 4
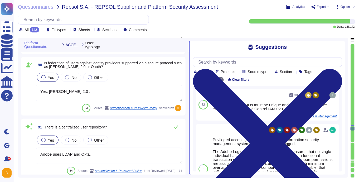
scroll to position [8868, 0]
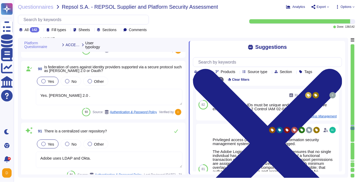
click at [92, 98] on textarea "Yes. [PERSON_NAME] 2.0 ." at bounding box center [109, 97] width 147 height 16
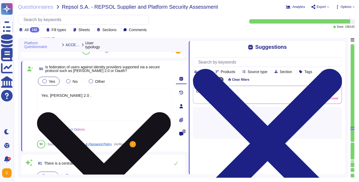
type textarea "We offer granular access control."
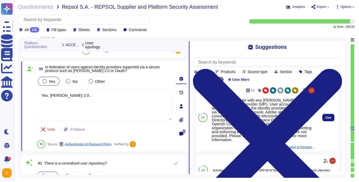
scroll to position [68, 0]
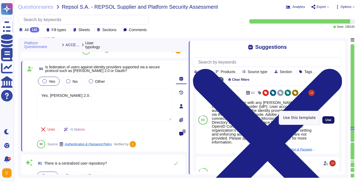
click at [329, 118] on span "Use" at bounding box center [328, 119] width 6 height 3
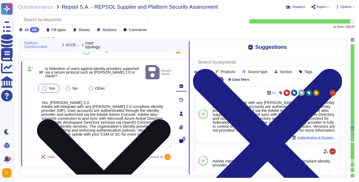
click at [91, 96] on textarea "Yes. [PERSON_NAME] 2.0 . Adobe will integrate with any [PERSON_NAME] 2.0 compli…" at bounding box center [104, 122] width 135 height 52
type textarea "Yes. [PERSON_NAME] 2.0 . Adobe will integrate with any [PERSON_NAME] 2.0 compli…"
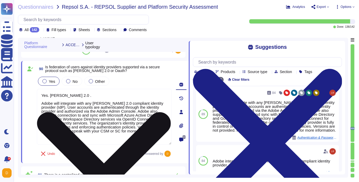
scroll to position [0, 0]
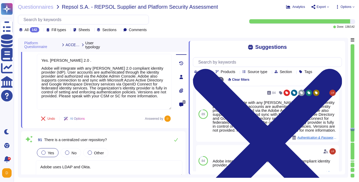
type textarea "We offer granular access control."
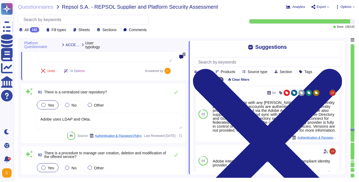
scroll to position [8957, 0]
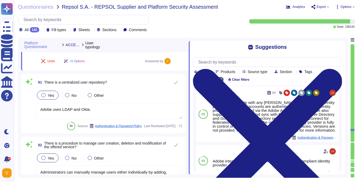
type textarea "Adobe products and services enforce password complexity and account lockout pol…"
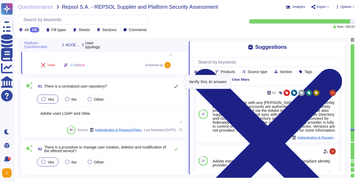
type textarea "Yes. [PERSON_NAME] 2.0 . Adobe will integrate with any [PERSON_NAME] 2.0 compli…"
click at [175, 84] on icon at bounding box center [176, 86] width 4 height 4
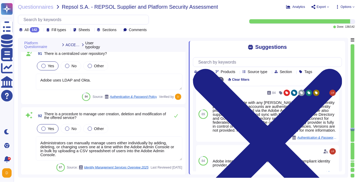
scroll to position [8993, 0]
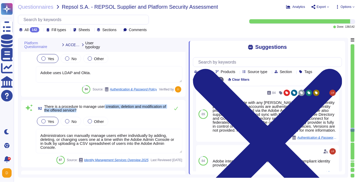
click at [107, 108] on span "There is a procedure to manage user creation, deletion and modification of the …" at bounding box center [105, 108] width 123 height 7
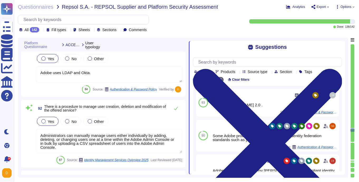
scroll to position [0, 0]
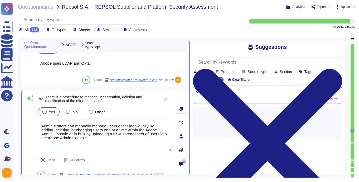
type textarea "Adobe products and services enforce password complexity and account lockout pol…"
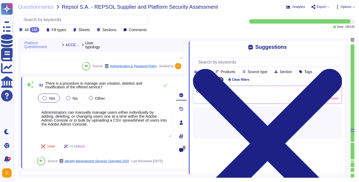
scroll to position [9007, 0]
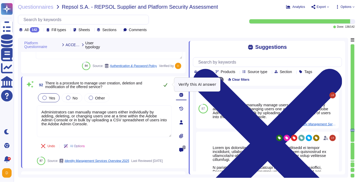
click at [167, 84] on icon at bounding box center [166, 84] width 4 height 3
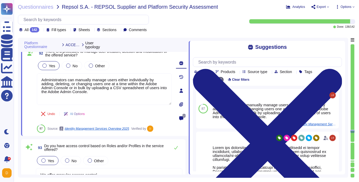
type textarea "Adobe products and services enforce password complexity and account lockout pol…"
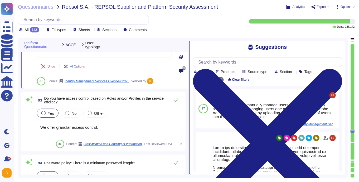
scroll to position [9085, 0]
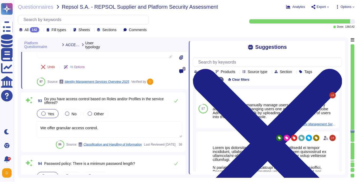
click at [110, 127] on textarea "We offer granular access control." at bounding box center [109, 129] width 147 height 16
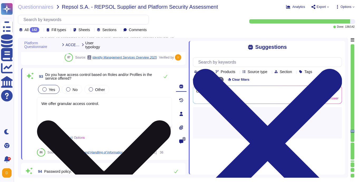
type textarea "Adobe products and services enforce password complexity and account lockout pol…"
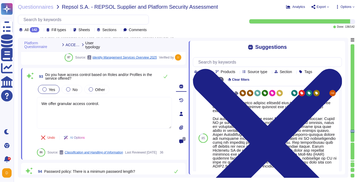
scroll to position [41, 0]
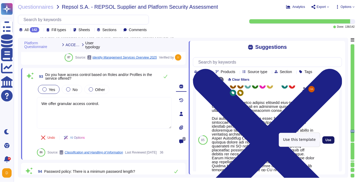
click at [329, 140] on span "Use" at bounding box center [328, 139] width 6 height 3
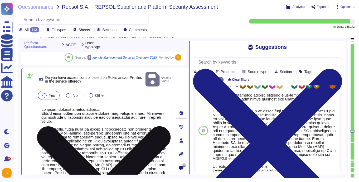
click at [112, 103] on textarea at bounding box center [104, 148] width 135 height 91
type textarea "Lo ipsum dolorsit ametco adipisc. Elits'd eiusmodtempori utlabor etdolore magn-…"
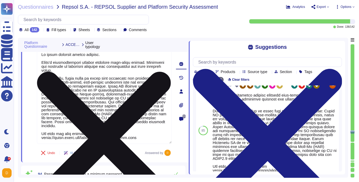
scroll to position [0, 0]
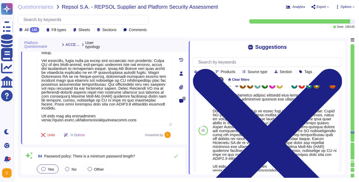
type textarea "Adobe employee passwords must be at least 16 characters and contain letters, nu…"
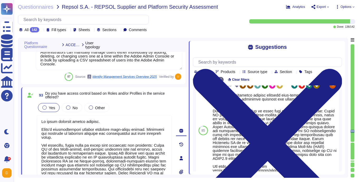
type textarea "Yes. [PERSON_NAME] 2.0 . Adobe will integrate with any [PERSON_NAME] 2.0 compli…"
type textarea "Adobe products and services enforce password complexity and account lockout pol…"
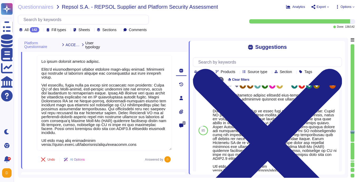
scroll to position [0, 0]
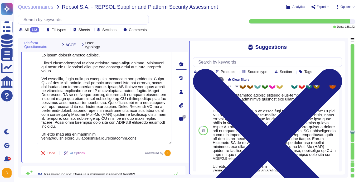
type textarea "Adobe employee passwords must be at least 16 characters and contain letters, nu…"
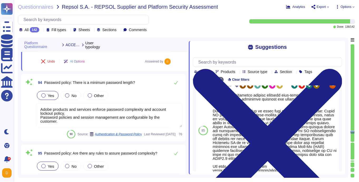
scroll to position [9218, 0]
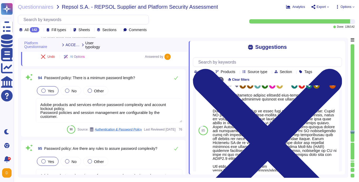
type textarea "Lo ipsum dolorsit ametco adipisc. Elits'd eiusmodtempori utlabor etdolore magn-…"
click at [120, 117] on textarea "Adobe products and services enforce password complexity and account lockout pol…" at bounding box center [109, 110] width 147 height 24
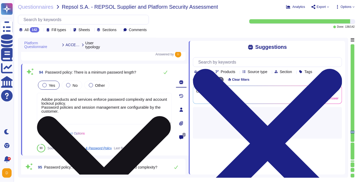
type textarea "Adobe employee passwords must be at least 16 characters and contain letters, nu…"
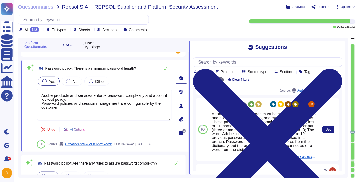
scroll to position [34, 0]
click at [328, 131] on span "Use" at bounding box center [328, 129] width 6 height 3
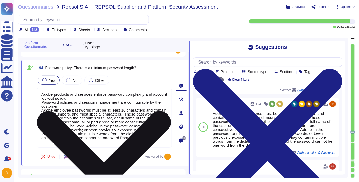
drag, startPoint x: 63, startPoint y: 105, endPoint x: 40, endPoint y: 103, distance: 23.0
click at [40, 103] on textarea "Adobe products and services enforce password complexity and account lockout pol…" at bounding box center [104, 118] width 135 height 60
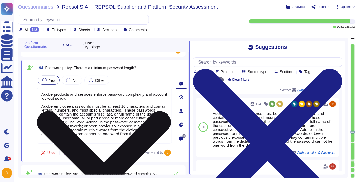
click at [99, 138] on textarea "Adobe products and services enforce password complexity and account lockout pol…" at bounding box center [104, 116] width 135 height 56
drag, startPoint x: 90, startPoint y: 100, endPoint x: 43, endPoint y: 94, distance: 47.5
click at [43, 94] on textarea "Adobe products and services enforce password complexity and account lockout pol…" at bounding box center [104, 116] width 135 height 56
drag, startPoint x: 89, startPoint y: 98, endPoint x: 43, endPoint y: 92, distance: 45.7
click at [43, 92] on textarea "Adobe products and services enforce password complexity and account lockout pol…" at bounding box center [104, 116] width 135 height 56
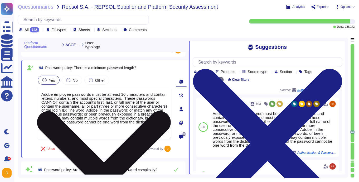
paste textarea "Password policies and session management are configurable by the customer."
type textarea "Password policies and session management are configurable by the customer. Adob…"
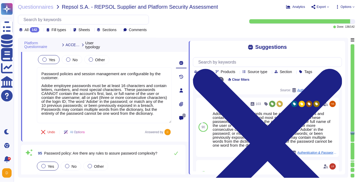
type textarea "Adobe does not disclose the number of failed logins required to trigger a tempo…"
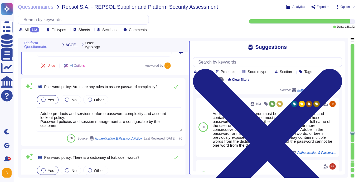
scroll to position [9306, 0]
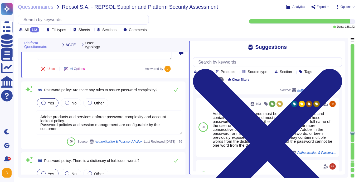
type textarea "Password policies and session management are configurable by the customer. Adob…"
click at [129, 120] on textarea "Adobe products and services enforce password complexity and account lockout pol…" at bounding box center [109, 122] width 147 height 24
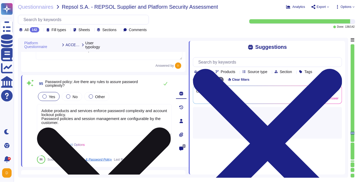
click at [129, 120] on textarea "Adobe products and services enforce password complexity and account lockout pol…" at bounding box center [104, 120] width 135 height 32
type textarea "Adobe does not disclose the number of failed logins required to trigger a tempo…"
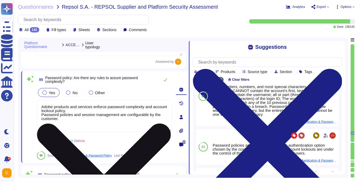
scroll to position [61, 0]
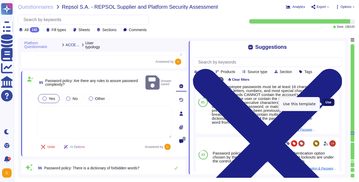
click at [325, 104] on span "Use" at bounding box center [328, 102] width 6 height 3
type textarea "Adobe employee passwords must be at least 16 characters and contain letters, nu…"
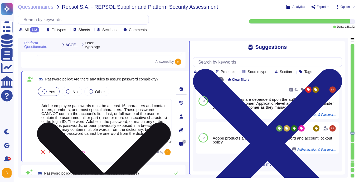
scroll to position [153, 0]
click at [105, 137] on textarea "Adobe employee passwords must be at least 16 characters and contain letters, nu…" at bounding box center [104, 121] width 135 height 44
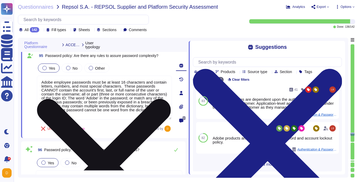
type textarea "Adobe passwords require change on first login. As application-level passwords a…"
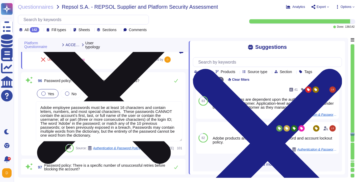
scroll to position [9407, 0]
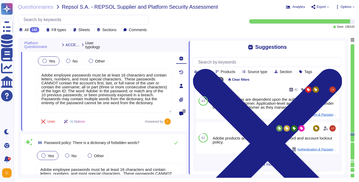
type textarea "Password policies and session management are configurable by the customer. Adob…"
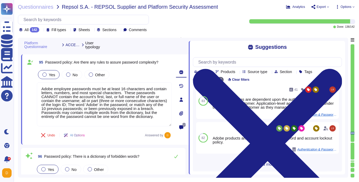
type textarea "Lo ipsum dolorsit ametco adipisc. Elits'd eiusmodtempori utlabor etdolore magn-…"
type textarea "Adobe passwords require change on first login. As application-level passwords a…"
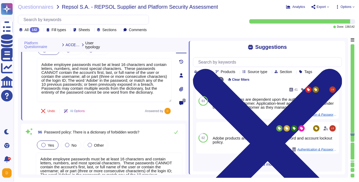
scroll to position [9337, 0]
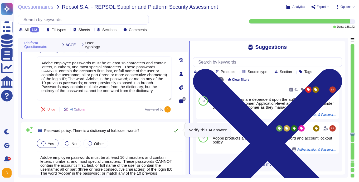
click at [177, 129] on icon at bounding box center [176, 130] width 4 height 3
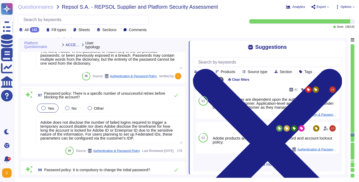
scroll to position [9451, 0]
click at [176, 94] on icon at bounding box center [176, 95] width 4 height 4
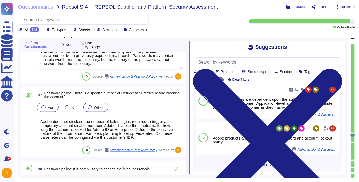
click at [99, 106] on span "Other" at bounding box center [99, 107] width 10 height 4
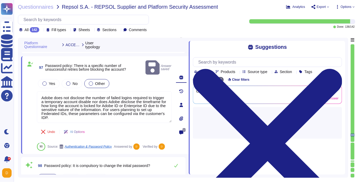
type textarea "Multi-factor authentication (“MFA”) is required prior to obtaining access to Ad…"
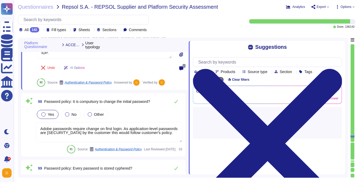
scroll to position [9540, 0]
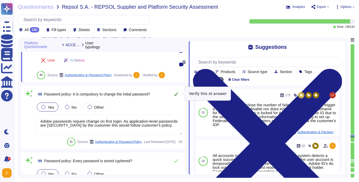
click at [178, 94] on icon at bounding box center [176, 94] width 4 height 4
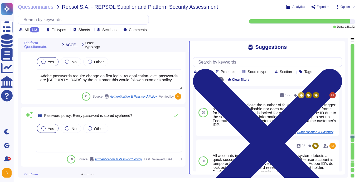
scroll to position [9583, 0]
type textarea "Active sessions must be terminated when not in use. Session management is confi…"
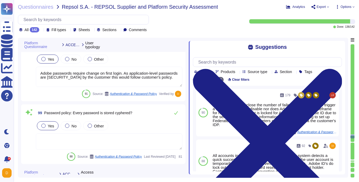
click at [103, 143] on textarea at bounding box center [109, 141] width 147 height 16
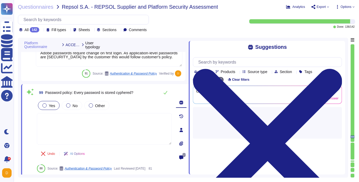
scroll to position [0, 0]
type textarea "Active sessions must be terminated when not in use. Session management is confi…"
click at [110, 120] on textarea at bounding box center [104, 129] width 135 height 32
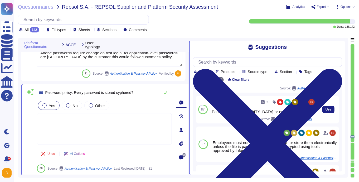
scroll to position [24, 0]
click at [329, 110] on span "Use" at bounding box center [328, 109] width 6 height 3
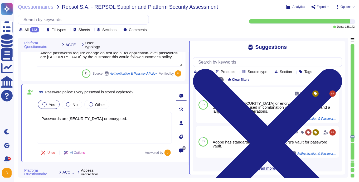
scroll to position [104, 0]
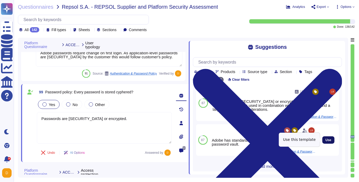
click at [323, 139] on button "Use" at bounding box center [328, 139] width 12 height 7
type textarea "Passwords are [SECURITY_DATA] or encrypted. Adobe has standardized on using Has…"
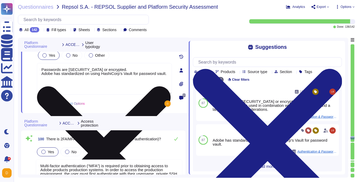
type textarea "Based on Cryptography Standard and SOC 2 certificate. Cryptographic algorithms …"
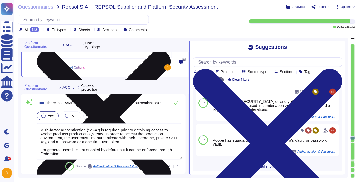
scroll to position [9675, 0]
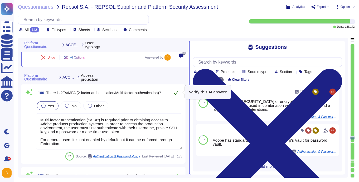
click at [178, 90] on button at bounding box center [176, 92] width 13 height 11
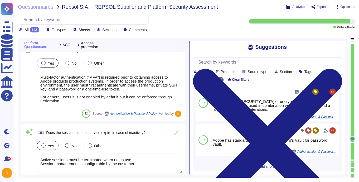
type textarea "Adobe products support the Transport Layer Security (TLS) 1.2 protocol."
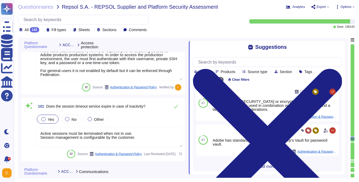
scroll to position [9739, 0]
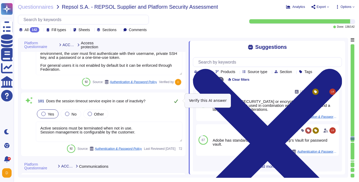
click at [174, 99] on icon at bounding box center [176, 101] width 4 height 4
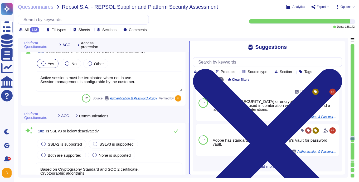
type textarea "Based on Cryptography Standard and SOC 2 certificate. Cryptographic algorithms …"
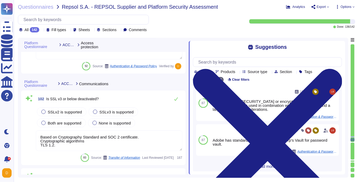
scroll to position [9822, 0]
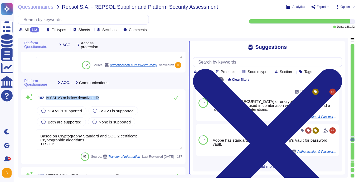
drag, startPoint x: 107, startPoint y: 99, endPoint x: 47, endPoint y: 98, distance: 60.3
click at [47, 98] on div "102 Is SSL v3 or below deactivated?" at bounding box center [109, 97] width 147 height 11
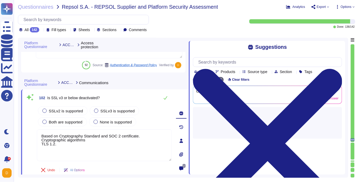
drag, startPoint x: 48, startPoint y: 98, endPoint x: 106, endPoint y: 95, distance: 58.8
click at [106, 95] on div "102 Is SSL v3 or below deactivated?" at bounding box center [104, 97] width 135 height 11
drag, startPoint x: 106, startPoint y: 95, endPoint x: 104, endPoint y: 97, distance: 3.2
click at [104, 97] on div "102 Is SSL v3 or below deactivated?" at bounding box center [104, 97] width 135 height 11
copy span "Is SSL v3 or below deactivated?"
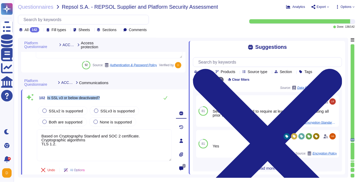
scroll to position [98, 0]
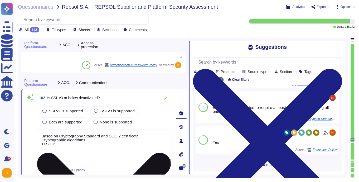
click at [91, 145] on textarea "Based on Cryptography Standard and SOC 2 certificate. Cryptographic algorithms …" at bounding box center [104, 145] width 135 height 32
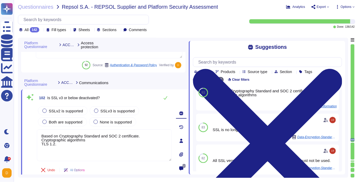
scroll to position [0, 0]
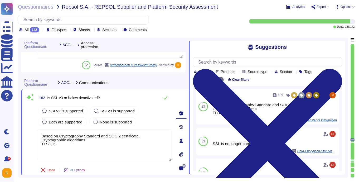
drag, startPoint x: 151, startPoint y: 135, endPoint x: 35, endPoint y: 130, distance: 115.5
click at [35, 130] on div "102 Is SSL v3 or below deactivated? SSLv2 is supported SSLv3 is supported Both …" at bounding box center [98, 140] width 147 height 96
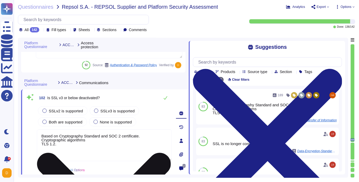
drag, startPoint x: 92, startPoint y: 140, endPoint x: 41, endPoint y: 136, distance: 51.8
click at [41, 136] on textarea "Based on Cryptography Standard and SOC 2 certificate. Cryptographic algorithms …" at bounding box center [104, 145] width 135 height 32
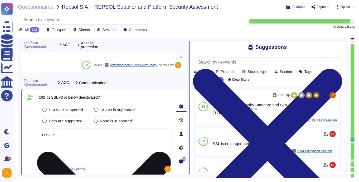
click at [78, 147] on textarea "TLS 1.2." at bounding box center [104, 144] width 135 height 32
paste textarea "all SSL versions, including SSL v3 and below, are deactivated and must not be u…"
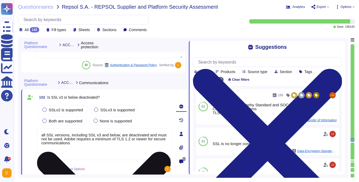
click at [43, 139] on textarea "all SSL versions, including SSL v3 and below, are deactivated and must not be u…" at bounding box center [104, 144] width 135 height 32
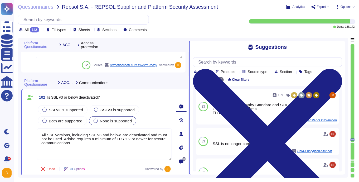
type textarea "All SSL versions, including SSL v3 and below, are deactivated and must not be u…"
click at [105, 116] on div "None is supported" at bounding box center [112, 120] width 47 height 9
click at [96, 121] on div at bounding box center [96, 121] width 4 height 4
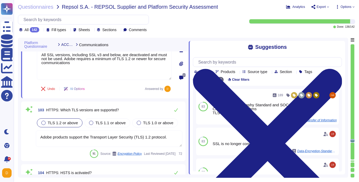
scroll to position [9904, 0]
type textarea "Customers are free to access and download any user generated content stored in …"
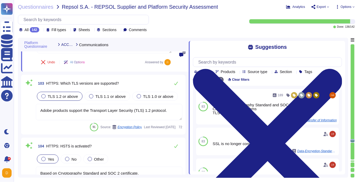
scroll to position [9931, 0]
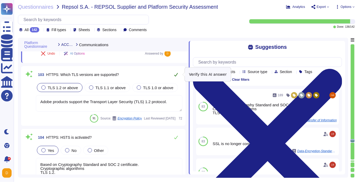
click at [174, 76] on icon at bounding box center [176, 74] width 4 height 4
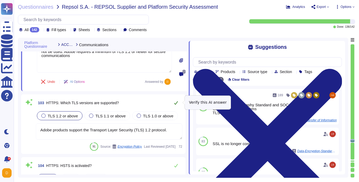
scroll to position [9902, 0]
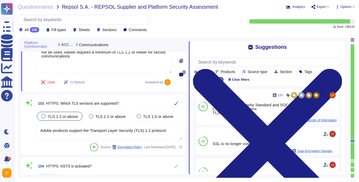
click at [175, 103] on icon at bounding box center [176, 103] width 4 height 3
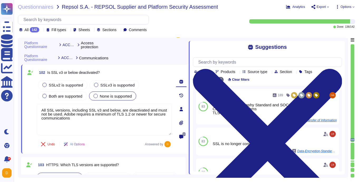
type textarea "Multi-factor authentication (“MFA”) is required prior to obtaining access to Ad…"
type textarea "Active sessions must be terminated when not in use. Session management is confi…"
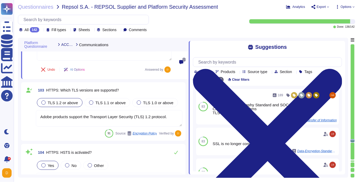
type textarea "Customers are free to access and download any user generated content stored in …"
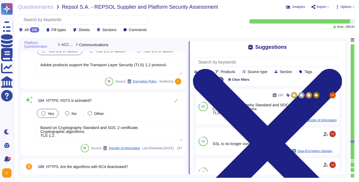
scroll to position [9967, 0]
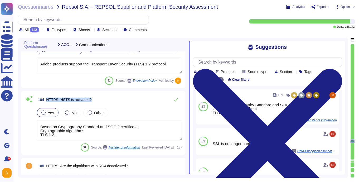
drag, startPoint x: 96, startPoint y: 98, endPoint x: 48, endPoint y: 98, distance: 48.0
click at [48, 98] on div "104 HTTPS: HSTS is activated?" at bounding box center [109, 99] width 147 height 11
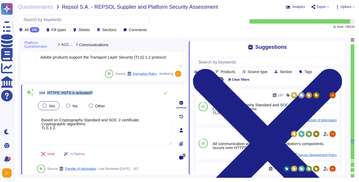
click at [97, 92] on div "104 HTTPS: HSTS is activated?" at bounding box center [104, 92] width 135 height 11
copy span "HTTPS: HSTS is activated?"
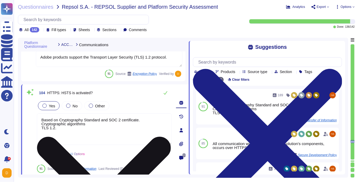
drag, startPoint x: 79, startPoint y: 130, endPoint x: 37, endPoint y: 120, distance: 43.5
click at [37, 120] on textarea "Based on Cryptography Standard and SOC 2 certificate. Cryptographic algorithms …" at bounding box center [104, 129] width 135 height 32
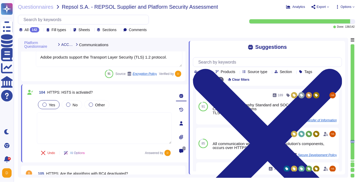
type textarea "Adobe utilizes AES-256 bit encryption at rest and TLS v1.2 or higher for data i…"
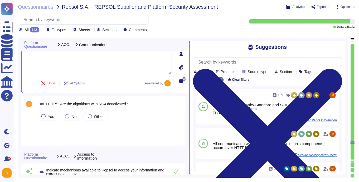
scroll to position [10041, 0]
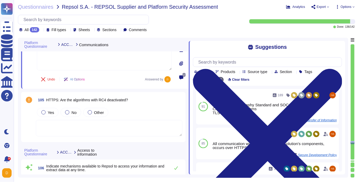
click at [99, 128] on textarea at bounding box center [109, 128] width 147 height 16
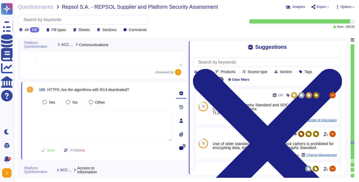
scroll to position [10045, 0]
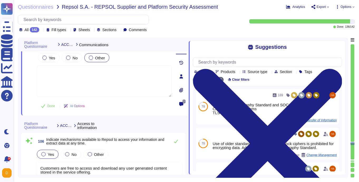
type textarea "Database snapshots are stored and encrypted by the host."
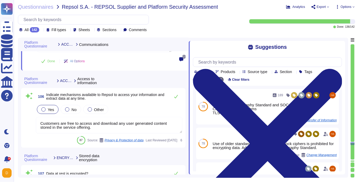
scroll to position [10138, 0]
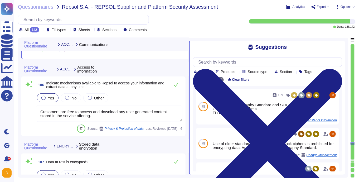
click at [106, 112] on textarea "Customers are free to access and download any user generated content stored in …" at bounding box center [109, 113] width 147 height 16
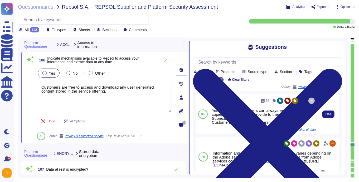
scroll to position [33, 0]
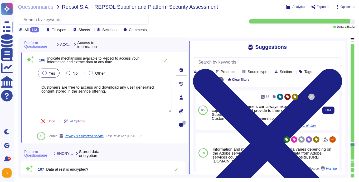
click at [236, 118] on div "Yes. Enterprise customers can always export or make copies of their data and pr…" at bounding box center [264, 112] width 104 height 16
copy div "Customers will retain full ownership of their data."
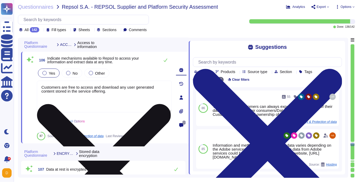
click at [42, 86] on textarea "Customers are free to access and download any user generated content stored in …" at bounding box center [104, 97] width 135 height 32
paste textarea "Customers will retain full ownership of their data."
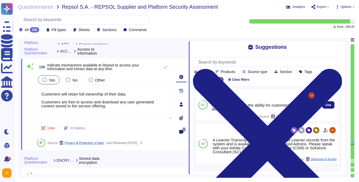
scroll to position [125, 0]
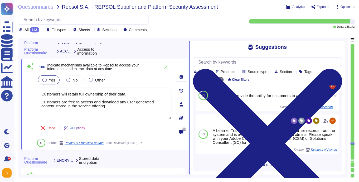
type textarea "Customers will retain full ownership of their data. Customers are free to acces…"
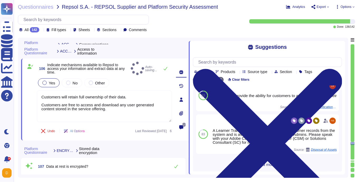
type textarea "All customer data in transit is securely transported using TLS 1.2, over HTTPS."
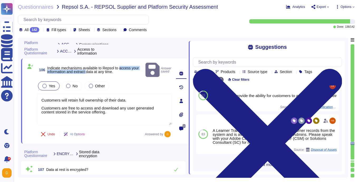
drag, startPoint x: 48, startPoint y: 65, endPoint x: 99, endPoint y: 66, distance: 50.1
click at [99, 66] on span "Indicate mechanisms available to Repsol to access your information and extract …" at bounding box center [93, 70] width 92 height 8
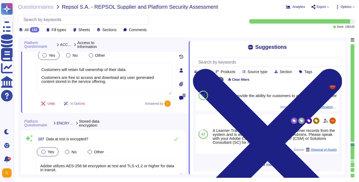
type textarea "All customer data in transit is securely transported using TLS 1.2, over HTTPS."
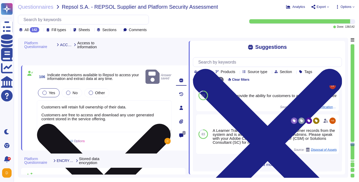
type textarea "All customer data in transit is securely transported using TLS 1.2, over HTTPS."
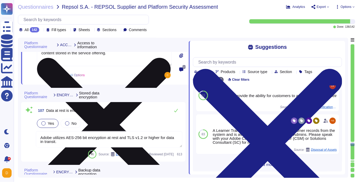
scroll to position [10167, 0]
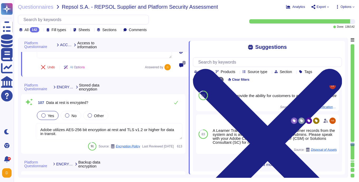
click at [104, 101] on div "107 Data at rest is encrypted?" at bounding box center [109, 102] width 147 height 11
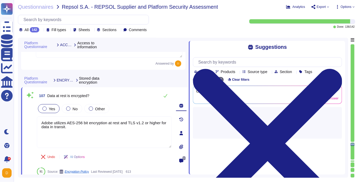
scroll to position [0, 0]
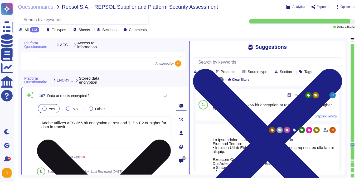
click at [42, 122] on textarea "Adobe utilizes AES-256 bit encryption at rest and TLS v1.2 or higher for data i…" at bounding box center [104, 132] width 135 height 32
paste textarea "By defaut, all data at-rest is encrypted by the cloud service provider."
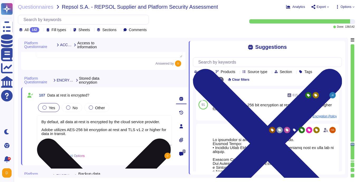
click at [164, 121] on textarea "By defaut, all data at-rest is encrypted by the cloud service provider. Adobe u…" at bounding box center [104, 131] width 135 height 32
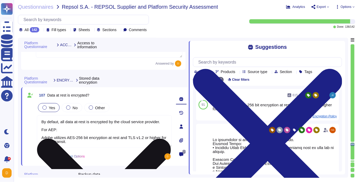
paste textarea "All data in transit between Experience Platform and any external component, inc…"
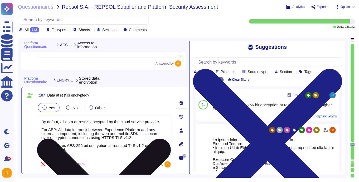
click at [165, 123] on textarea "By defaut, all data at-rest is encrypted by the cloud service provider. For AEP…" at bounding box center [104, 135] width 135 height 40
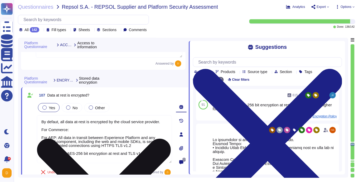
paste textarea ""Adobe Commerce on Cloud employs strong encryption as defined by PCI DSS 3.2.1 …"
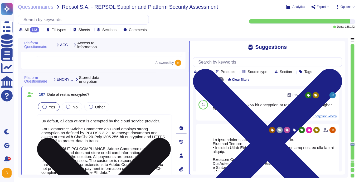
scroll to position [0, 0]
click at [71, 129] on textarea "By defaut, all data at-rest is encrypted by the cloud service provider. For Com…" at bounding box center [104, 159] width 135 height 91
type textarea "By defaut, all data at-rest is encrypted by the cloud service provider. For Com…"
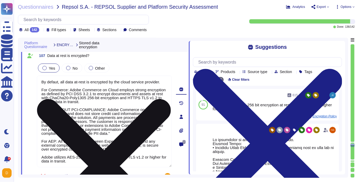
scroll to position [10209, 0]
type textarea "All customer data in transit is securely transported using TLS 1.2, over HTTPS."
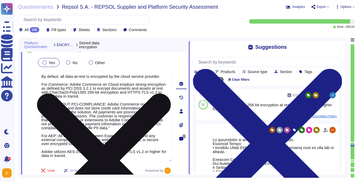
click at [142, 128] on textarea "By defaut, all data at-rest is encrypted by the cloud service provider. For Com…" at bounding box center [104, 115] width 135 height 91
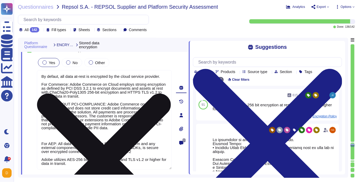
click at [147, 128] on textarea "By defaut, all data at-rest is encrypted by the cloud service provider. For Com…" at bounding box center [104, 119] width 135 height 99
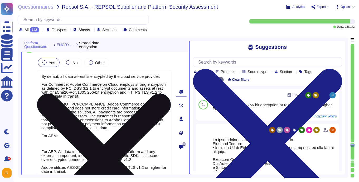
paste textarea ""All data at-rest is encrypted by the cloud service provider. This includes any…"
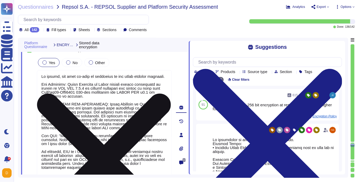
click at [61, 135] on textarea at bounding box center [104, 139] width 135 height 139
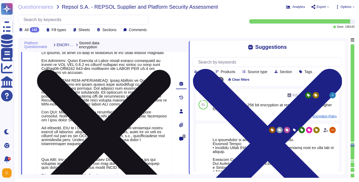
scroll to position [10240, 0]
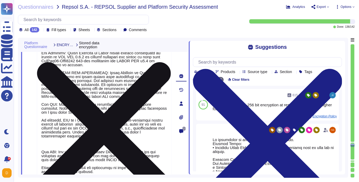
click at [112, 135] on textarea at bounding box center [104, 108] width 135 height 139
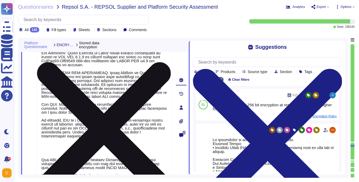
click at [109, 138] on textarea at bounding box center [104, 112] width 135 height 147
click at [104, 134] on textarea at bounding box center [104, 112] width 135 height 147
type textarea "By defaut, all data at-rest is encrypted by the cloud service provider. For Com…"
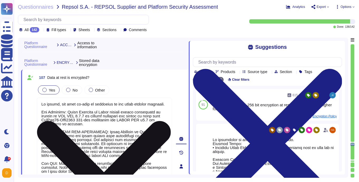
type textarea "Customers will retain full ownership of their data. Customers are free to acces…"
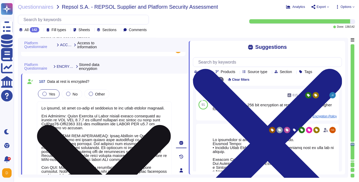
scroll to position [10177, 0]
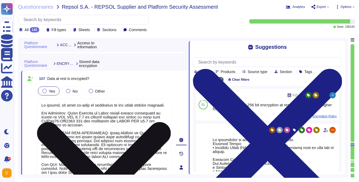
type textarea "Database snapshots are stored and encrypted by the host."
click at [41, 107] on textarea at bounding box center [104, 172] width 135 height 147
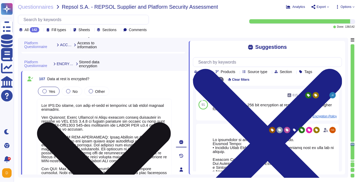
type textarea "For AEP: By defaut, all data at-rest is encrypted by the cloud service provider…"
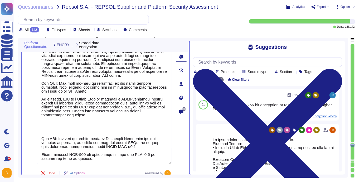
scroll to position [0, 0]
type textarea "All customer data in transit is securely transported using TLS 1.2, over HTTPS."
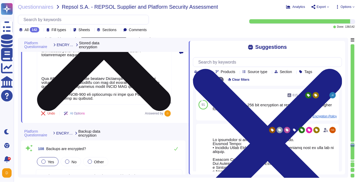
scroll to position [10320, 0]
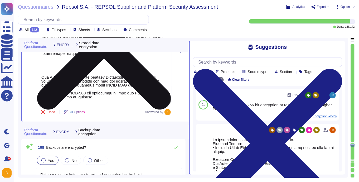
drag, startPoint x: 40, startPoint y: 70, endPoint x: 111, endPoint y: 100, distance: 77.0
click at [111, 100] on textarea at bounding box center [104, 27] width 135 height 151
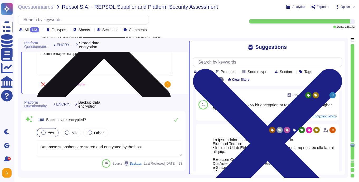
scroll to position [0, 0]
type textarea "Adobe performs periodic backups or has implemented failover technology of criti…"
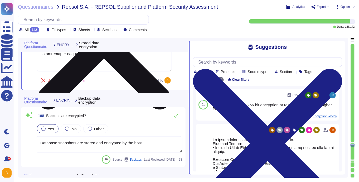
type textarea "For AEP: By defaut, all data at-rest is encrypted by the cloud service provider…"
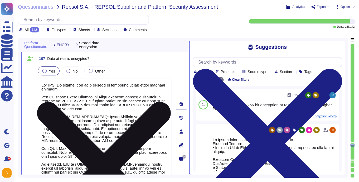
scroll to position [10192, 0]
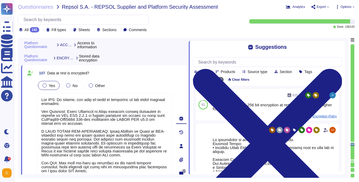
type textarea "Customers will retain full ownership of their data. Customers are free to acces…"
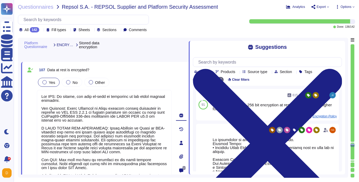
type textarea "All customer data in transit is securely transported using TLS 1.2, over HTTPS."
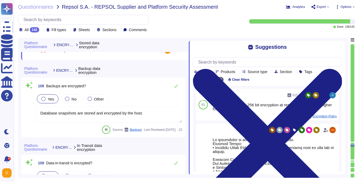
type textarea "Adobe performs periodic backups or has implemented failover technology of criti…"
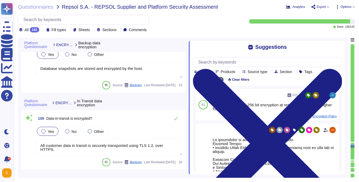
type textarea "Business requested Recovery Time Objective (RTO) and Recovery Point Objective (…"
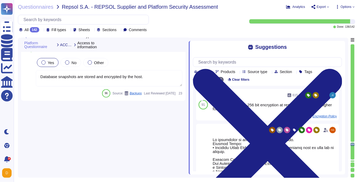
type textarea "Customers will retain full ownership of their data. Customers are free to acces…"
type textarea "By defaut, all data at-rest is encrypted by the cloud service provider. For Com…"
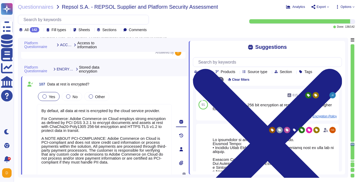
type textarea "Customers will retain full ownership of their data. Customers are free to acces…"
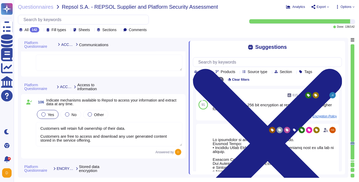
scroll to position [10067, 0]
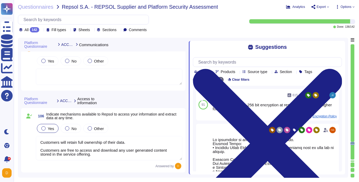
type textarea "Adobe products support the Transport Layer Security (TLS) 1.2 protocol."
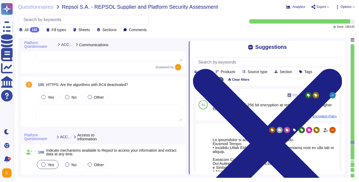
type textarea "All SSL versions, including SSL v3 and below, are deactivated and must not be u…"
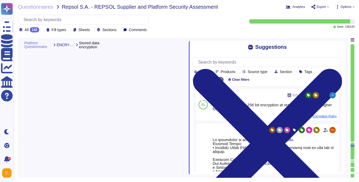
type textarea "Database snapshots are stored and encrypted by the host."
type textarea "All customer data in transit is securely transported using TLS 1.2, over HTTPS."
type textarea "Adobe performs periodic backups or has implemented failover technology of criti…"
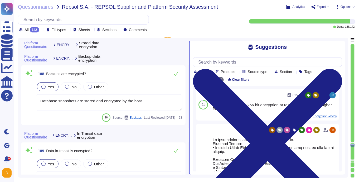
type textarea "Business requested Recovery Time Objective (RTO) and Recovery Point Objective (…"
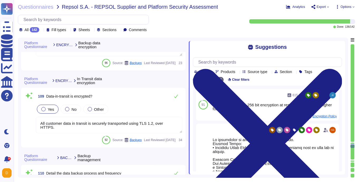
scroll to position [10389, 0]
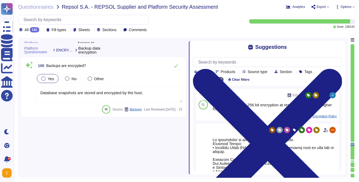
type textarea "Customers will retain full ownership of their data. Customers are free to acces…"
type textarea "By defaut, all data at-rest is encrypted by the cloud service provider. For Com…"
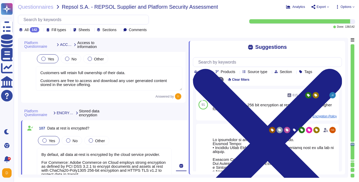
type textarea "Database snapshots are stored and encrypted by the host."
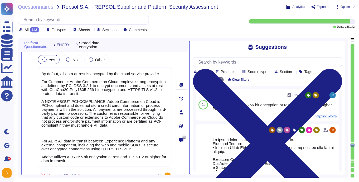
type textarea "All customer data in transit is securely transported using TLS 1.2, over HTTPS."
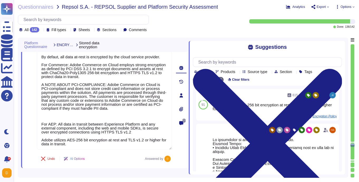
scroll to position [0, 0]
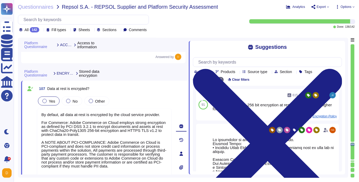
type textarea "Customers will retain full ownership of their data. Customers are free to acces…"
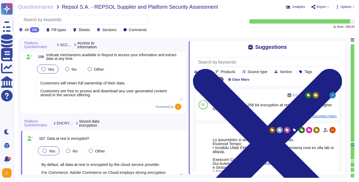
scroll to position [10109, 0]
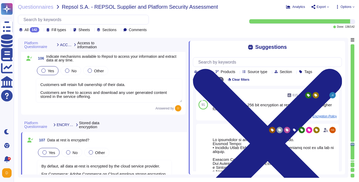
click at [133, 102] on textarea "Customers will retain full ownership of their data. Customers are free to acces…" at bounding box center [109, 90] width 147 height 24
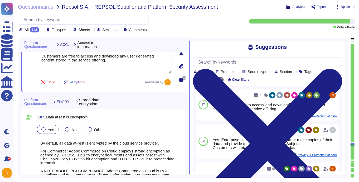
type textarea "Database snapshots are stored and encrypted by the host."
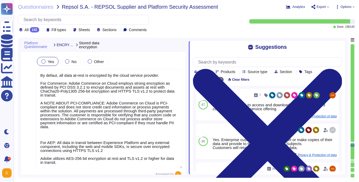
type textarea "All customer data in transit is securely transported using TLS 1.2, over HTTPS."
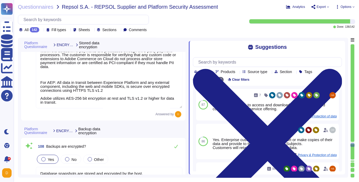
click at [115, 145] on div "108 Backups are encrypted?" at bounding box center [109, 146] width 147 height 11
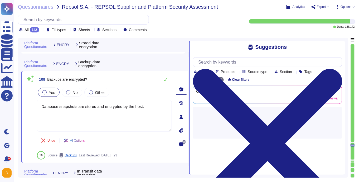
type textarea "Adobe performs periodic backups or has implemented failover technology of criti…"
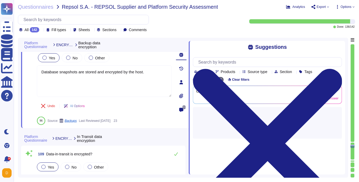
type textarea "Business requested Recovery Time Objective (RTO) and Recovery Point Objective (…"
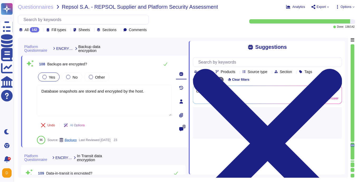
type textarea "By defaut, all data at-rest is encrypted by the cloud service provider. For Com…"
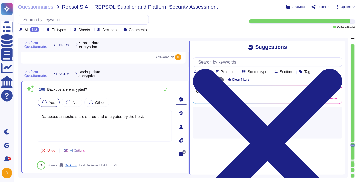
scroll to position [10326, 0]
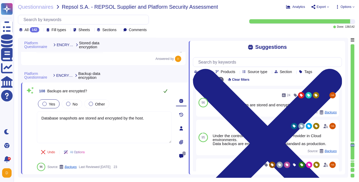
click at [163, 90] on button at bounding box center [165, 91] width 13 height 11
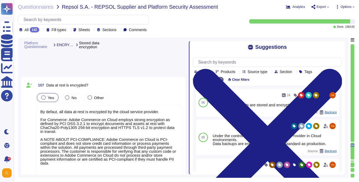
scroll to position [10174, 0]
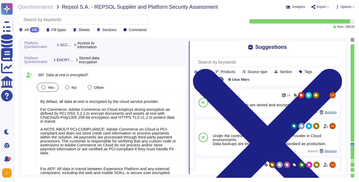
type textarea "Customers will retain full ownership of their data. Customers are free to acces…"
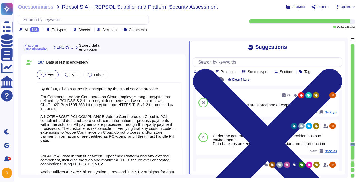
type textarea "Customers will retain full ownership of their data. Customers are free to acces…"
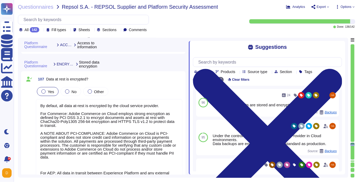
scroll to position [10169, 0]
click at [41, 107] on textarea "By defaut, all data at-rest is encrypted by the cloud service provider. For Com…" at bounding box center [109, 149] width 147 height 99
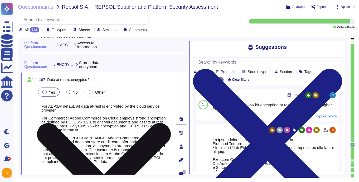
type textarea "For AEP: By defaut, all data at-rest is encrypted by the cloud service provider…"
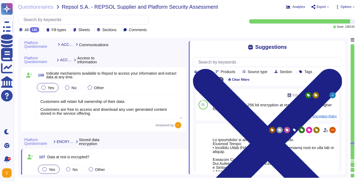
type textarea "Adobe products support the Transport Layer Security (TLS) 1.2 protocol."
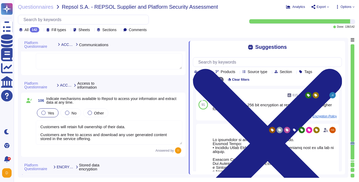
type textarea "For AEP: By defaut, all data at-rest is encrypted by the cloud service provider…"
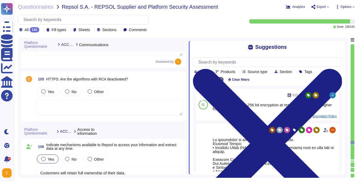
type textarea "All SSL versions, including SSL v3 and below, are deactivated and must not be u…"
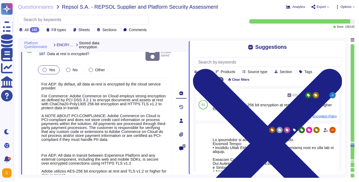
type textarea "Database snapshots are stored and encrypted by the host."
type textarea "All customer data in transit is securely transported using TLS 1.2, over HTTPS."
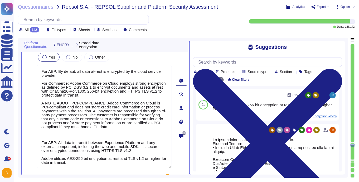
scroll to position [10214, 0]
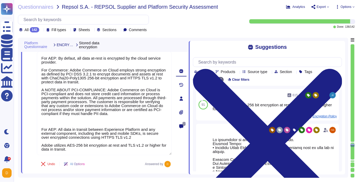
drag, startPoint x: 83, startPoint y: 150, endPoint x: 32, endPoint y: 128, distance: 55.9
click at [32, 128] on div "107 Data at rest is encrypted? Yes No Other Undo AI Options Answered by" at bounding box center [98, 98] width 147 height 143
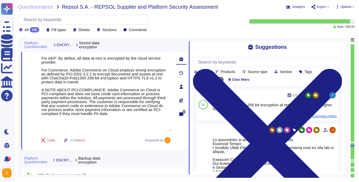
type textarea "For AEP: By defaut, all data at-rest is encrypted by the cloud service provider…"
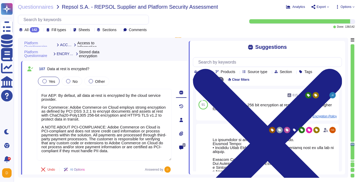
scroll to position [10178, 0]
type textarea "Customers will retain full ownership of their data. Customers are free to acces…"
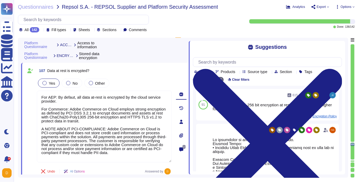
type textarea "For AEP: By defaut, all data at-rest is encrypted by the cloud service provider…"
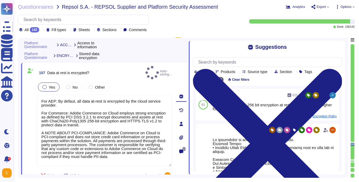
click at [146, 81] on div "Yes No Other" at bounding box center [104, 86] width 135 height 11
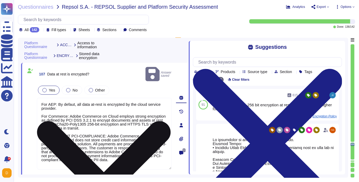
click at [99, 110] on textarea "For AEP: By defaut, all data at-rest is encrypted by the cloud service provider…" at bounding box center [104, 134] width 135 height 72
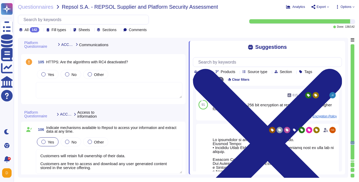
type textarea "Adobe products support the Transport Layer Security (TLS) 1.2 protocol."
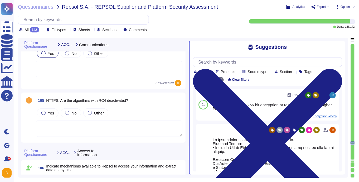
type textarea "All SSL versions, including SSL v3 and below, are deactivated and must not be u…"
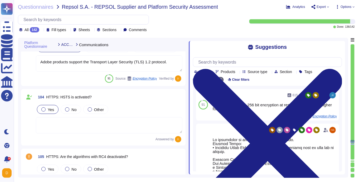
type textarea "For AEP: By defaut, all data at-rest is encrypted by the cloud service provider…"
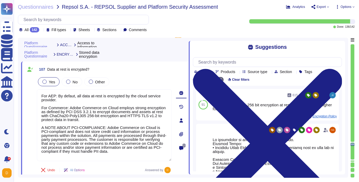
type textarea "Database snapshots are stored and encrypted by the host."
type textarea "All customer data in transit is securely transported using TLS 1.2, over HTTPS."
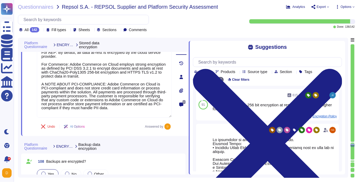
scroll to position [0, 0]
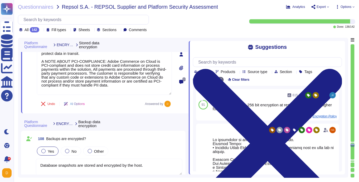
type textarea "Adobe performs periodic backups or has implemented failover technology of criti…"
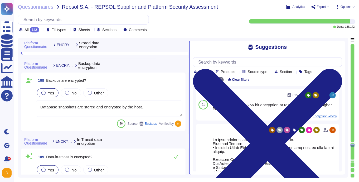
type textarea "Business requested Recovery Time Objective (RTO) and Recovery Point Objective (…"
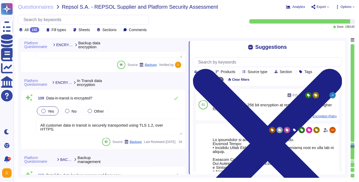
scroll to position [10359, 0]
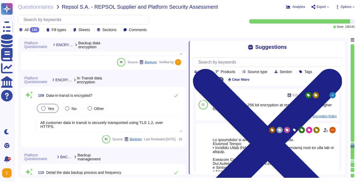
click at [93, 123] on textarea "All customer data in transit is securely transported using TLS 1.2, over HTTPS." at bounding box center [109, 124] width 147 height 16
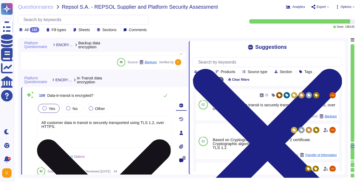
click at [86, 135] on textarea "All customer data in transit is securely transported using TLS 1.2, over HTTPS." at bounding box center [104, 132] width 135 height 32
paste textarea "All data in transit between AEM as a Cloud Service and external components is c…"
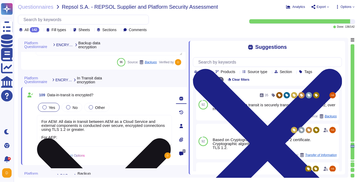
click at [90, 135] on textarea "For AEM: All data in transit between AEM as a Cloud Service and external compon…" at bounding box center [104, 131] width 135 height 32
paste textarea "All data in transit between Experience Platform and any external component, inc…"
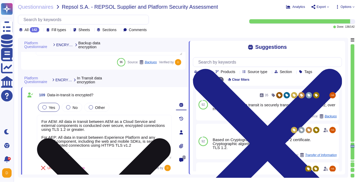
click at [77, 152] on textarea "For AEM: All data in transit between AEM as a Cloud Service and external compon…" at bounding box center [104, 137] width 135 height 44
paste textarea ""All inbound traffic from the user to Adobe Commerce on Cloud is secured using …"
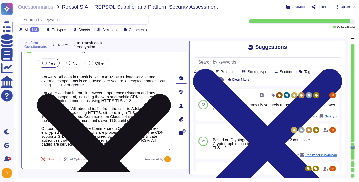
scroll to position [10404, 0]
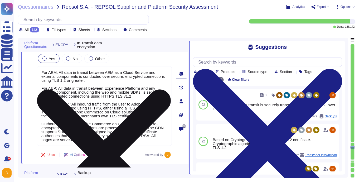
click at [72, 104] on textarea "For AEM: All data in transit between AEM as a Cloud Service and external compon…" at bounding box center [104, 106] width 135 height 80
click at [124, 139] on textarea "For AEM: All data in transit between AEM as a Cloud Service and external compon…" at bounding box center [104, 106] width 135 height 80
type textarea "For AEM: All data in transit between AEM as a Cloud Service and external compon…"
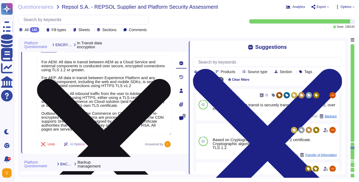
scroll to position [10420, 0]
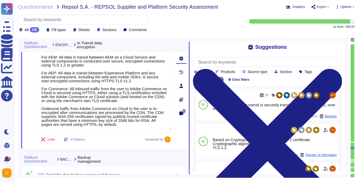
type textarea "Data retention is defined in the agreements, including all applicable PSLTs (Pr…"
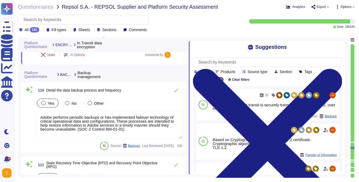
scroll to position [10504, 0]
type textarea "For AEM: All data in transit between AEM as a Cloud Service and external compon…"
click at [126, 131] on textarea "Adobe performs periodic backups or has implemented failover technology of criti…" at bounding box center [109, 124] width 147 height 28
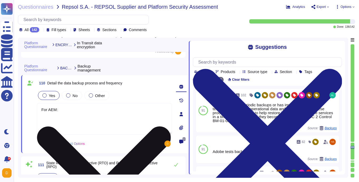
click at [103, 116] on textarea "For AEM:" at bounding box center [104, 119] width 135 height 32
paste textarea ""Daily Adobe Experience Manager as a Cloud Service performs daily backups. Back…"
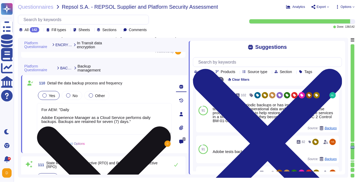
click at [60, 109] on textarea "For AEM: "Daily Adobe Experience Manager as a Cloud Service performs daily back…" at bounding box center [104, 119] width 135 height 32
click at [42, 116] on textarea "For AEM: Daily Adobe Experience Manager as a Cloud Service performs daily backu…" at bounding box center [104, 119] width 135 height 32
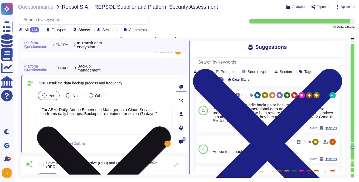
click at [159, 113] on textarea "For AEM: Daily. Adobe Experience Manager as a Cloud Service performs daily back…" at bounding box center [104, 119] width 135 height 32
click at [91, 124] on textarea "For AEM: Daily. Adobe Experience Manager as a Cloud Service performs daily back…" at bounding box center [104, 119] width 135 height 32
paste textarea ""Continuously Adobe Experience Platform architecture is hosted on Microsoft Azu…"
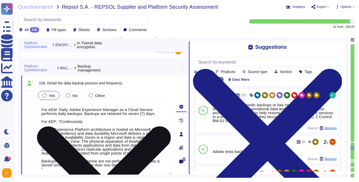
click at [42, 130] on textarea "For AEM: Daily. Adobe Experience Manager as a Cloud Service performs daily back…" at bounding box center [104, 139] width 135 height 72
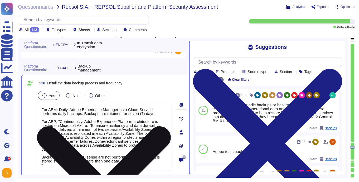
click at [60, 121] on textarea "For AEM: Daily. Adobe Experience Manager as a Cloud Service performs daily back…" at bounding box center [104, 137] width 135 height 68
click at [54, 164] on textarea "For AEM: Daily. Adobe Experience Manager as a Cloud Service performs daily back…" at bounding box center [104, 137] width 135 height 68
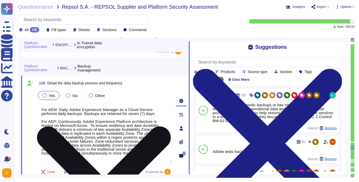
click at [166, 153] on textarea "For AEM: Daily. Adobe Experience Manager as a Cloud Service performs daily back…" at bounding box center [104, 133] width 135 height 60
type textarea "For AEM: Daily. Adobe Experience Manager as a Cloud Service performs daily back…"
click at [76, 163] on textarea "For AEM: Daily. Adobe Experience Manager as a Cloud Service performs daily back…" at bounding box center [104, 137] width 135 height 68
click at [80, 159] on textarea "For AEM: Daily. Adobe Experience Manager as a Cloud Service performs daily back…" at bounding box center [104, 137] width 135 height 68
paste textarea ""Every 6 hours Recovery approach uses a high-availability architecture combined…"
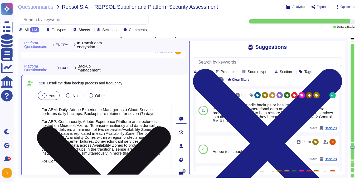
type textarea "Data retention is defined in the agreements, including all applicable PSLTs (Pr…"
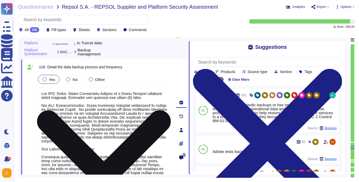
click at [72, 144] on textarea at bounding box center [104, 134] width 135 height 95
click at [41, 152] on textarea at bounding box center [104, 134] width 135 height 95
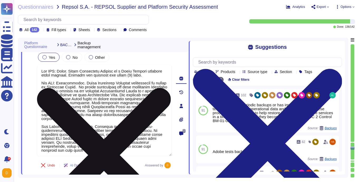
scroll to position [10546, 0]
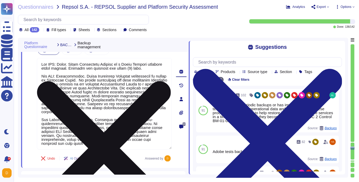
click at [120, 141] on textarea at bounding box center [104, 103] width 135 height 91
click at [124, 137] on textarea at bounding box center [104, 103] width 135 height 91
click at [121, 139] on textarea at bounding box center [104, 103] width 135 height 91
type textarea "Lor IPS: Dolor. Sitam Consectetu Adipisc el s Doeiu Tempori utlabore etdol magn…"
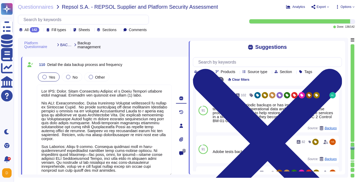
scroll to position [10518, 0]
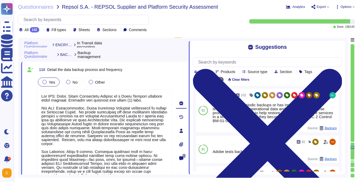
type textarea "For AEM: All data in transit between AEM as a Cloud Service and external compon…"
type textarea "Lor IPS: Dolor. Sitam Consectetu Adipisc el s Doeiu Tempori utlabore etdol magn…"
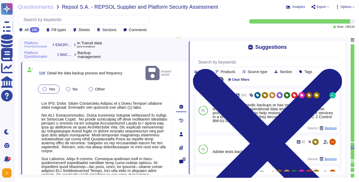
click at [148, 84] on div "Yes No Other" at bounding box center [104, 89] width 135 height 11
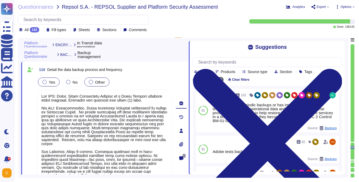
click at [96, 85] on div "Other" at bounding box center [96, 81] width 25 height 9
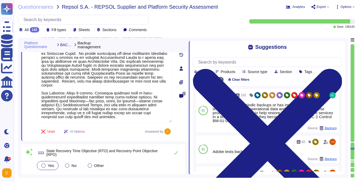
type textarea "Adobe implement anti-malware software for Microsoft Windows production systems.…"
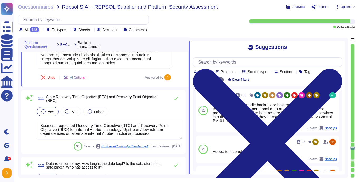
scroll to position [10628, 0]
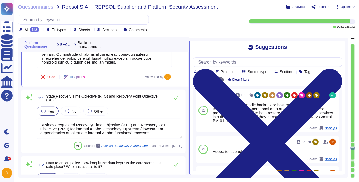
click at [127, 130] on textarea "Business requested Recovery Time Objective (RTO) and Recovery Point Objective (…" at bounding box center [109, 129] width 147 height 20
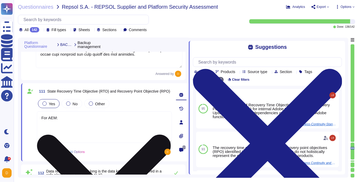
click at [64, 116] on textarea "For AEM:" at bounding box center [104, 127] width 135 height 32
drag, startPoint x: 63, startPoint y: 116, endPoint x: 48, endPoint y: 119, distance: 15.5
click at [48, 119] on textarea "For AEM:" at bounding box center [104, 127] width 135 height 32
paste textarea "The Recovery Time Objective (RTO) is 48 hours and is currently achieved within …"
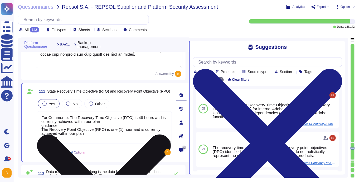
click at [71, 118] on textarea "For Commerce: The Recovery Time Objective (RTO) is 48 hours and is currently ac…" at bounding box center [104, 127] width 135 height 32
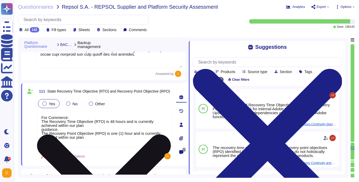
type textarea "For Commerce: The Recovery Time Objective (RTO) is 48 hours and is currently ac…"
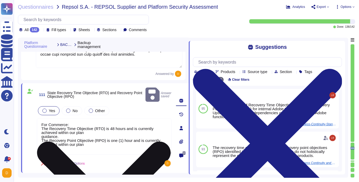
click at [74, 118] on textarea "For Commerce: The Recovery Time Objective (RTO) is 48 hours and is currently ac…" at bounding box center [104, 136] width 135 height 36
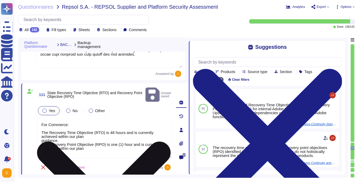
click at [72, 146] on textarea "For Commerce: The Recovery Time Objective (RTO) is 48 hours and is currently ac…" at bounding box center [104, 138] width 135 height 40
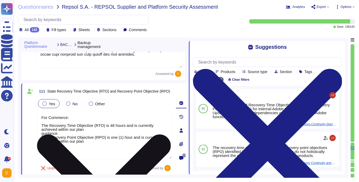
click at [70, 152] on textarea "For Commerce: The Recovery Time Objective (RTO) is 48 hours and is currently ac…" at bounding box center [104, 135] width 135 height 48
paste textarea "The Recovery Time Objective (RTO) is 24 hours and is currently achieved within …"
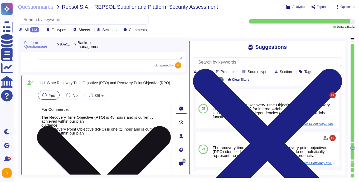
type textarea "For Commerce: The Recovery Time Objective (RTO) is 48 hours and is currently ac…"
type textarea "Adobe implement anti-malware software for Microsoft Windows production systems.…"
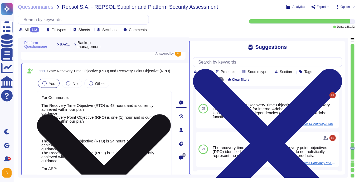
scroll to position [10652, 0]
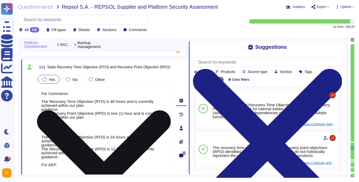
click at [71, 166] on textarea "For Commerce: The Recovery Time Objective (RTO) is 48 hours and is currently ac…" at bounding box center [104, 132] width 135 height 91
paste textarea "he Recovery Time Objective (RTO) is 48 hours and is currently achieved within o…"
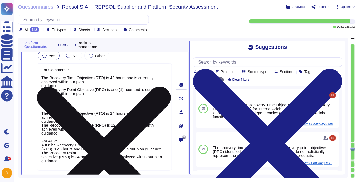
scroll to position [10682, 0]
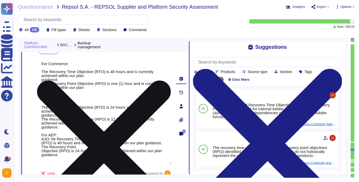
click at [50, 138] on textarea "For Commerce: The Recovery Time Objective (RTO) is 48 hours and is currently ac…" at bounding box center [104, 110] width 135 height 107
click at [59, 134] on textarea "For Commerce: The Recovery Time Objective (RTO) is 48 hours and is currently ac…" at bounding box center [104, 110] width 135 height 107
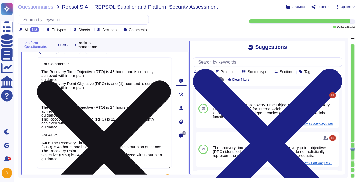
scroll to position [10699, 0]
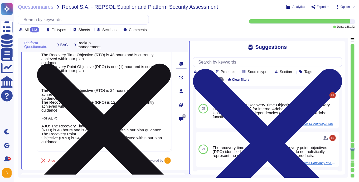
click at [64, 141] on textarea "For Commerce: The Recovery Time Objective (RTO) is 48 hours and is currently ac…" at bounding box center [104, 95] width 135 height 111
click at [42, 137] on textarea "For Commerce: The Recovery Time Objective (RTO) is 48 hours and is currently ac…" at bounding box center [104, 95] width 135 height 111
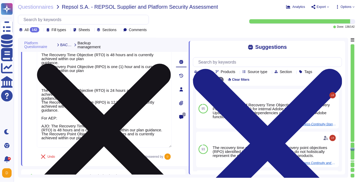
click at [110, 138] on textarea "For Commerce: The Recovery Time Objective (RTO) is 48 hours and is currently ac…" at bounding box center [104, 93] width 135 height 107
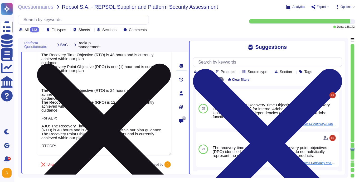
click at [61, 145] on textarea "For Commerce: The Recovery Time Objective (RTO) is 48 hours and is currently ac…" at bounding box center [104, 97] width 135 height 115
paste textarea "The Recovery Time Objective (RTO) is 48 hours and is currently achieved within …"
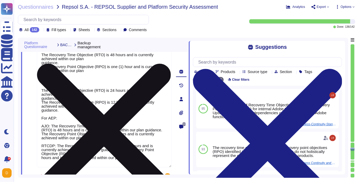
click at [41, 159] on textarea "For Commerce: The Recovery Time Objective (RTO) is 48 hours and is currently ac…" at bounding box center [104, 103] width 135 height 127
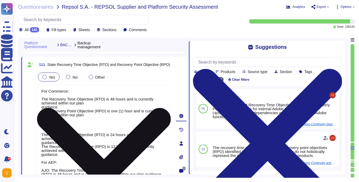
scroll to position [10654, 0]
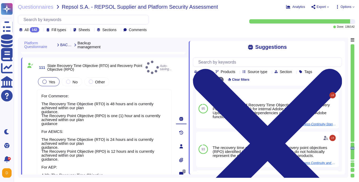
click at [158, 76] on div "Yes No Other" at bounding box center [104, 81] width 135 height 11
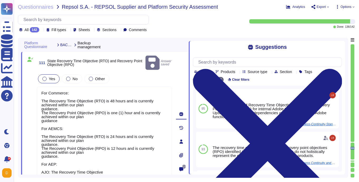
scroll to position [10661, 0]
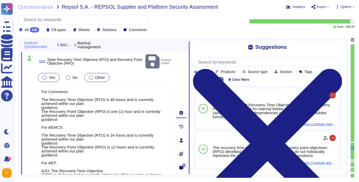
click at [99, 75] on span "Other" at bounding box center [100, 77] width 10 height 4
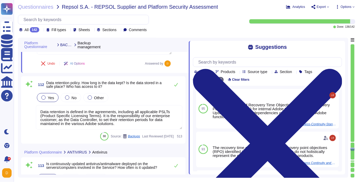
scroll to position [10813, 0]
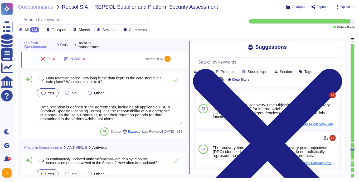
click at [119, 118] on textarea "Data retention is defined in the agreements, including all applicable PSLTs (Pr…" at bounding box center [109, 112] width 147 height 24
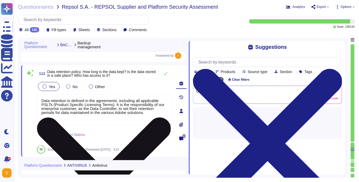
scroll to position [0, 0]
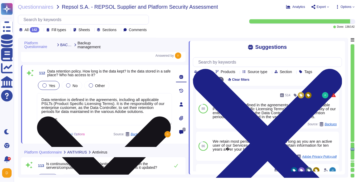
click at [77, 121] on textarea "Data retention is defined in the agreements, including all applicable PSLTs (Pr…" at bounding box center [104, 109] width 135 height 32
paste textarea "Adobe generally retains customer data for the length of the contract or until d…"
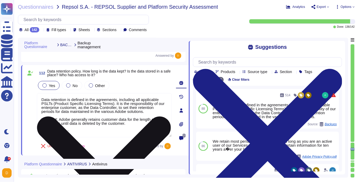
click at [81, 131] on textarea "Data retention is defined in the agreements, including all applicable PSLTs (Pr…" at bounding box center [104, 115] width 135 height 44
paste textarea ""Data retention rules are defined and implemented by you/your Systems Integrato…"
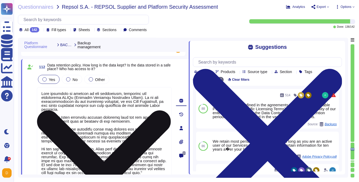
click at [72, 124] on textarea at bounding box center [104, 132] width 135 height 91
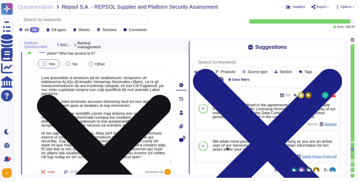
scroll to position [10844, 0]
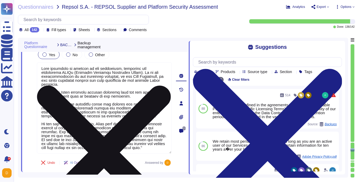
click at [57, 149] on textarea at bounding box center [104, 107] width 135 height 91
click at [60, 151] on textarea at bounding box center [104, 109] width 135 height 95
paste textarea ""Data is stored until end of contract. Customer Data stored in the Data Lake wi…"
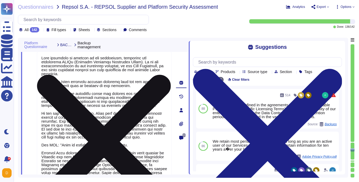
click at [60, 141] on textarea at bounding box center [104, 114] width 135 height 127
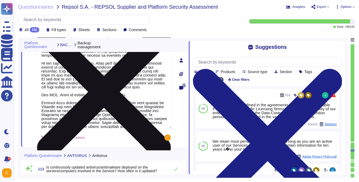
scroll to position [10906, 0]
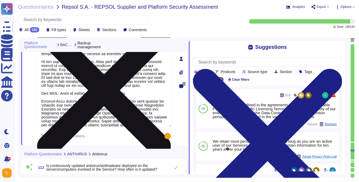
click at [157, 120] on textarea at bounding box center [104, 63] width 135 height 127
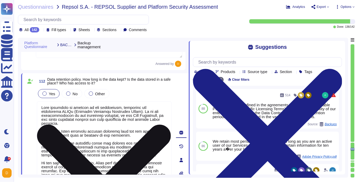
scroll to position [10799, 0]
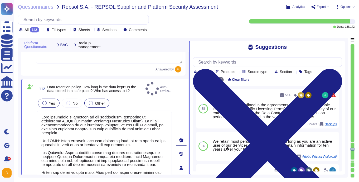
click at [94, 101] on label "Other" at bounding box center [97, 103] width 16 height 4
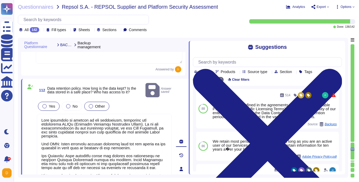
click at [99, 104] on span "Other" at bounding box center [100, 106] width 10 height 4
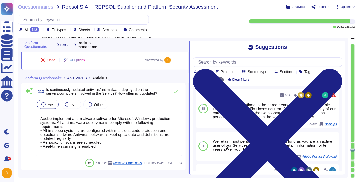
scroll to position [10979, 0]
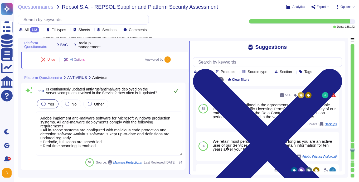
click at [176, 92] on icon at bounding box center [176, 91] width 4 height 4
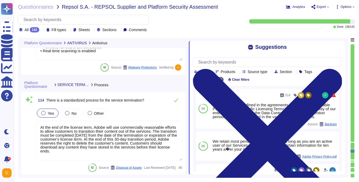
scroll to position [11074, 0]
click at [174, 100] on icon at bounding box center [176, 99] width 4 height 3
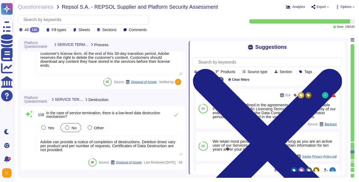
scroll to position [11154, 0]
click at [140, 150] on textarea "Adobe can provide a notice of completion of destructions. Deletion times vary p…" at bounding box center [109, 146] width 147 height 20
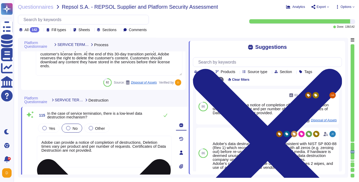
click at [134, 154] on textarea "Adobe can provide a notice of completion of destructions. Deletion times vary p…" at bounding box center [104, 152] width 135 height 32
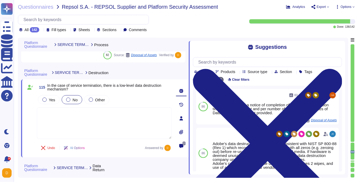
scroll to position [11155, 0]
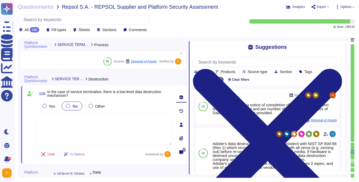
click at [119, 127] on textarea at bounding box center [104, 130] width 135 height 32
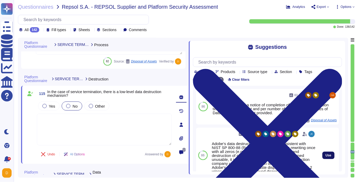
click at [326, 154] on span "Use" at bounding box center [328, 155] width 6 height 3
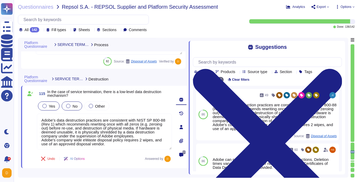
click at [55, 106] on span "Yes" at bounding box center [52, 106] width 6 height 4
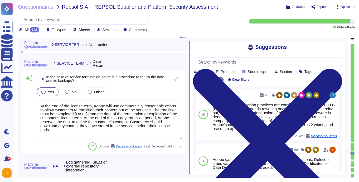
scroll to position [11273, 0]
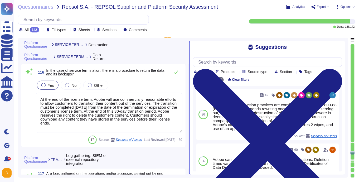
click at [145, 111] on textarea "At the end of the license term, Adobe will use commercially reasonable efforts …" at bounding box center [109, 113] width 147 height 40
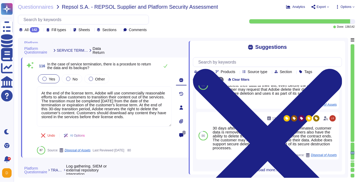
scroll to position [184, 0]
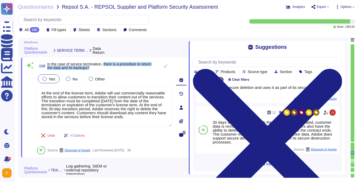
drag, startPoint x: 107, startPoint y: 64, endPoint x: 103, endPoint y: 68, distance: 5.8
click at [103, 68] on span "In the case of service termination, there is a procedure to return the data and…" at bounding box center [99, 66] width 104 height 8
copy span "there is a procedure to return the data and its backups?"
click at [230, 65] on input "text" at bounding box center [269, 61] width 146 height 9
paste input "there is a procedure to return the data and its backups?"
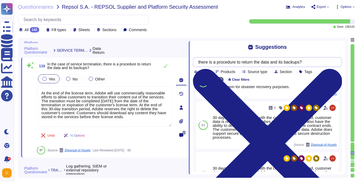
scroll to position [118, 0]
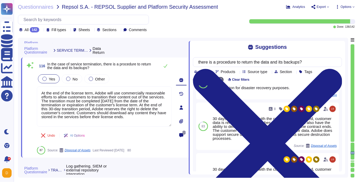
click at [120, 132] on div "Undo AI Options 87 Source: Disposal of Assets Last Reviewed [DATE] 80" at bounding box center [104, 141] width 135 height 25
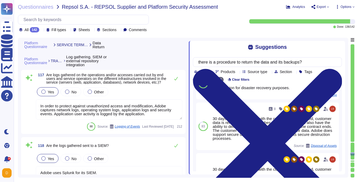
scroll to position [11380, 0]
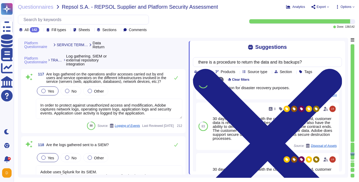
drag, startPoint x: 52, startPoint y: 77, endPoint x: 106, endPoint y: 87, distance: 55.0
click at [106, 83] on span "Are logs gathered on the operations and/or accesses carried out by end users an…" at bounding box center [106, 77] width 121 height 11
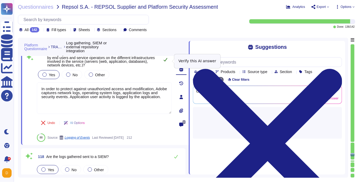
click at [164, 62] on icon at bounding box center [165, 59] width 4 height 4
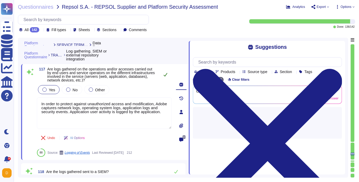
scroll to position [11364, 0]
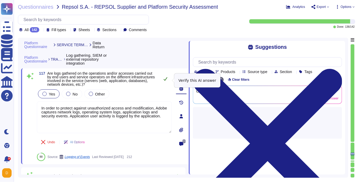
click at [164, 80] on icon at bounding box center [165, 79] width 4 height 4
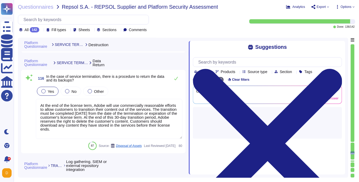
scroll to position [11253, 0]
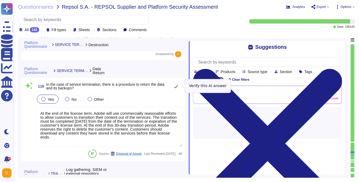
click at [174, 86] on icon at bounding box center [176, 86] width 4 height 4
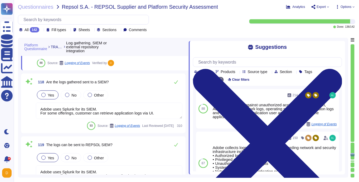
scroll to position [11449, 0]
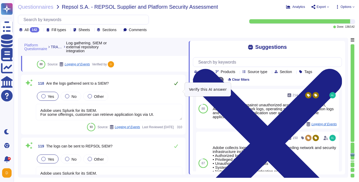
click at [175, 85] on icon at bounding box center [176, 83] width 4 height 4
click at [176, 85] on icon at bounding box center [176, 83] width 4 height 4
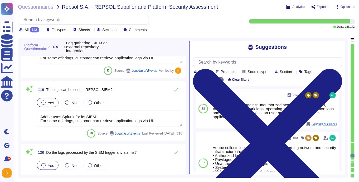
scroll to position [11507, 0]
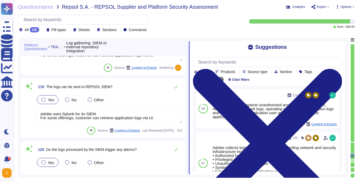
click at [101, 123] on textarea "Adobe uses Splunk for its SIEM. For some offerings, customer can retrieve appli…" at bounding box center [109, 115] width 147 height 16
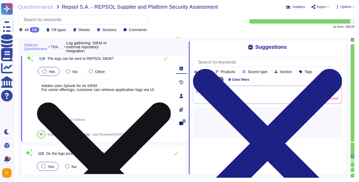
drag, startPoint x: 119, startPoint y: 107, endPoint x: 47, endPoint y: 85, distance: 75.3
click at [47, 85] on textarea "Adobe uses Splunk for its SIEM. For some offerings, customer can retrieve appli…" at bounding box center [104, 95] width 135 height 32
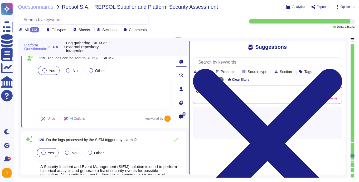
click at [84, 100] on textarea at bounding box center [104, 94] width 135 height 32
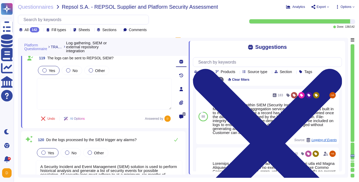
click at [79, 89] on textarea at bounding box center [104, 94] width 135 height 32
click at [117, 99] on textarea at bounding box center [104, 94] width 135 height 32
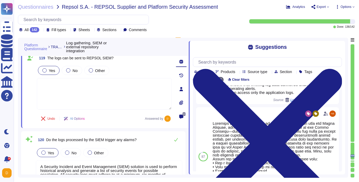
scroll to position [44, 0]
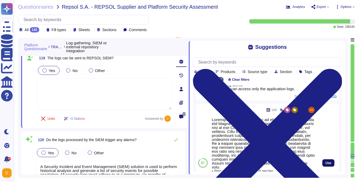
click at [324, 163] on button "Use" at bounding box center [328, 162] width 12 height 7
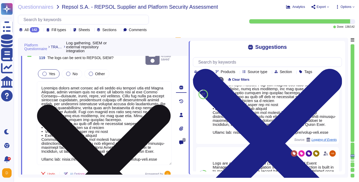
scroll to position [11512, 0]
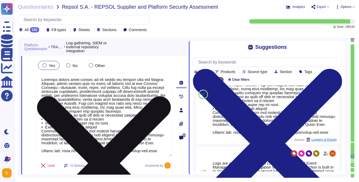
drag, startPoint x: 167, startPoint y: 154, endPoint x: 129, endPoint y: 93, distance: 71.5
click at [130, 92] on textarea at bounding box center [104, 115] width 135 height 84
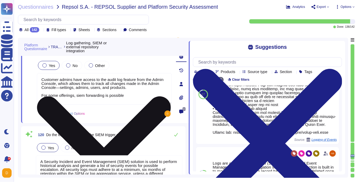
click at [86, 99] on textarea "Customer admins have access to the audit log feature from the Admin Console, wh…" at bounding box center [104, 89] width 135 height 32
click at [130, 100] on textarea "Customer admins have access to the audit log feature from the Admin Console, wh…" at bounding box center [104, 89] width 135 height 32
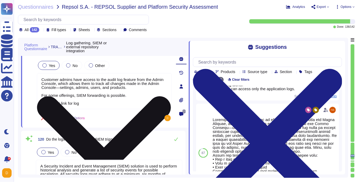
click at [95, 107] on textarea "Customer admins have access to the audit log feature from the Admin Console, wh…" at bounding box center [104, 91] width 135 height 36
paste textarea "[URL][DOMAIN_NAME]"
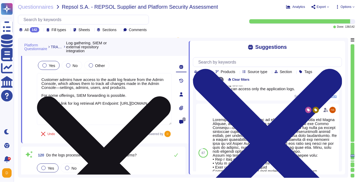
click at [79, 121] on textarea "Customer admins have access to the audit log feature from the Admin Console, wh…" at bounding box center [104, 99] width 135 height 52
paste textarea "[URL][DOMAIN_NAME]"
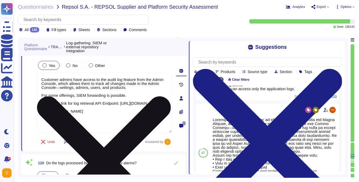
click at [61, 107] on textarea "Customer admins have access to the audit log feature from the Admin Console, wh…" at bounding box center [104, 103] width 135 height 60
click at [101, 131] on textarea "Customer admins have access to the audit log feature from the Admin Console, wh…" at bounding box center [104, 103] width 135 height 60
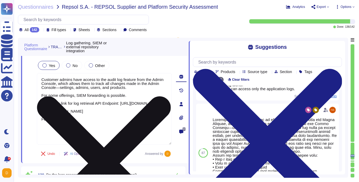
paste textarea "[URL][DOMAIN_NAME]"
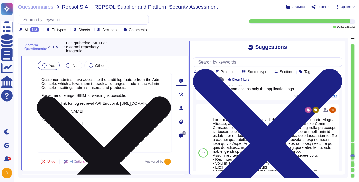
click at [91, 151] on textarea "Customer admins have access to the audit log feature from the Admin Console, wh…" at bounding box center [104, 113] width 135 height 80
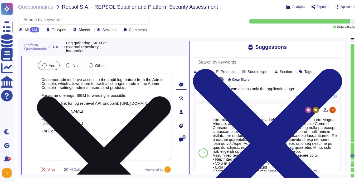
paste textarea "[URL][DOMAIN_NAME]"
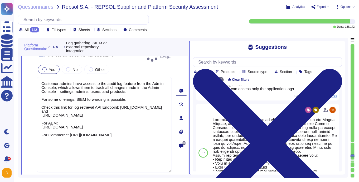
click at [139, 58] on div "119 The logs can be sent to REPSOL SIEM? Auto-saving..." at bounding box center [104, 54] width 135 height 13
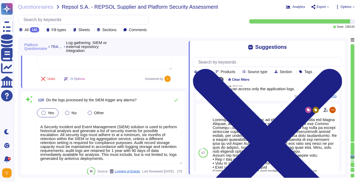
scroll to position [11629, 0]
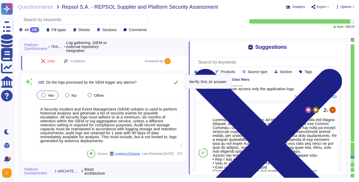
click at [174, 81] on icon at bounding box center [176, 82] width 4 height 4
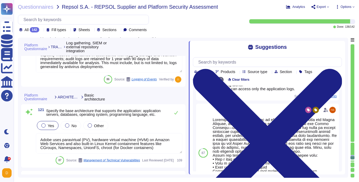
scroll to position [11698, 0]
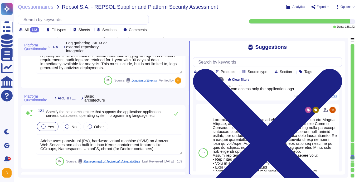
click at [121, 149] on textarea "Adobe uses paravirtual (PV), hardware virtual machine (HVM) on Amazon Web Servi…" at bounding box center [109, 144] width 147 height 20
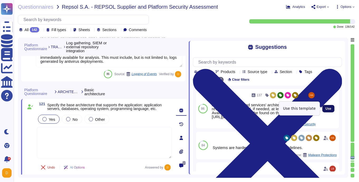
click at [330, 108] on span "Use" at bounding box center [328, 108] width 6 height 3
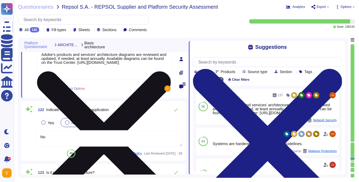
scroll to position [11774, 0]
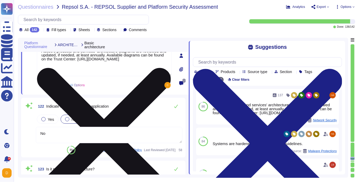
click at [115, 137] on textarea "No" at bounding box center [109, 135] width 147 height 16
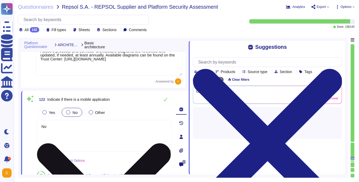
click at [115, 137] on textarea "No" at bounding box center [104, 136] width 135 height 32
click at [82, 120] on textarea "NA" at bounding box center [104, 136] width 135 height 32
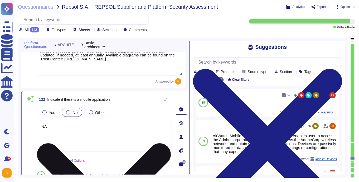
click at [70, 126] on textarea "NA" at bounding box center [104, 136] width 135 height 32
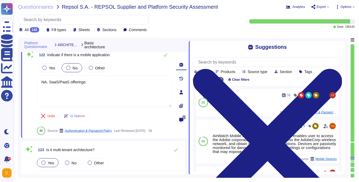
scroll to position [11819, 0]
click at [164, 55] on icon at bounding box center [165, 54] width 4 height 4
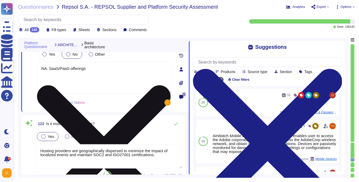
scroll to position [11839, 0]
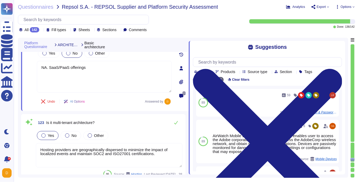
click at [74, 145] on textarea "Hosting providers are geographically dispersed to minimize the impact of locali…" at bounding box center [109, 155] width 147 height 24
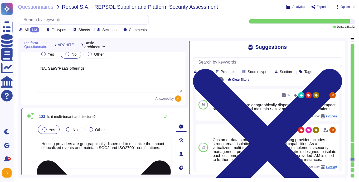
scroll to position [11831, 0]
drag, startPoint x: 79, startPoint y: 154, endPoint x: 38, endPoint y: 143, distance: 41.4
click at [38, 143] on textarea "Hosting providers are geographically dispersed to minimize the impact of locali…" at bounding box center [104, 153] width 135 height 32
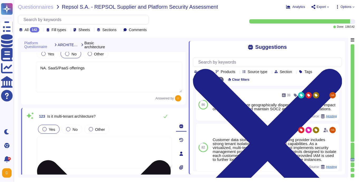
paste textarea ""Single Customer data in the Adobe Experience Platform is logically isolated ac…"
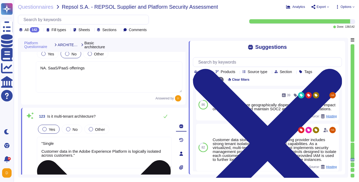
drag, startPoint x: 59, startPoint y: 143, endPoint x: 42, endPoint y: 142, distance: 16.9
click at [42, 143] on textarea ""Single Customer data in the Adobe Experience Platform is logically isolated ac…" at bounding box center [104, 153] width 135 height 32
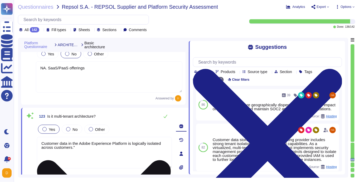
click at [82, 147] on textarea "Customer data in the Adobe Experience Platform is logically isolated across cus…" at bounding box center [104, 153] width 135 height 32
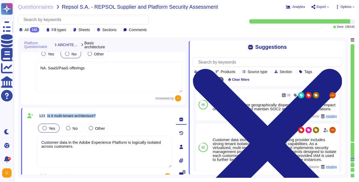
drag, startPoint x: 48, startPoint y: 114, endPoint x: 100, endPoint y: 114, distance: 51.7
click at [96, 114] on span "Is it multi-tenant architecture?" at bounding box center [71, 116] width 48 height 4
copy span "Is it multi-tenant architecture?"
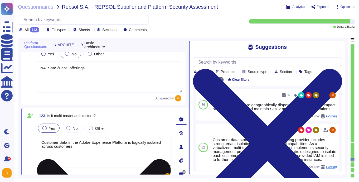
click at [41, 142] on textarea "Customer data in the Adobe Experience Platform is logically isolated across cus…" at bounding box center [104, 152] width 135 height 32
click at [94, 146] on textarea "For AEP: Customer data in the Adobe Experience Platform is logically isolated a…" at bounding box center [104, 152] width 135 height 32
paste textarea ""Single Each customer is deployed into their own isolated server environment, s…"
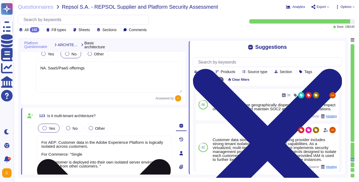
click at [72, 154] on textarea "For AEP: Customer data in the Adobe Experience Platform is logically isolated a…" at bounding box center [104, 158] width 135 height 44
click at [42, 163] on textarea "For AEP: Customer data in the Adobe Experience Platform is logically isolated a…" at bounding box center [104, 158] width 135 height 44
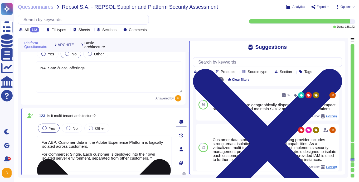
click at [58, 142] on textarea "For AEP: Customer data in the Adobe Experience Platform is logically isolated a…" at bounding box center [104, 154] width 135 height 36
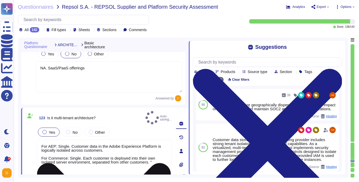
scroll to position [11905, 0]
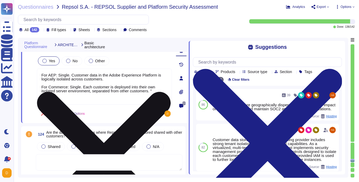
click at [110, 86] on textarea "For AEP: Single. Customer data in the Adobe Experience Platform is logically is…" at bounding box center [104, 87] width 135 height 36
click at [156, 84] on textarea "For AEP: Single. Customer data in the Adobe Experience Platform is logically is…" at bounding box center [104, 87] width 135 height 36
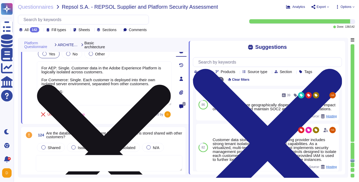
click at [85, 96] on textarea "For AEP: Single. Customer data in the Adobe Experience Platform is logically is…" at bounding box center [104, 83] width 135 height 44
click at [83, 91] on textarea "For AEP: Single. Customer data in the Adobe Experience Platform is logically is…" at bounding box center [104, 83] width 135 height 44
paste textarea ""Multi User content is placed into separate databases. In some cases, more than…"
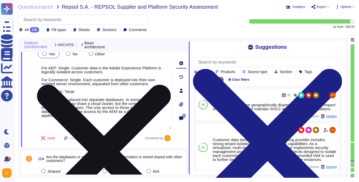
click at [66, 91] on textarea "For AEP: Single. Customer data in the Adobe Experience Platform is logically is…" at bounding box center [104, 95] width 135 height 68
click at [42, 100] on textarea "For AEP: Single. Customer data in the Adobe Experience Platform is logically is…" at bounding box center [104, 95] width 135 height 68
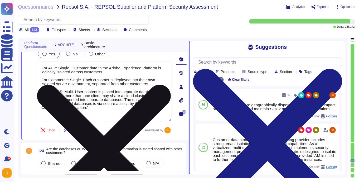
click at [92, 108] on textarea "For AEP: Single. Customer data in the Adobe Experience Platform is logically is…" at bounding box center [104, 91] width 135 height 60
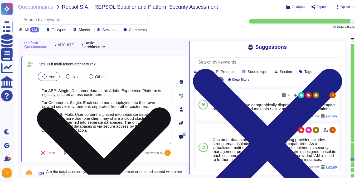
scroll to position [11882, 0]
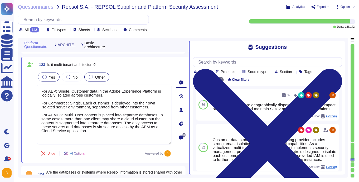
click at [98, 74] on div "Other" at bounding box center [96, 76] width 25 height 9
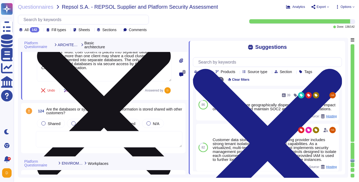
scroll to position [11943, 0]
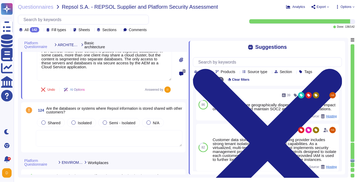
click at [69, 139] on textarea at bounding box center [109, 138] width 147 height 16
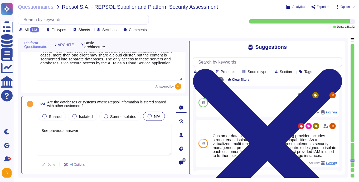
click at [150, 116] on div at bounding box center [150, 116] width 4 height 4
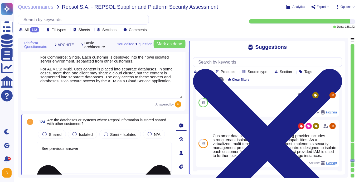
scroll to position [11925, 0]
click at [151, 134] on div at bounding box center [150, 134] width 4 height 4
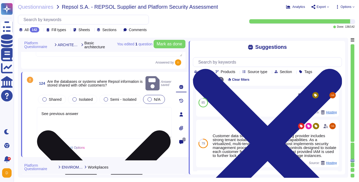
scroll to position [11975, 0]
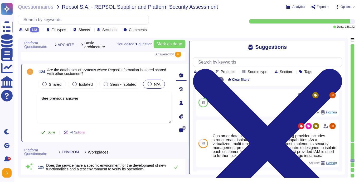
click at [50, 131] on span "Done" at bounding box center [51, 132] width 8 height 3
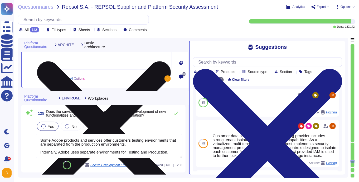
scroll to position [12032, 0]
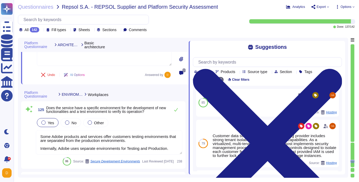
drag, startPoint x: 145, startPoint y: 143, endPoint x: 135, endPoint y: 144, distance: 9.2
click at [135, 144] on textarea "Some Adobe products and services offer customers testing environments that are …" at bounding box center [109, 142] width 147 height 24
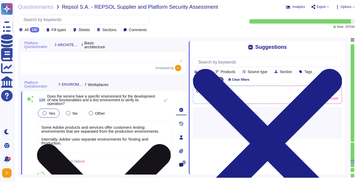
click at [144, 147] on textarea "Some Adobe products and services offer customers testing environments that are …" at bounding box center [104, 137] width 135 height 32
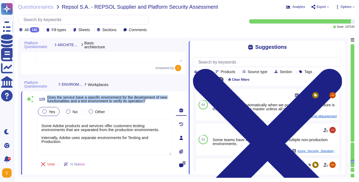
drag, startPoint x: 48, startPoint y: 97, endPoint x: 163, endPoint y: 101, distance: 114.7
click at [163, 101] on span "Does the service have a specific environment for the development of new functio…" at bounding box center [109, 98] width 124 height 7
copy span "Does the service have a specific environment for the development of new functio…"
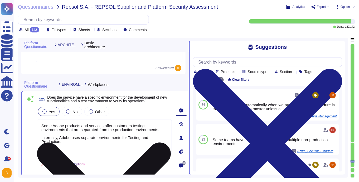
click at [76, 141] on textarea "Some Adobe products and services offer customers testing environments that are …" at bounding box center [104, 137] width 135 height 36
paste textarea "Adobe maintains separate environments for development, testing, and production.…"
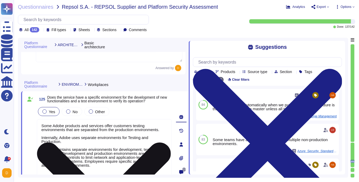
scroll to position [0, 0]
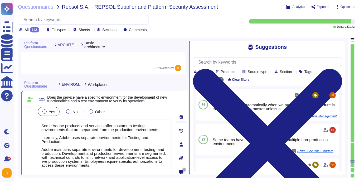
drag, startPoint x: 126, startPoint y: 165, endPoint x: 36, endPoint y: 150, distance: 91.3
click at [36, 150] on div "125 Does the service have a specific environment for the development of new fun…" at bounding box center [98, 144] width 147 height 100
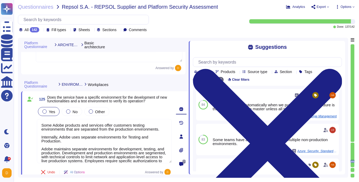
scroll to position [0, 0]
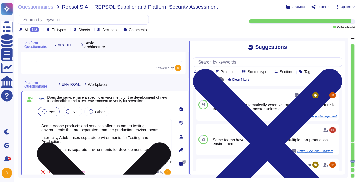
click at [123, 149] on textarea "Some Adobe products and services offer customers testing environments that are …" at bounding box center [104, 141] width 135 height 44
click at [102, 147] on textarea "Some Adobe products and services offer customers testing environments that are …" at bounding box center [104, 141] width 135 height 44
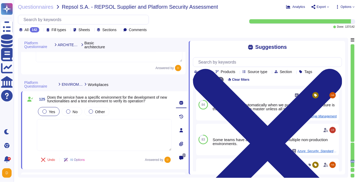
paste textarea "Adobe maintains separate environments for development, testing, and production.…"
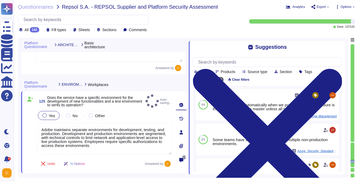
click at [143, 106] on div "125 Does the service have a specific environment for the development of new fun…" at bounding box center [98, 132] width 147 height 76
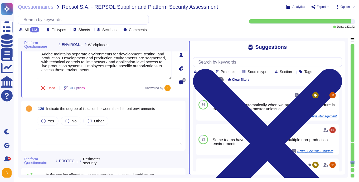
scroll to position [12088, 0]
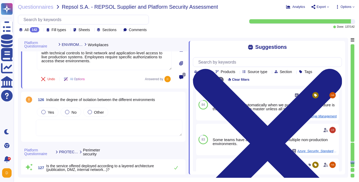
click at [125, 127] on textarea at bounding box center [109, 128] width 147 height 16
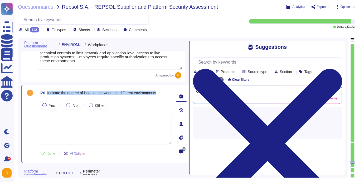
drag, startPoint x: 48, startPoint y: 93, endPoint x: 165, endPoint y: 94, distance: 117.3
click at [165, 94] on div "126 Indicate the degree of isolation between the different environments" at bounding box center [104, 92] width 135 height 9
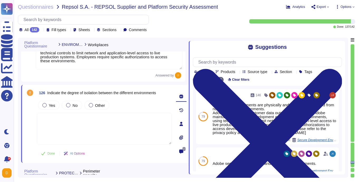
click at [151, 125] on textarea at bounding box center [104, 129] width 135 height 32
paste textarea "Adobe ensures a high degree of isolation between different environments. Produc…"
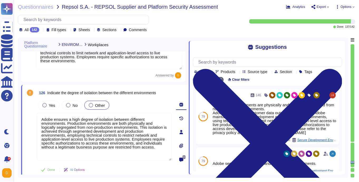
click at [104, 107] on div "Other" at bounding box center [96, 105] width 25 height 9
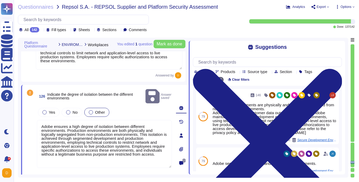
click at [104, 108] on div "Other" at bounding box center [96, 112] width 25 height 9
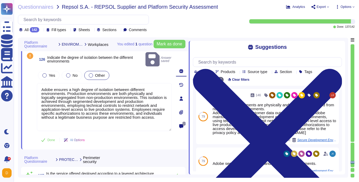
scroll to position [12125, 0]
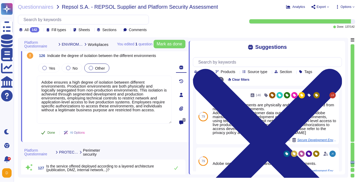
click at [45, 131] on icon at bounding box center [43, 132] width 4 height 4
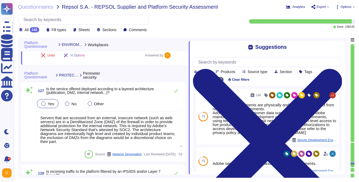
scroll to position [12204, 0]
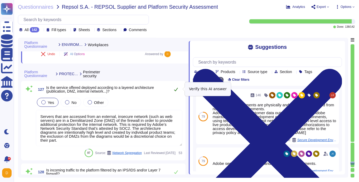
click at [176, 91] on icon at bounding box center [176, 89] width 4 height 4
